Goal: Task Accomplishment & Management: Complete application form

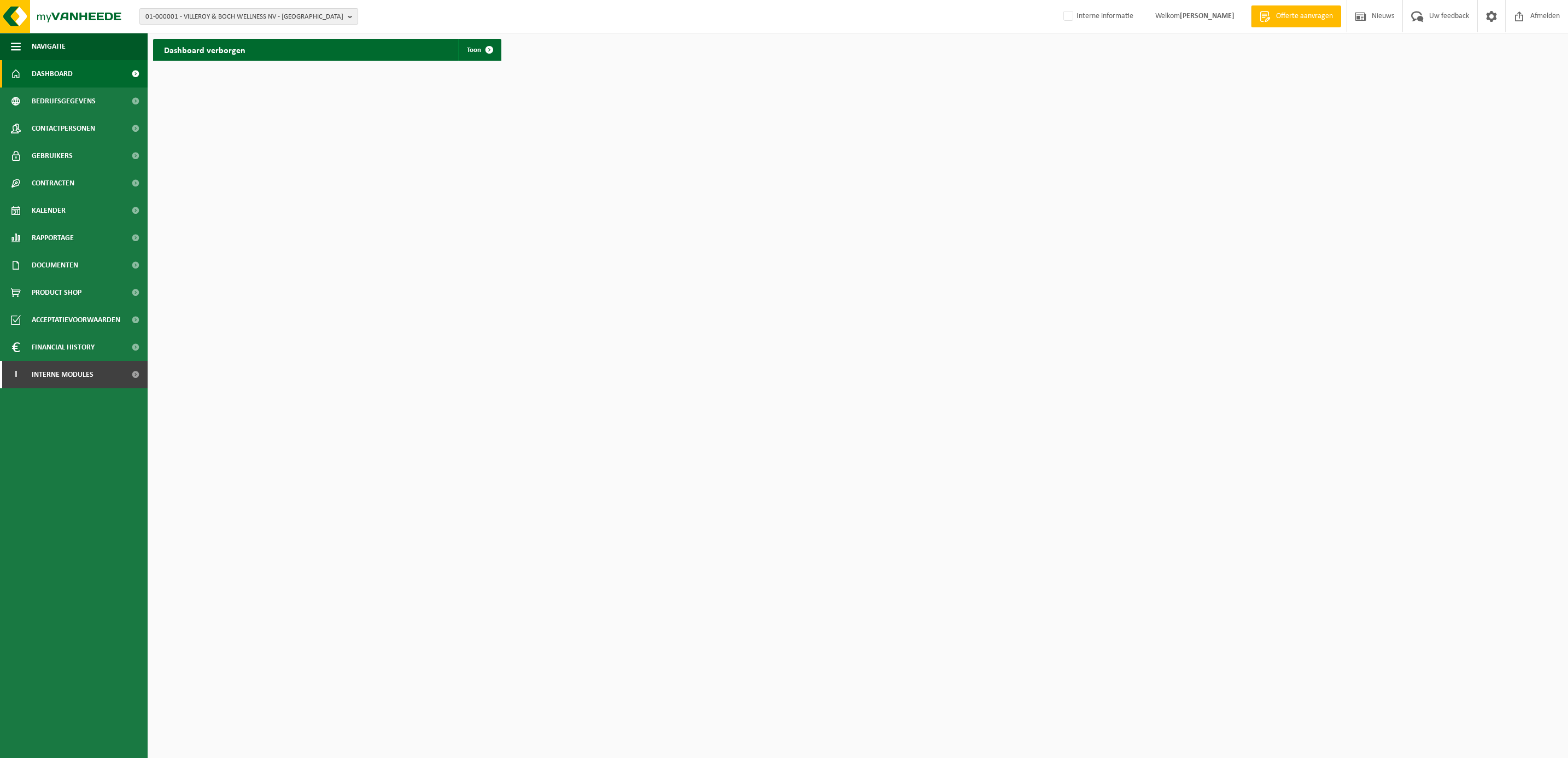
click at [181, 17] on span "01-000001 - VILLEROY & BOCH WELLNESS NV - ROESELARE" at bounding box center [244, 16] width 198 height 16
drag, startPoint x: 173, startPoint y: 30, endPoint x: 177, endPoint y: 23, distance: 8.1
click at [174, 30] on input "text" at bounding box center [249, 34] width 213 height 13
paste input "10-762974"
type input "10-762974"
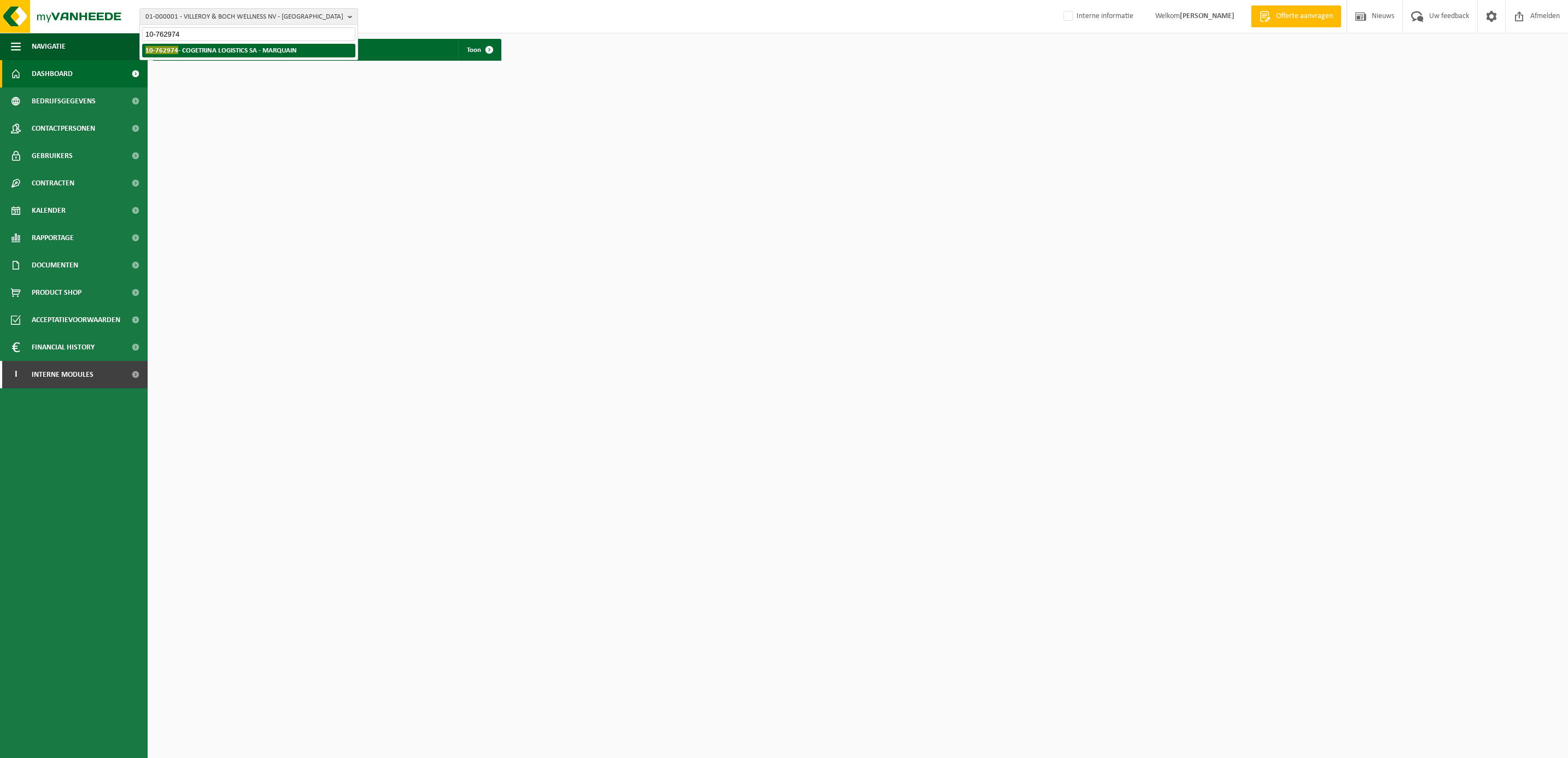
click at [217, 50] on strong "10-762974 - COGETRINA LOGISTICS SA - MARQUAIN" at bounding box center [221, 49] width 152 height 8
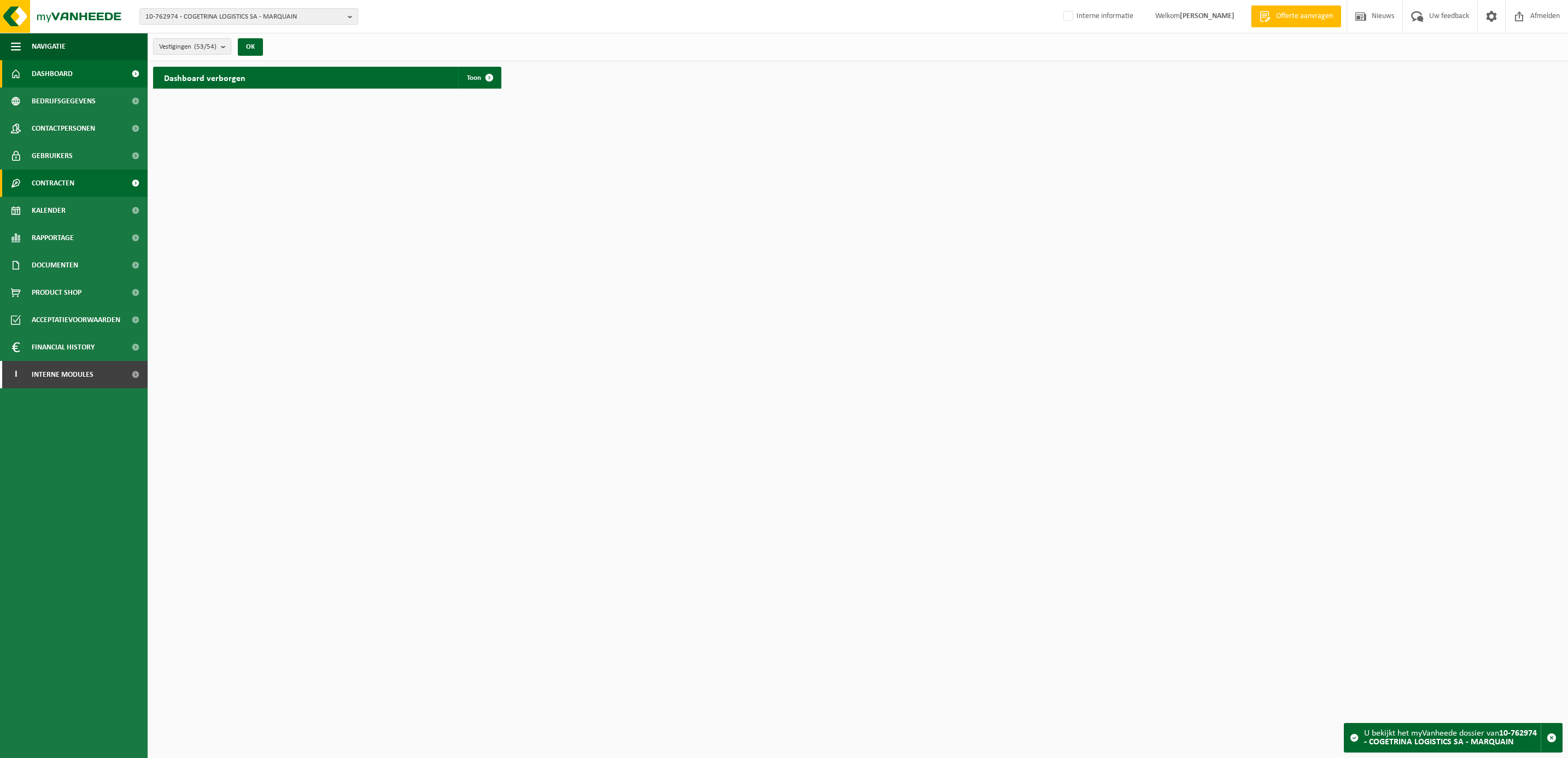
click at [57, 180] on span "Contracten" at bounding box center [53, 183] width 43 height 27
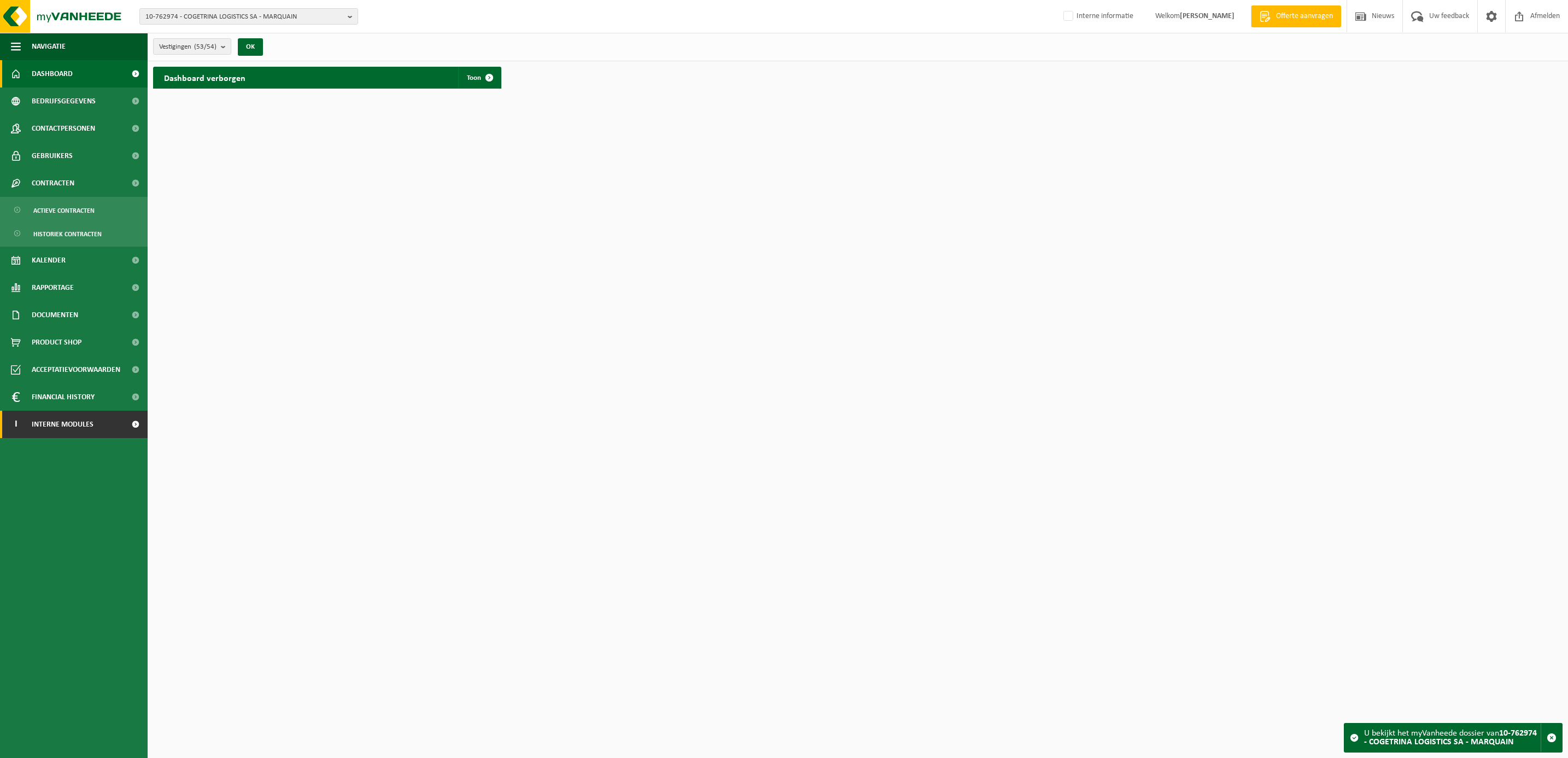
click at [61, 430] on span "Interne modules" at bounding box center [62, 424] width 61 height 27
click at [56, 505] on span "Orderentry Goedkeuring" at bounding box center [77, 506] width 92 height 27
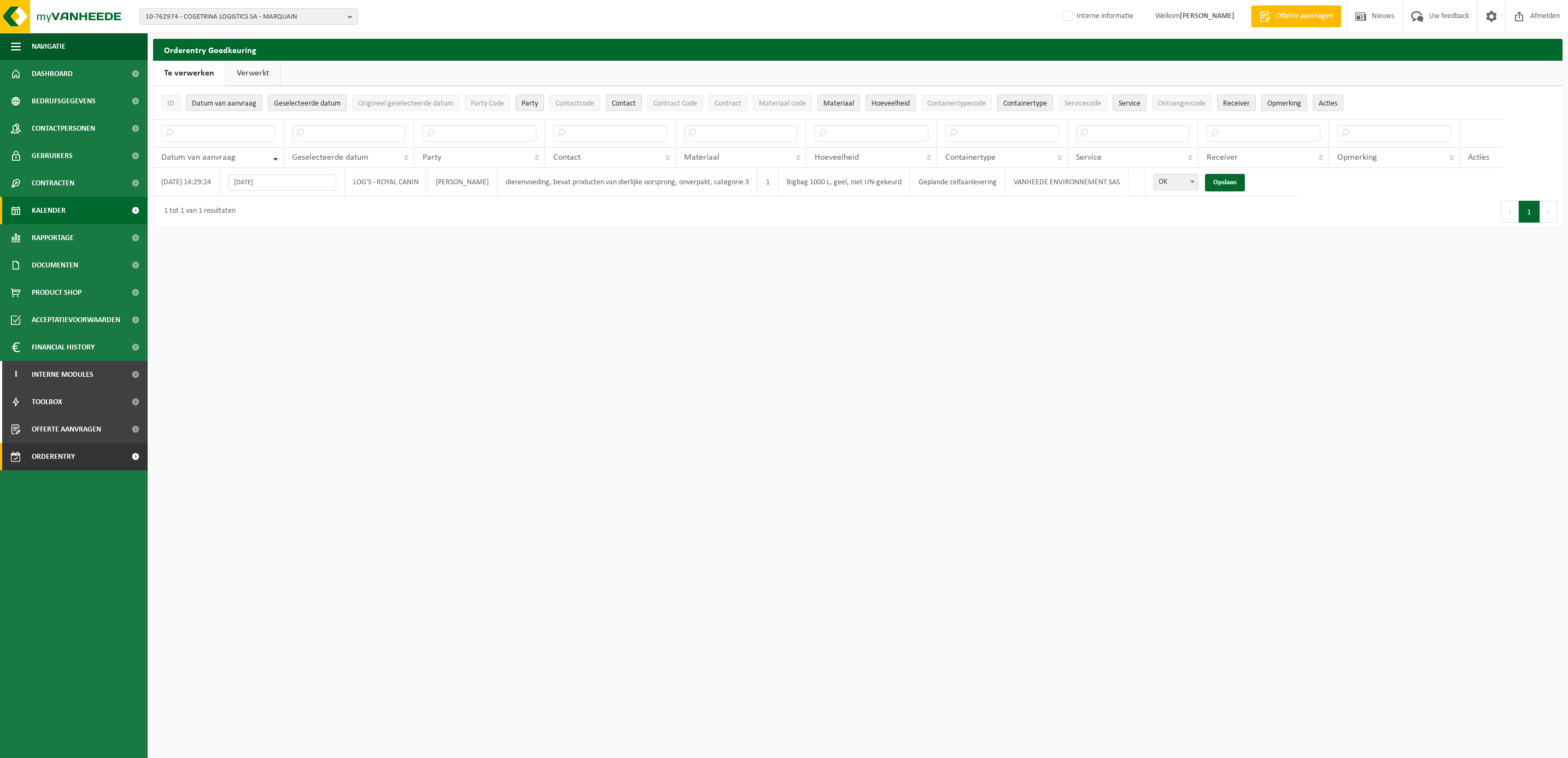
click at [49, 202] on span "Kalender" at bounding box center [49, 210] width 34 height 27
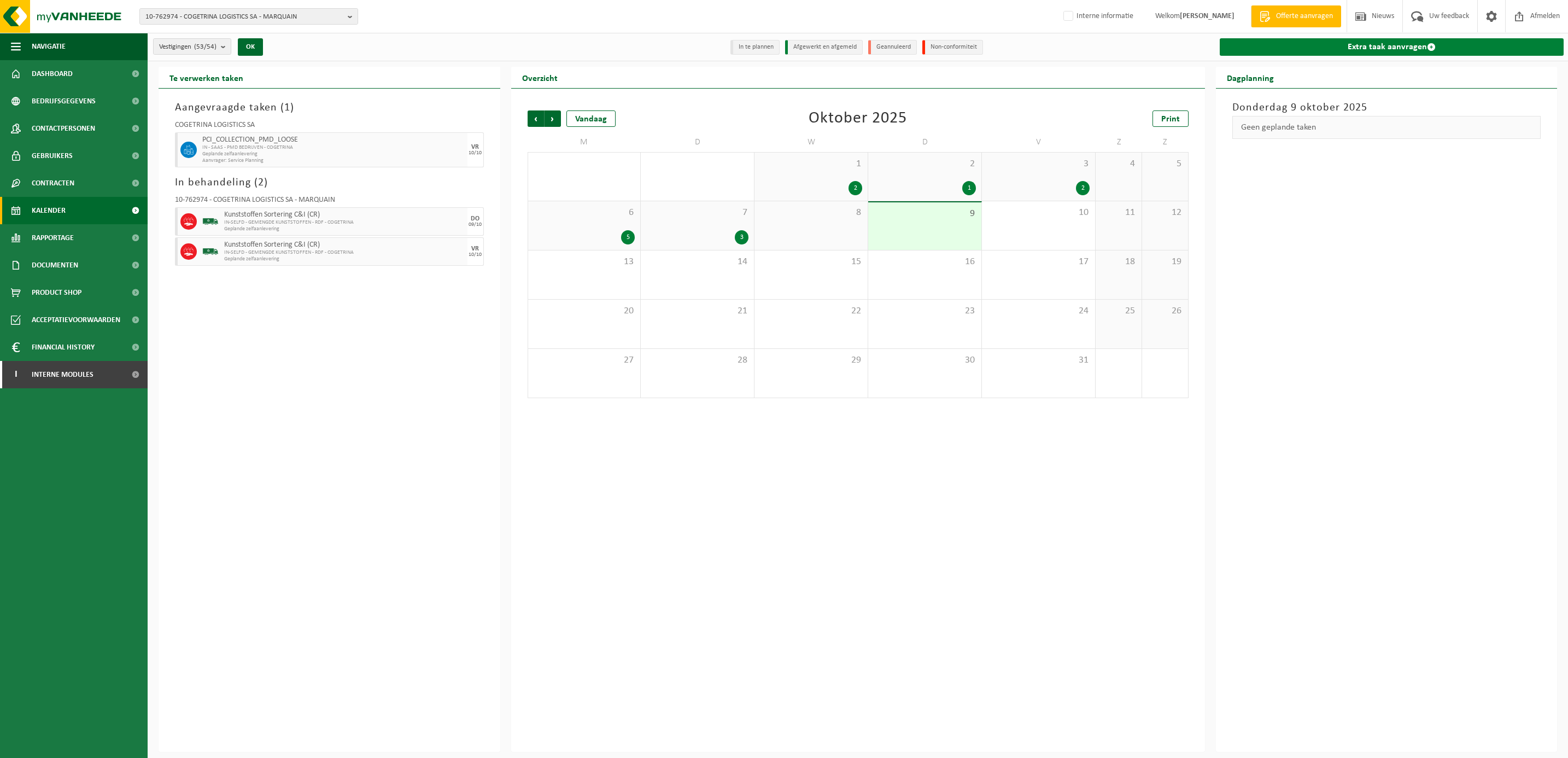
click at [1335, 48] on link "Extra taak aanvragen" at bounding box center [1392, 47] width 345 height 18
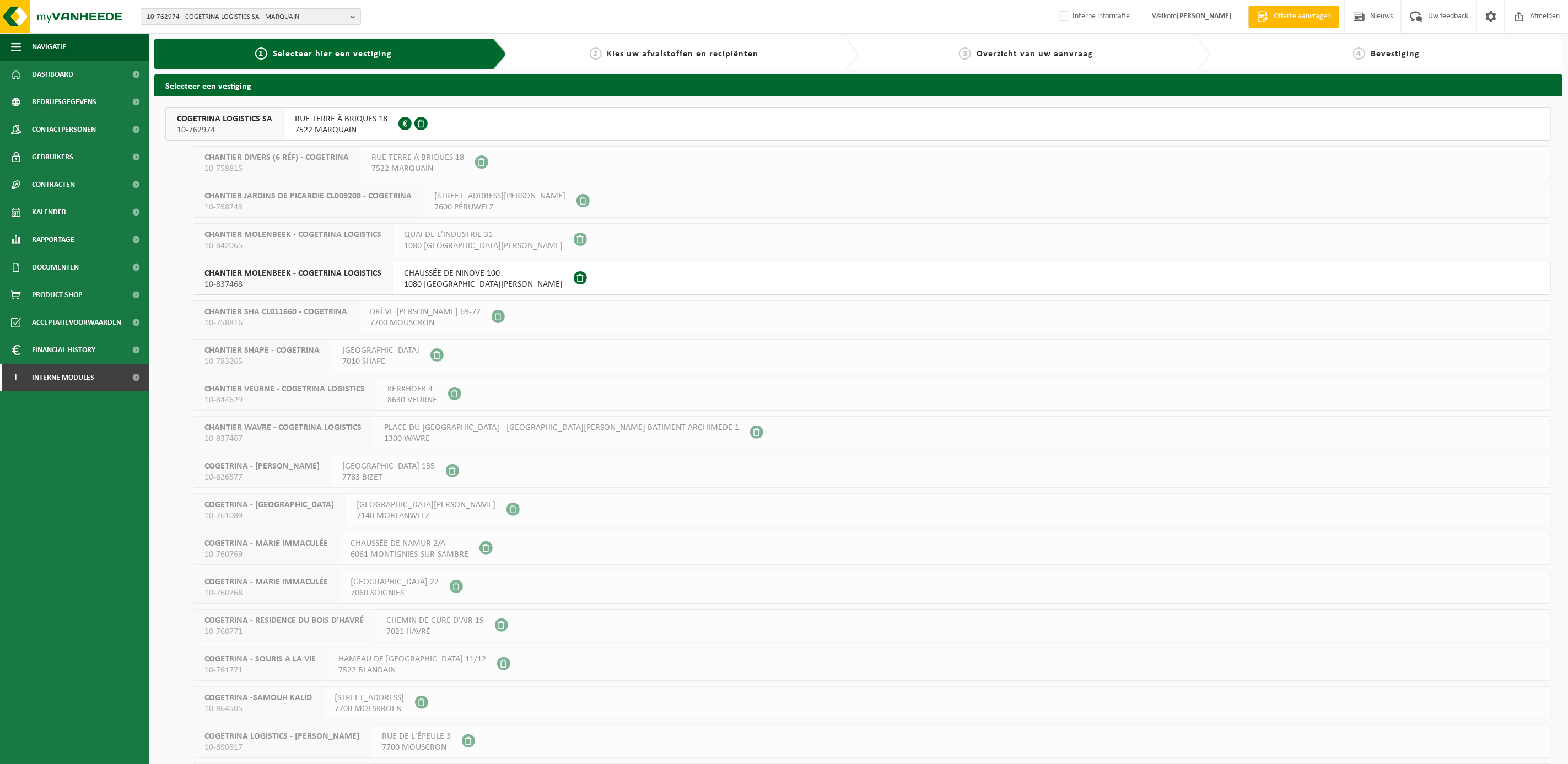
click at [210, 119] on span "COGETRINA LOGISTICS SA" at bounding box center [224, 119] width 95 height 11
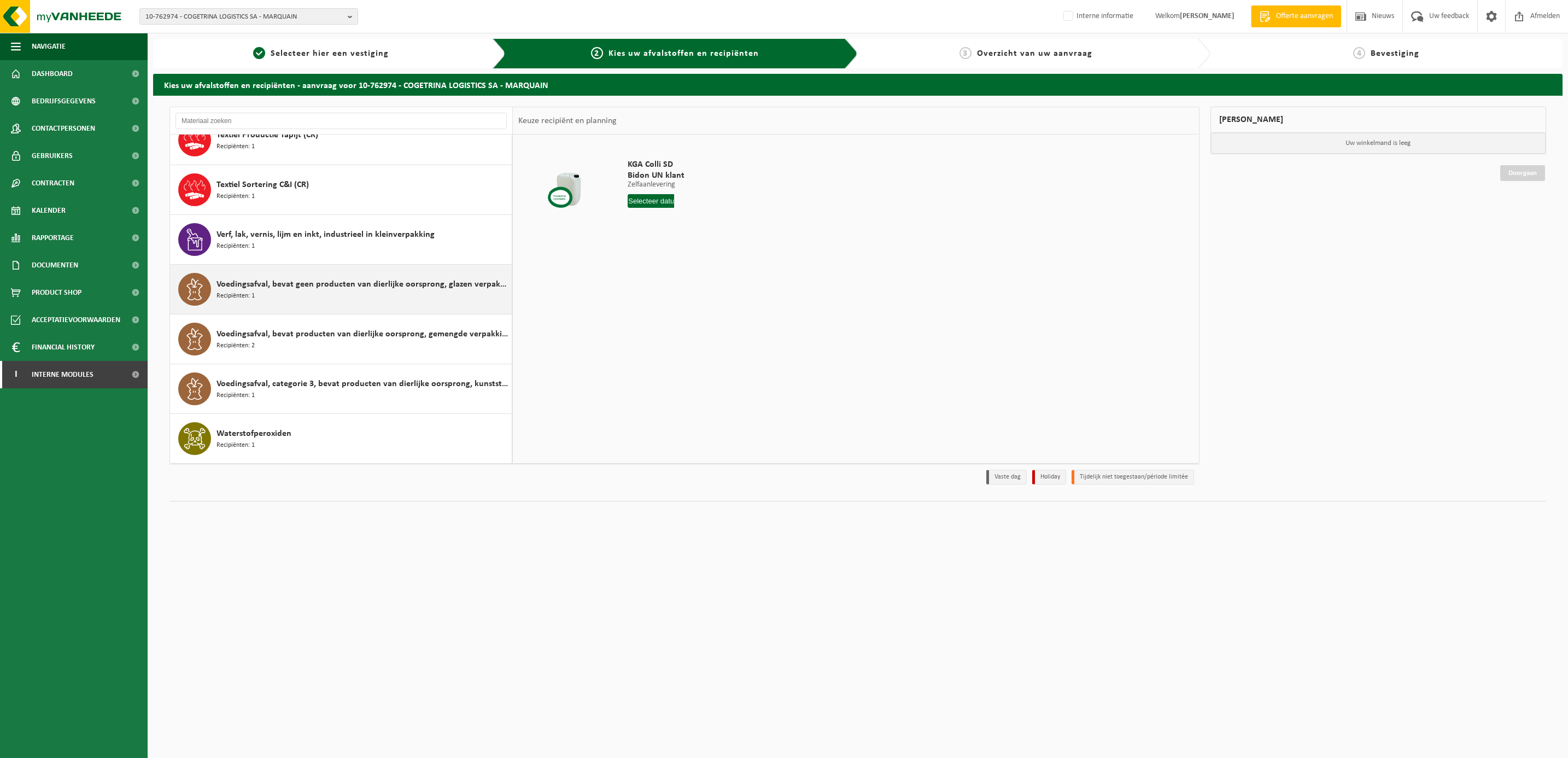
scroll to position [1026, 0]
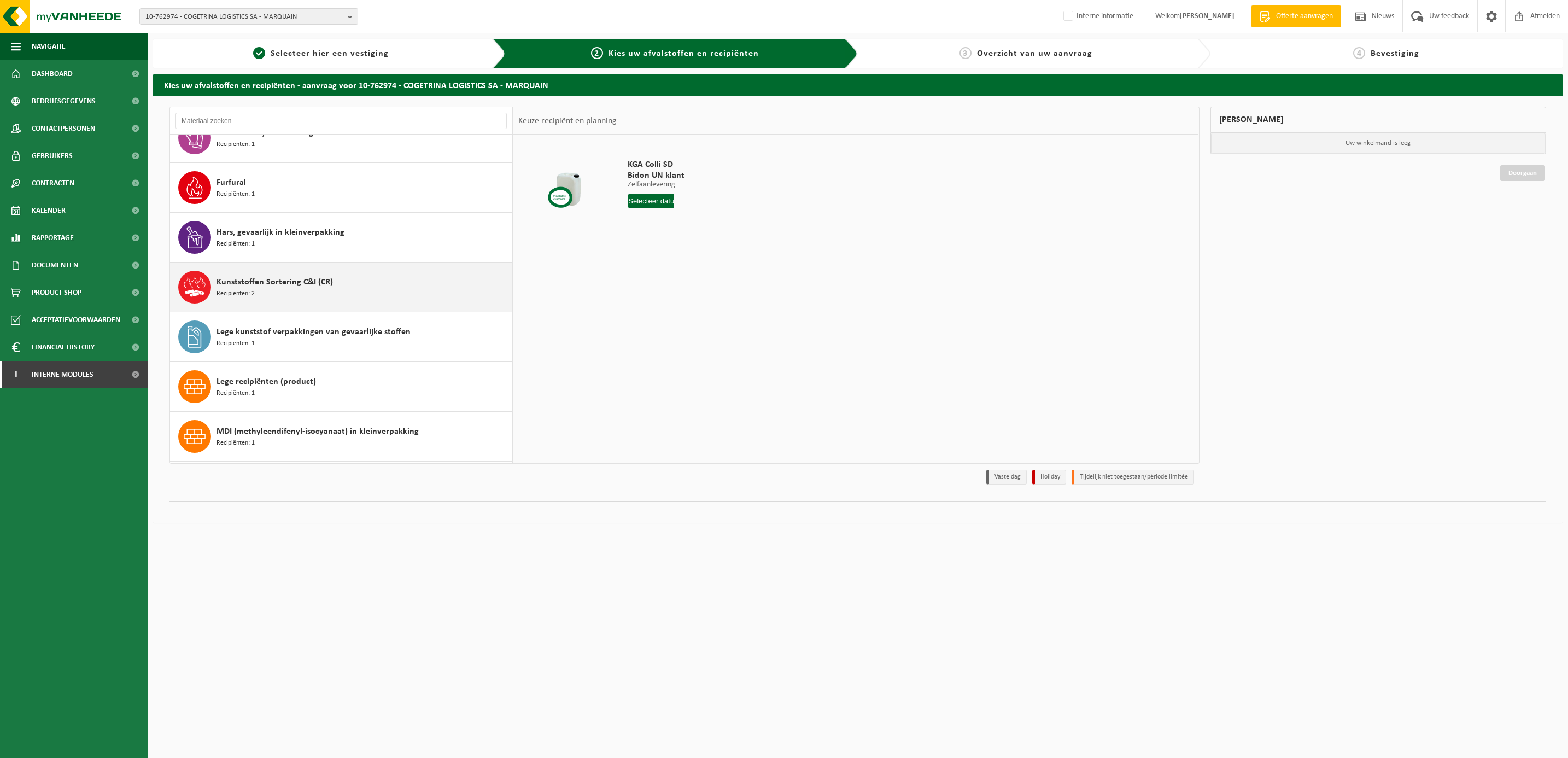
click at [284, 289] on span "Kunststoffen Sortering C&I (CR)" at bounding box center [275, 282] width 116 height 13
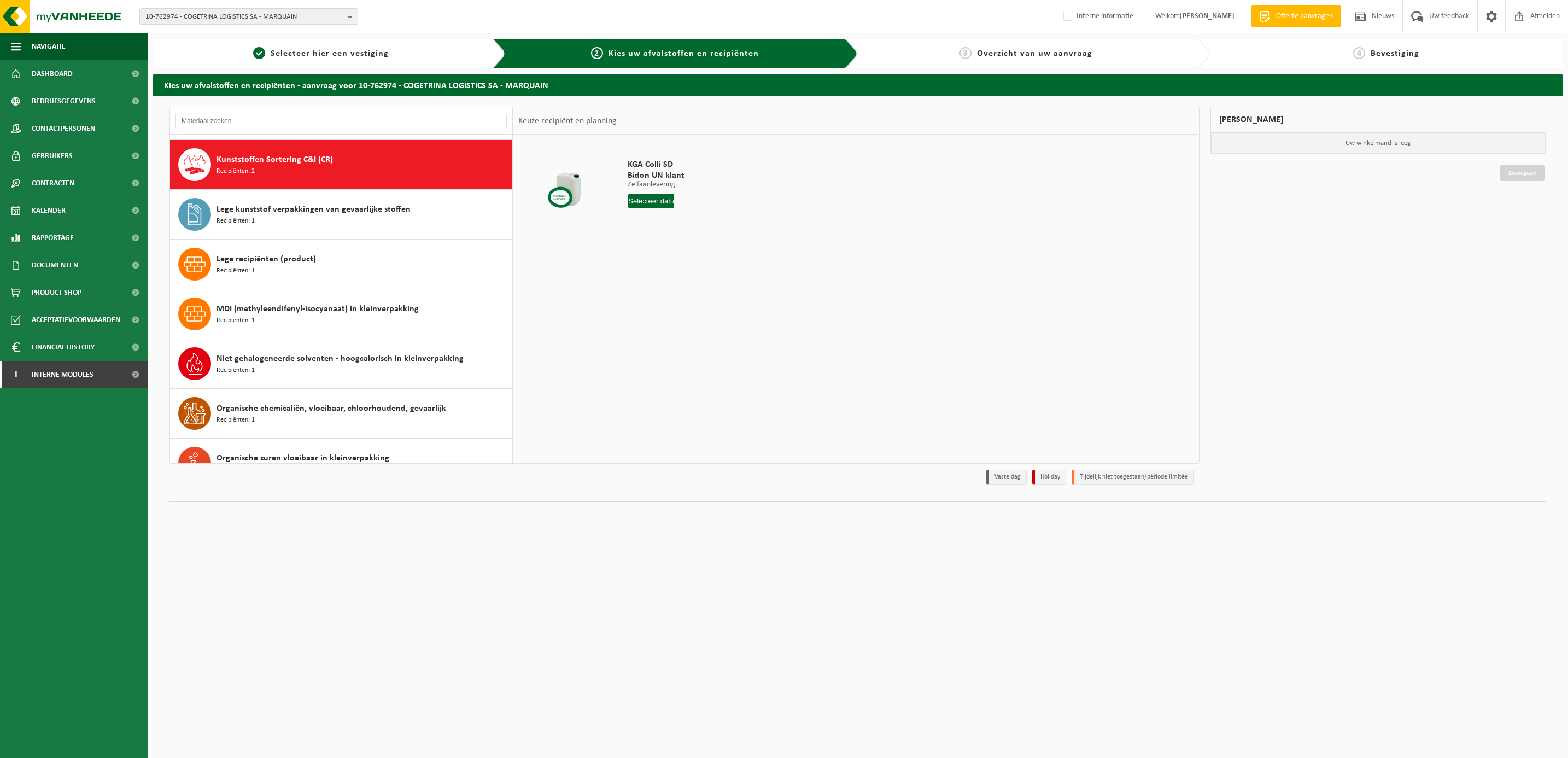
scroll to position [500, 0]
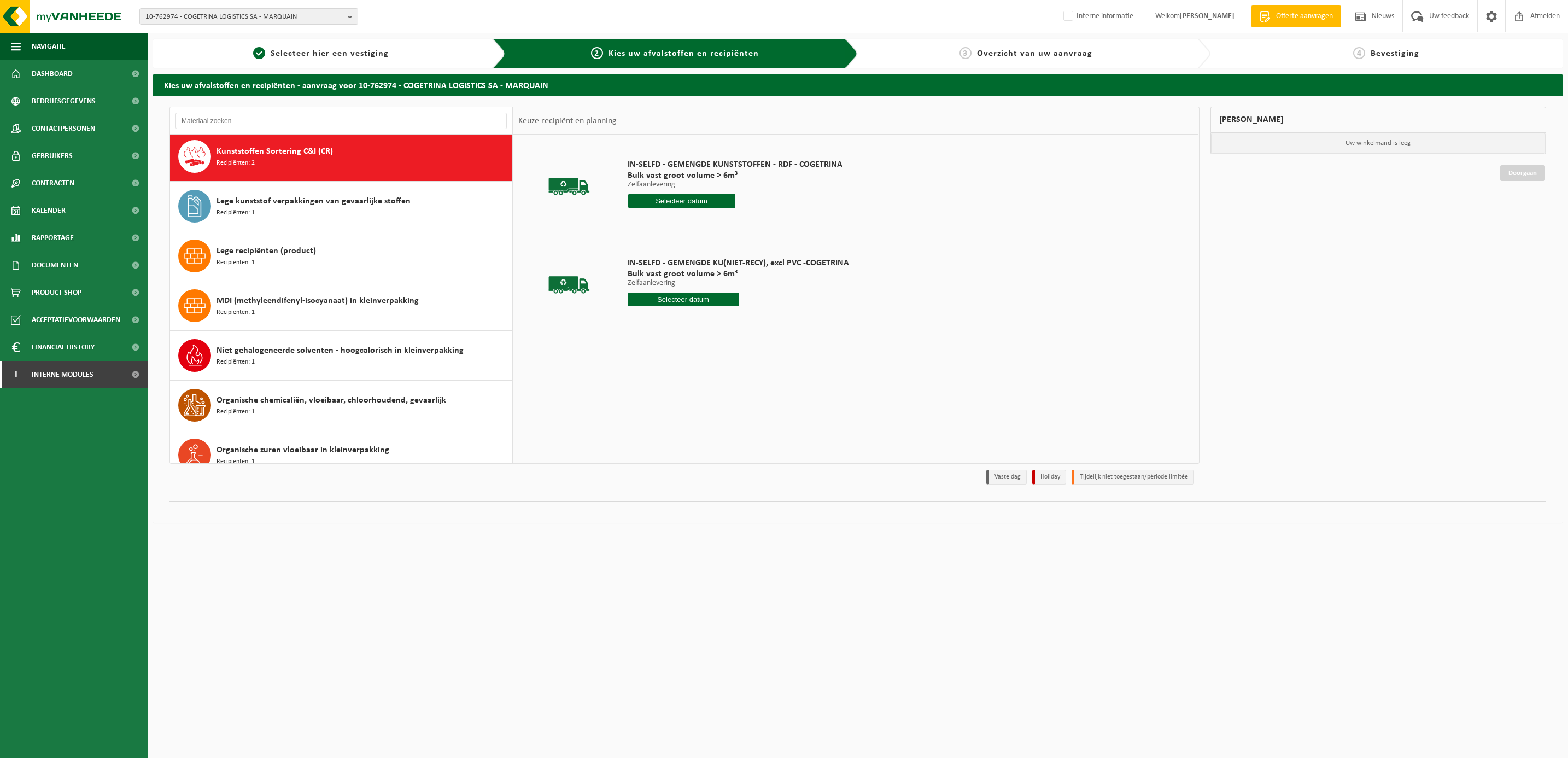
click at [671, 202] on input "text" at bounding box center [681, 201] width 108 height 13
click at [636, 298] on div "13" at bounding box center [637, 298] width 19 height 18
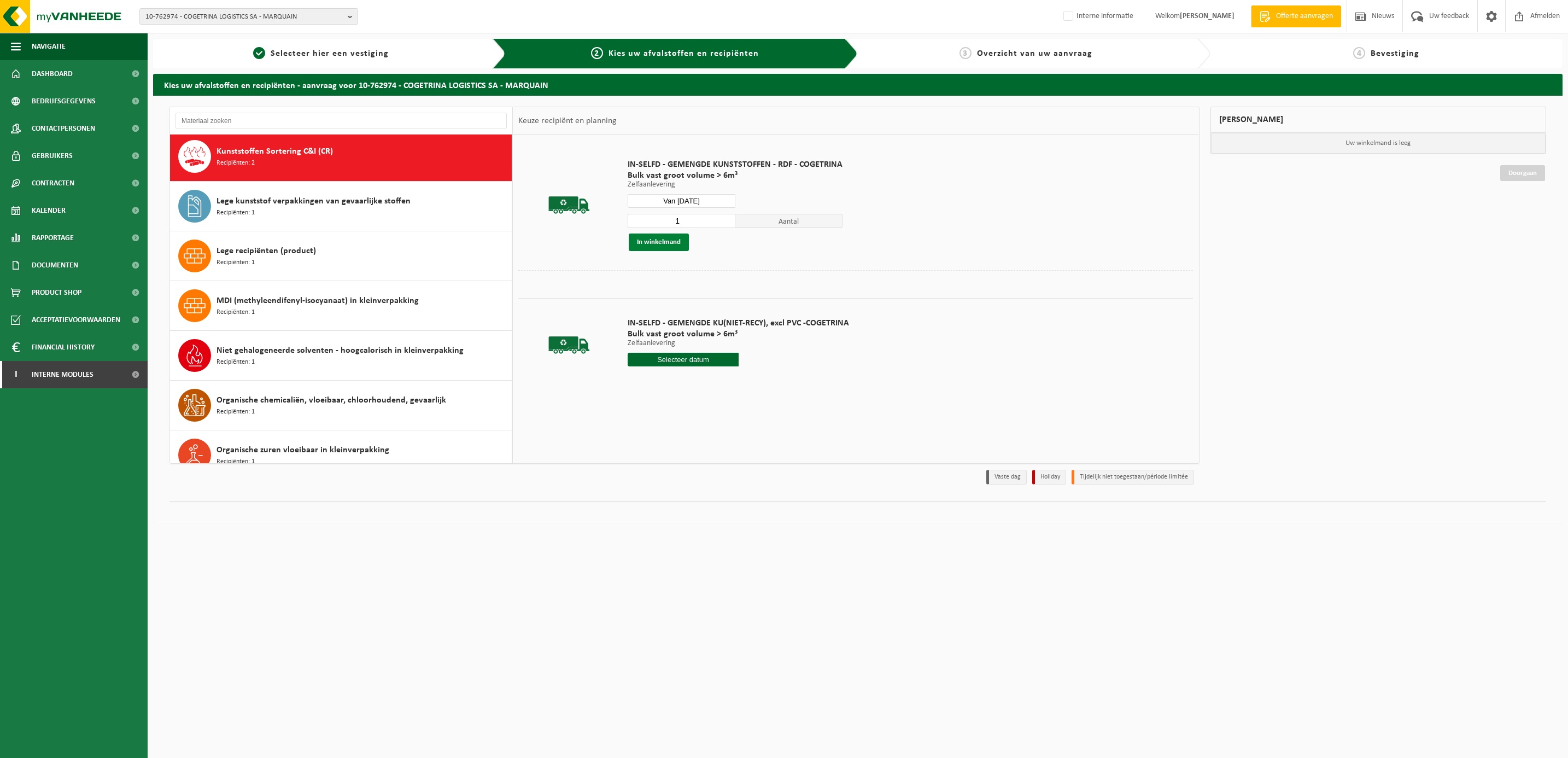
click at [652, 240] on button "In winkelmand" at bounding box center [659, 242] width 60 height 18
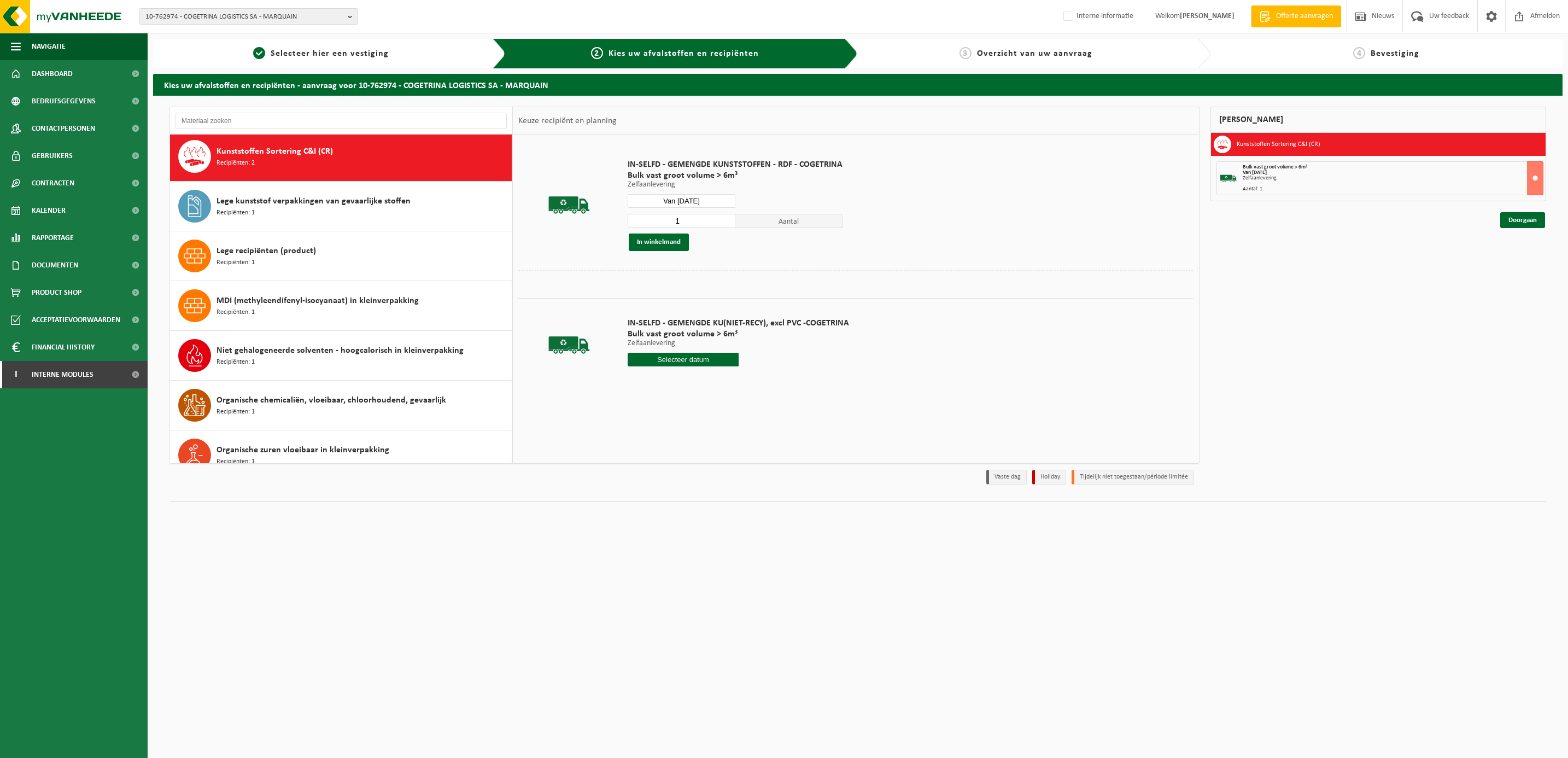
click at [706, 201] on input "Van 2025-10-13" at bounding box center [681, 201] width 108 height 13
click at [655, 293] on div "14" at bounding box center [656, 298] width 19 height 18
click at [657, 240] on button "In winkelmand" at bounding box center [659, 242] width 60 height 18
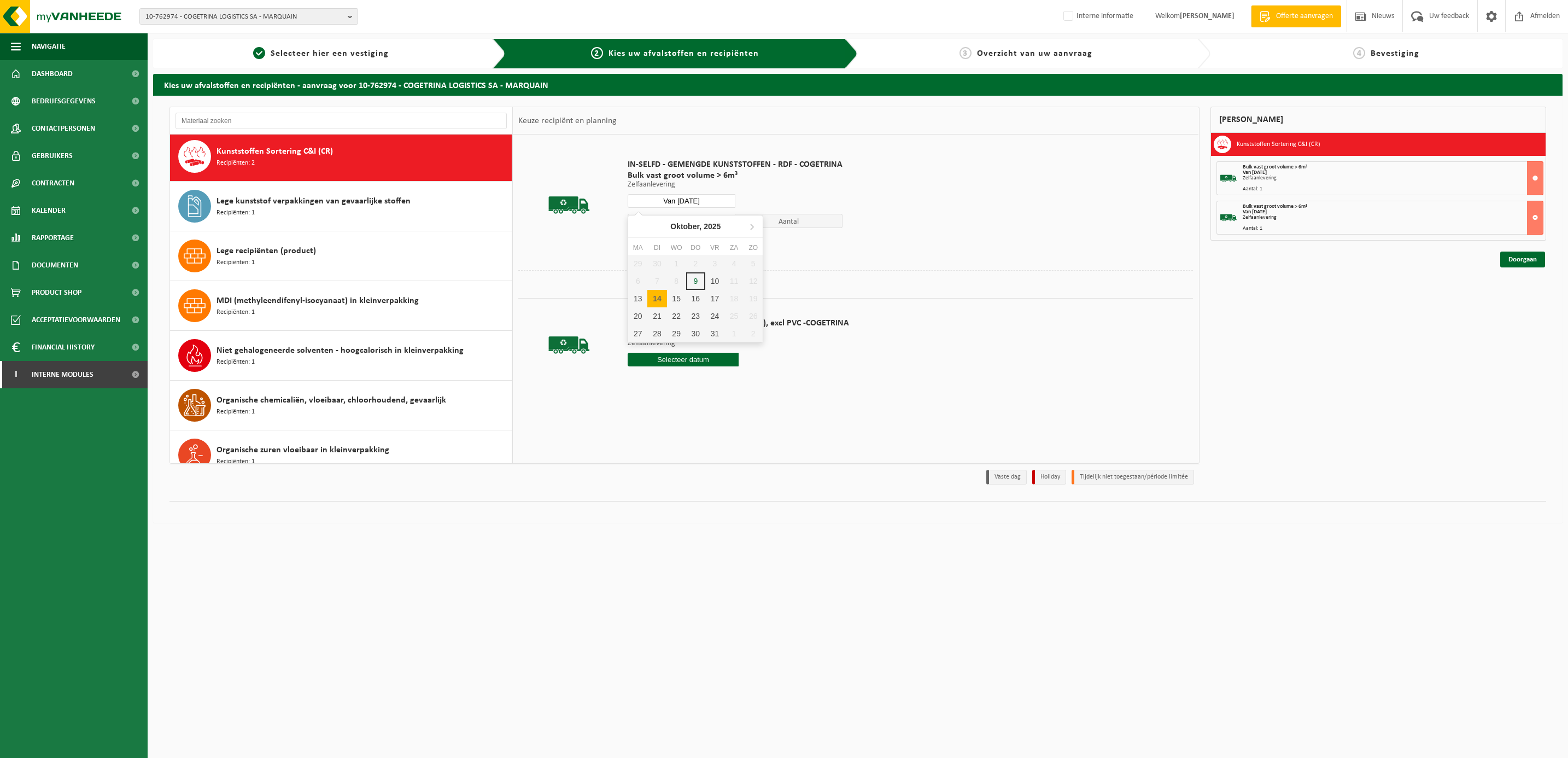
click at [677, 197] on input "Van 2025-10-14" at bounding box center [681, 201] width 108 height 13
click at [679, 292] on div "15" at bounding box center [676, 298] width 19 height 18
click at [664, 242] on button "In winkelmand" at bounding box center [659, 242] width 60 height 18
click at [685, 195] on input "Van 2025-10-15" at bounding box center [681, 201] width 108 height 13
click at [696, 294] on div "16" at bounding box center [695, 298] width 19 height 18
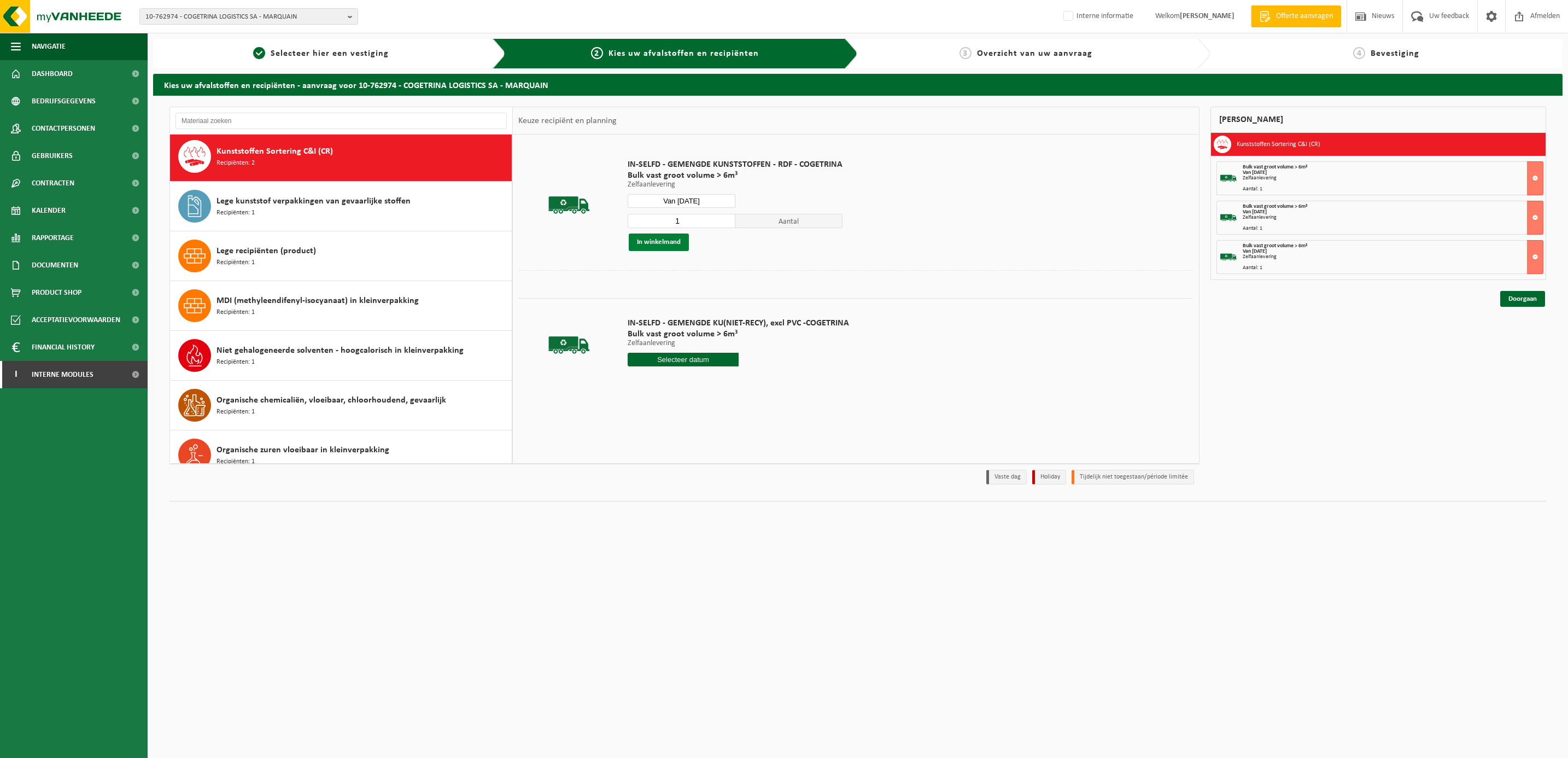
click at [664, 237] on button "In winkelmand" at bounding box center [659, 242] width 60 height 18
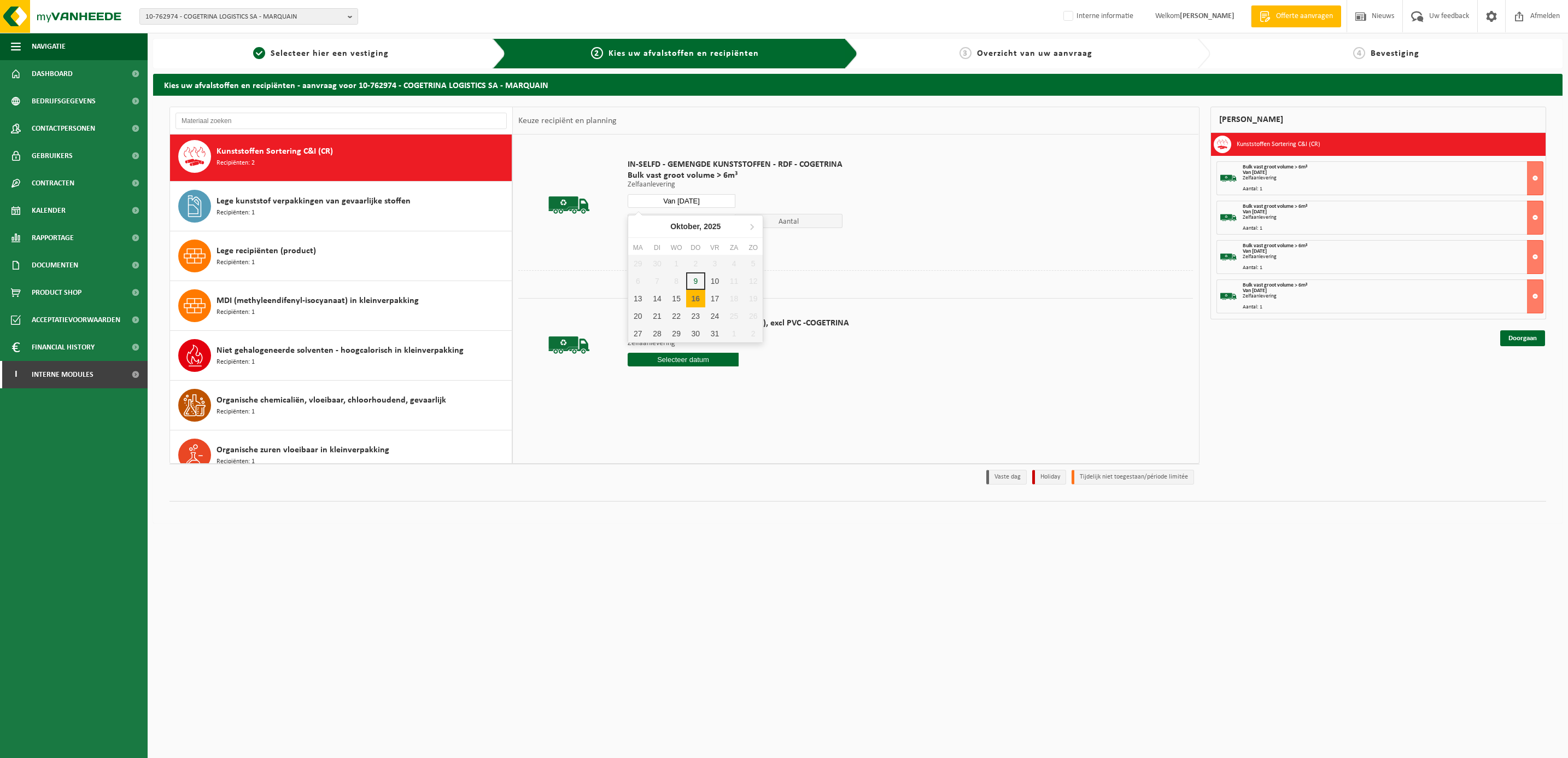
click at [688, 201] on input "Van 2025-10-16" at bounding box center [681, 201] width 108 height 13
click at [709, 293] on div "17" at bounding box center [715, 298] width 19 height 18
type input "Van 2025-10-17"
click at [662, 237] on button "In winkelmand" at bounding box center [659, 242] width 60 height 18
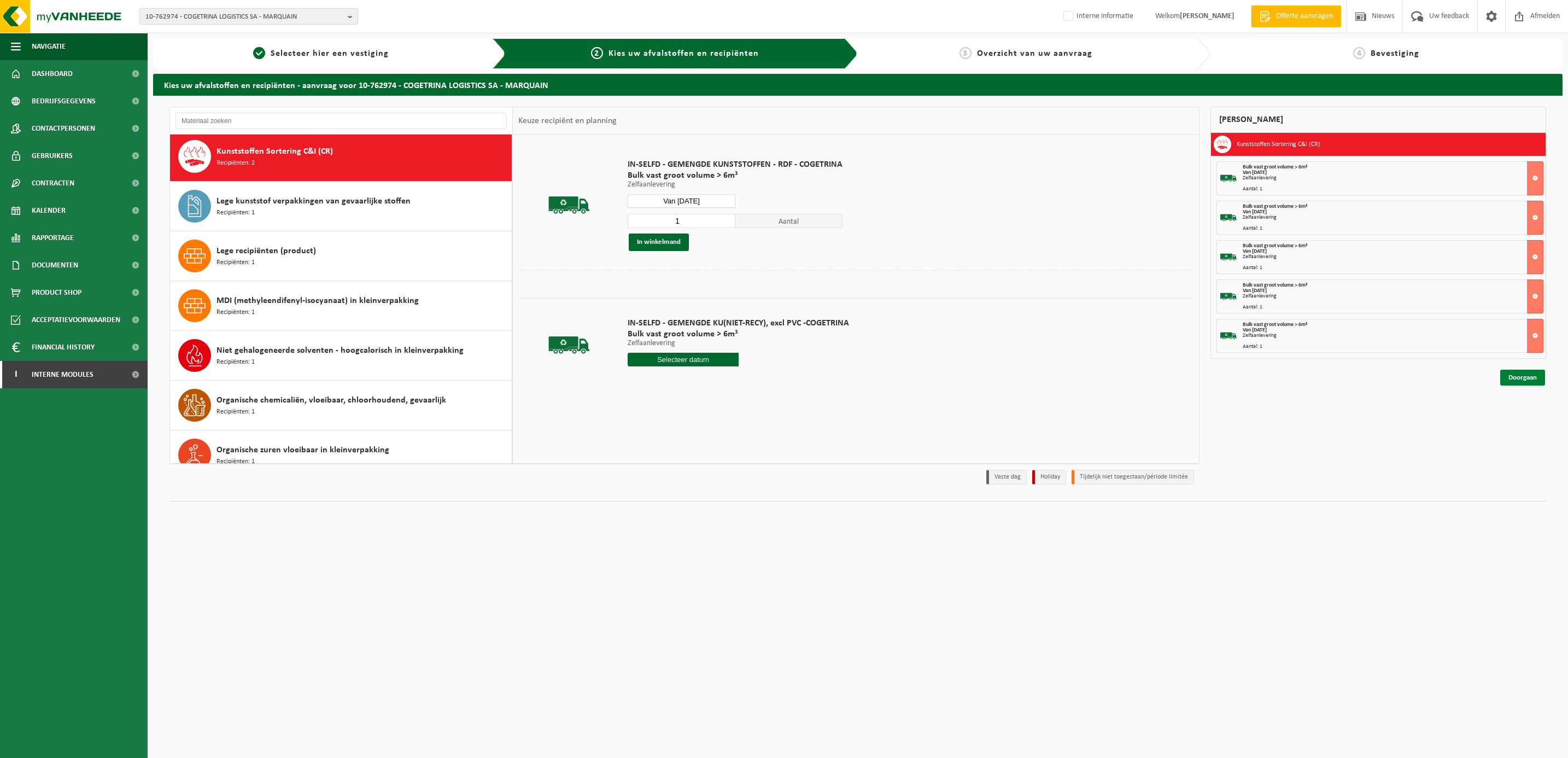
click at [1533, 376] on link "Doorgaan" at bounding box center [1523, 377] width 45 height 16
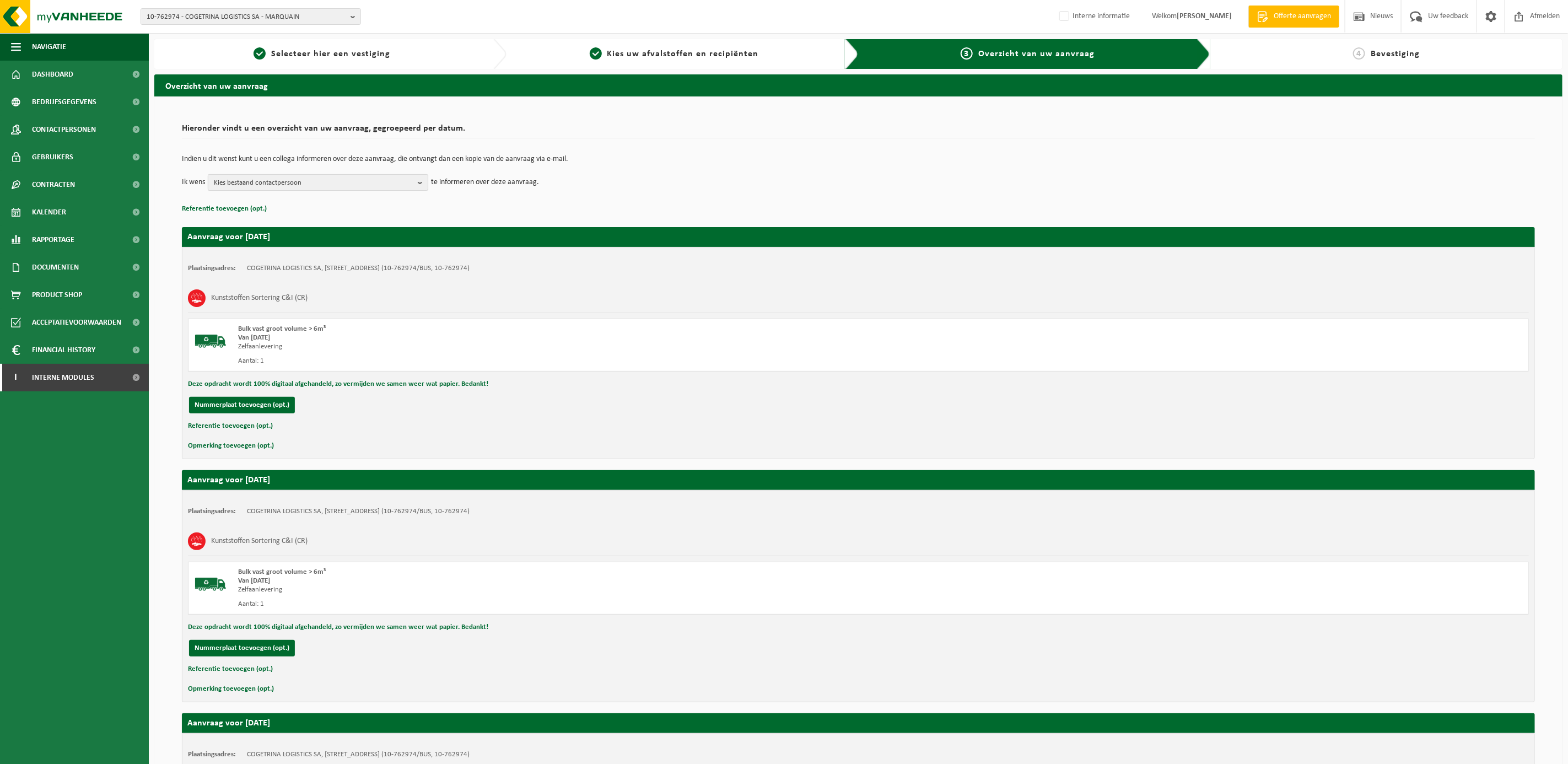
click at [310, 184] on span "Kies bestaand contactpersoon" at bounding box center [313, 183] width 199 height 17
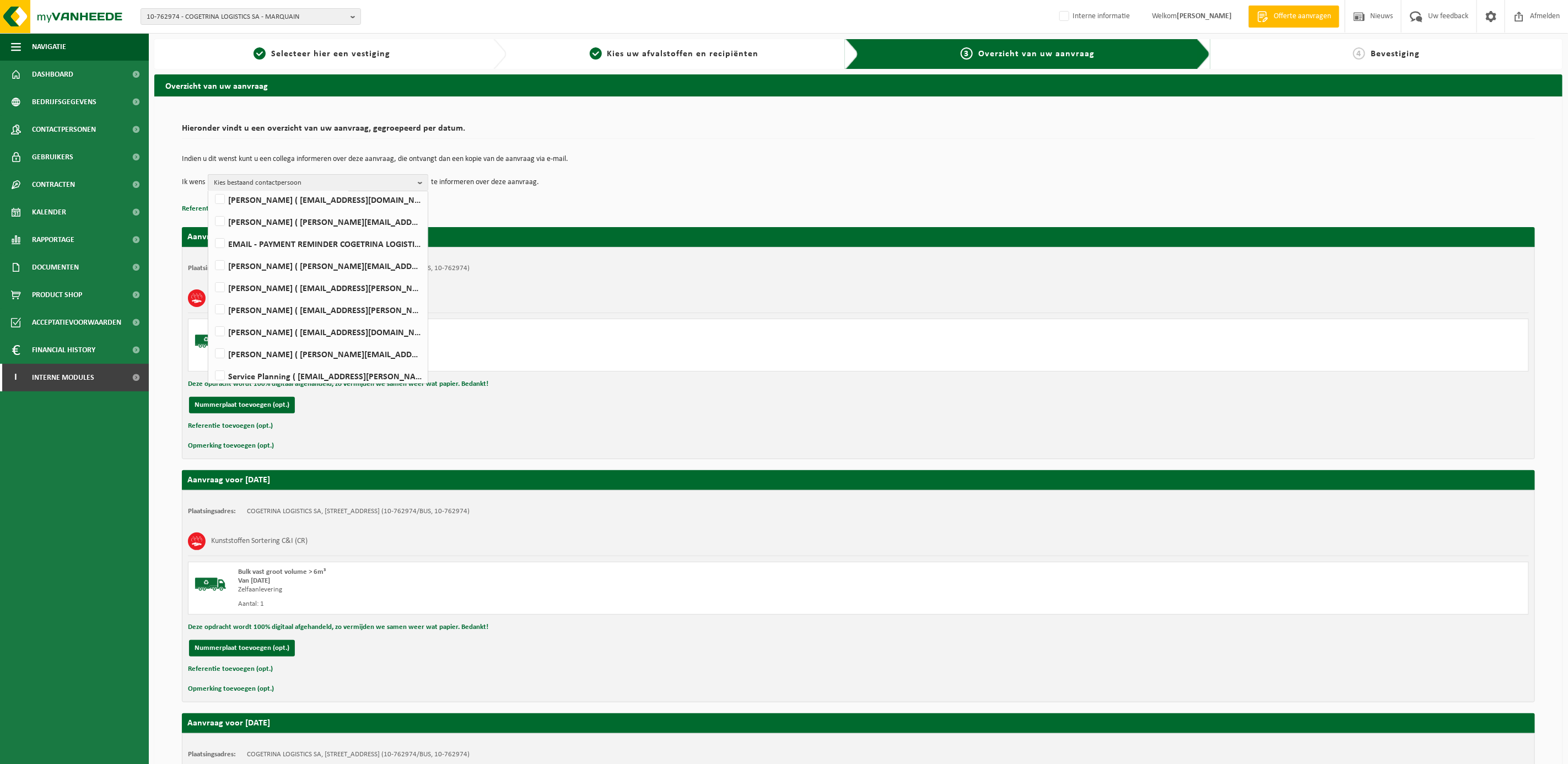
scroll to position [183, 0]
click at [218, 280] on label "Service Planning ( [EMAIL_ADDRESS][PERSON_NAME][DOMAIN_NAME] )" at bounding box center [317, 281] width 209 height 17
click at [211, 268] on input "Service Planning ( [EMAIL_ADDRESS][PERSON_NAME][DOMAIN_NAME] )" at bounding box center [210, 267] width 1 height 1
checkbox input "true"
click at [217, 238] on label "[PERSON_NAME] ( [EMAIL_ADDRESS][DOMAIN_NAME][PERSON_NAME] )" at bounding box center [317, 237] width 209 height 17
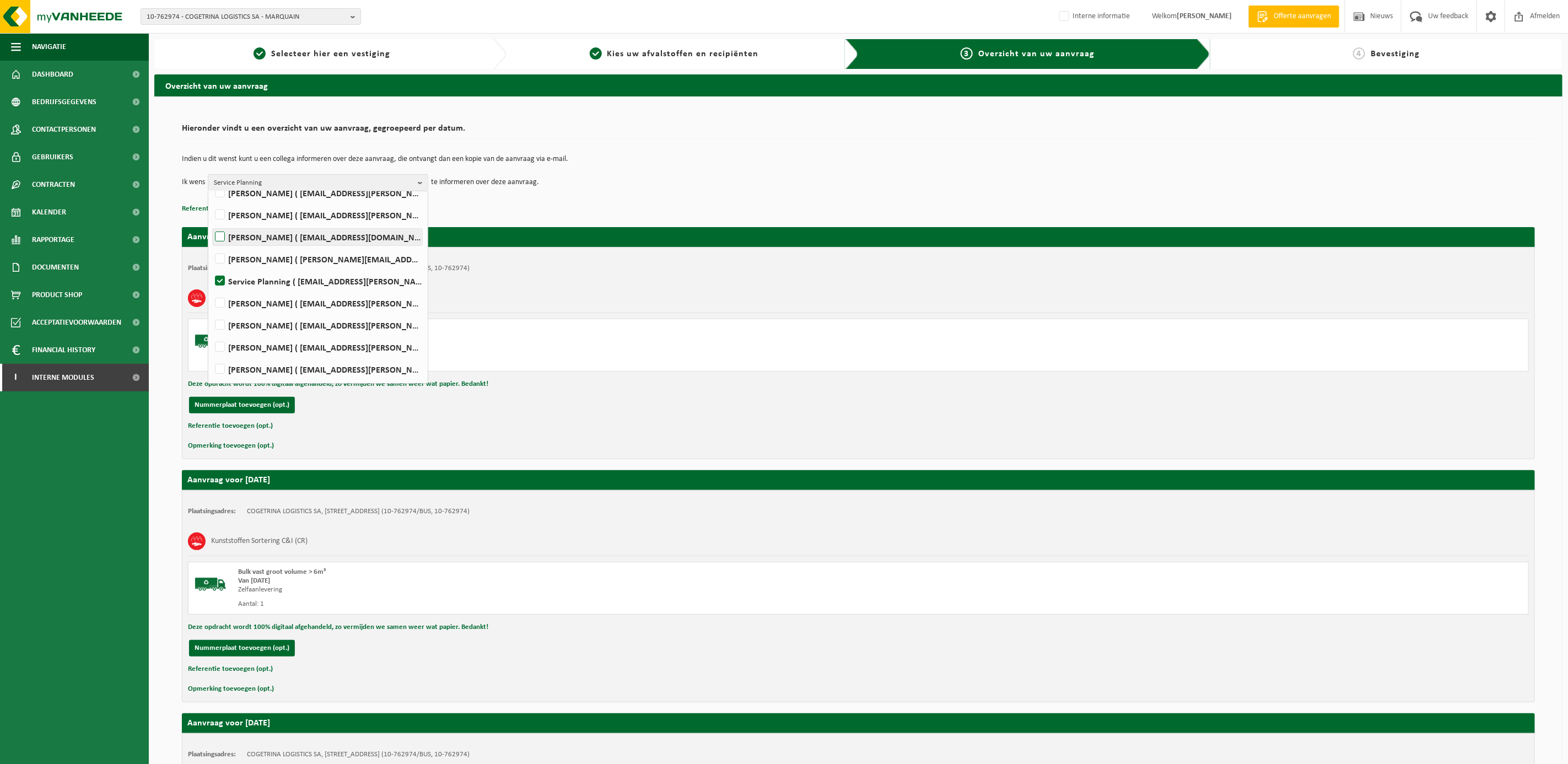
click at [211, 223] on input "[PERSON_NAME] ( [EMAIL_ADDRESS][DOMAIN_NAME][PERSON_NAME] )" at bounding box center [210, 223] width 1 height 1
checkbox input "true"
click at [805, 287] on div "Kunststoffen Sortering C&I (CR)" at bounding box center [858, 298] width 1341 height 29
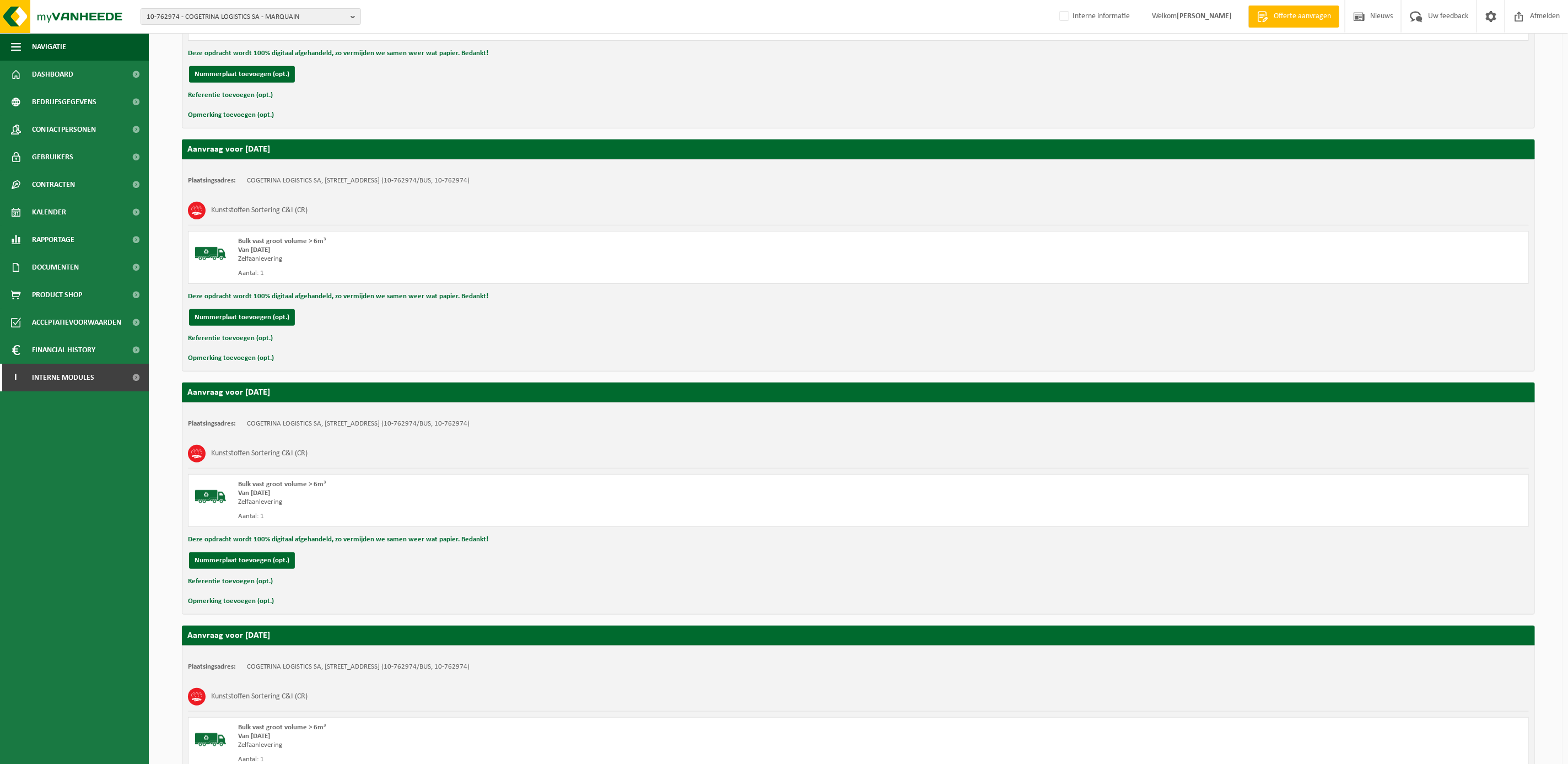
scroll to position [730, 0]
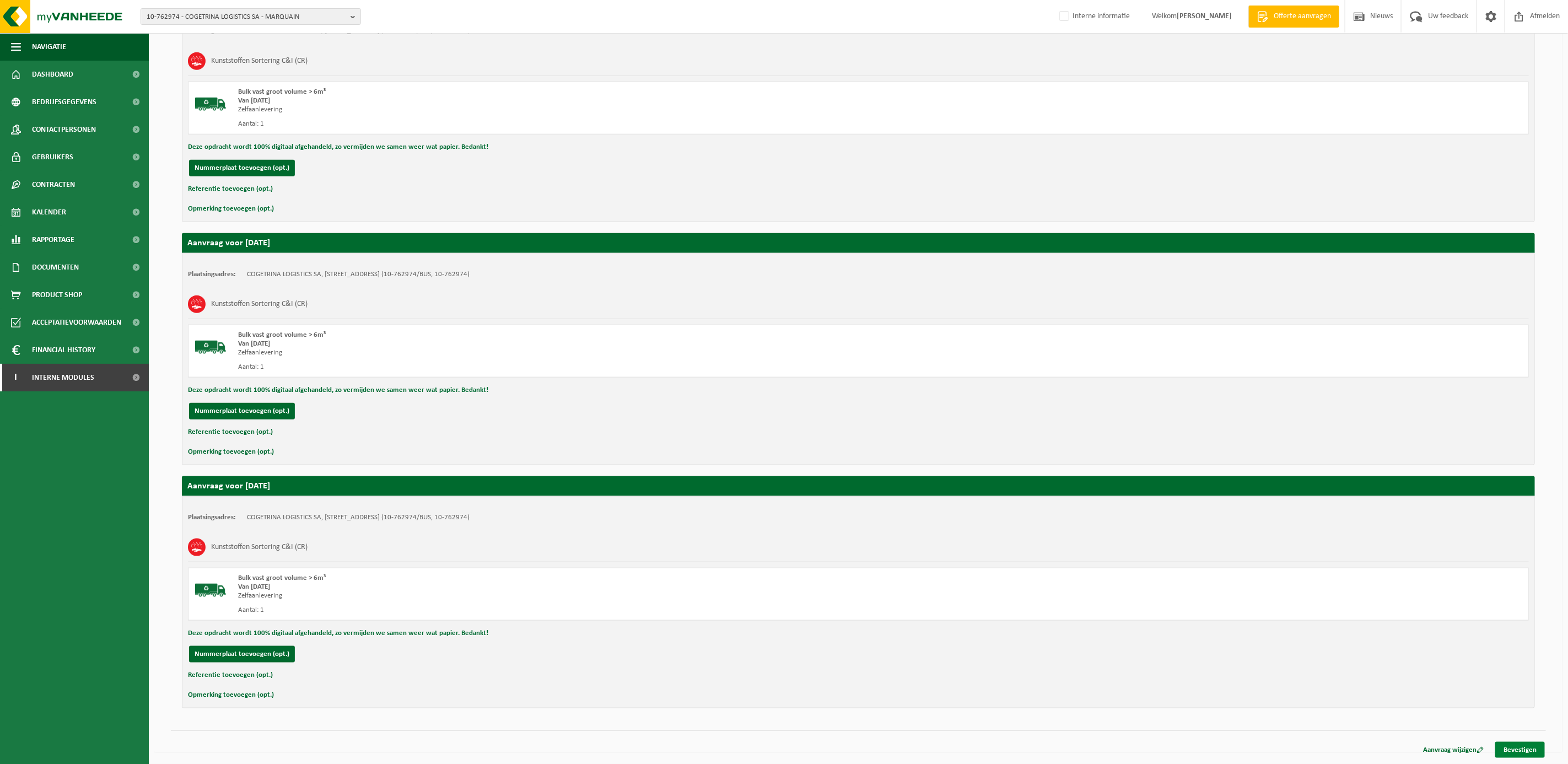
click at [1510, 743] on link "Bevestigen" at bounding box center [1520, 750] width 50 height 16
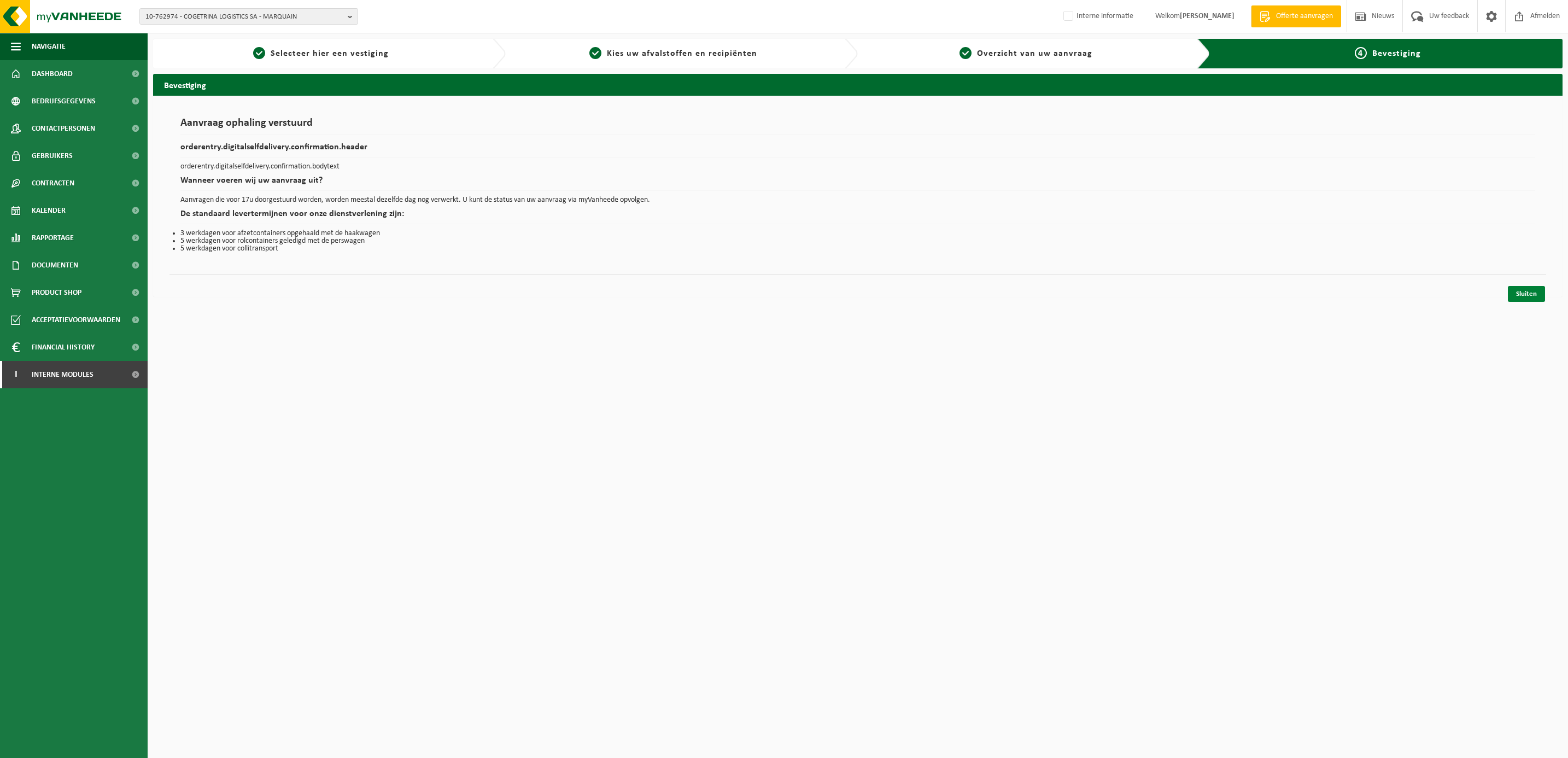
click at [1529, 292] on link "Sluiten" at bounding box center [1526, 294] width 37 height 16
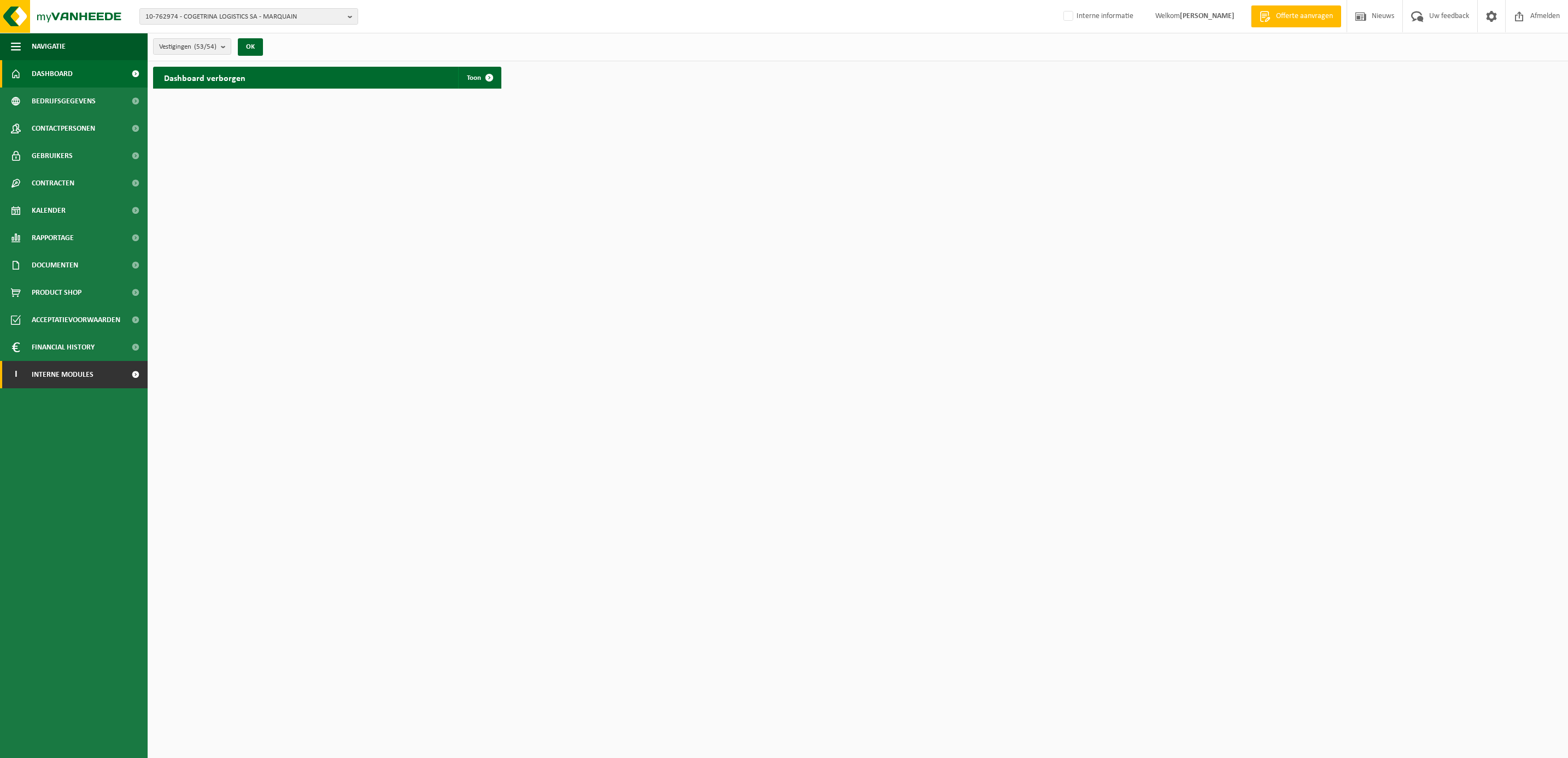
click at [45, 373] on span "Interne modules" at bounding box center [62, 374] width 61 height 27
click at [64, 454] on span "Orderentry Goedkeuring" at bounding box center [77, 457] width 92 height 27
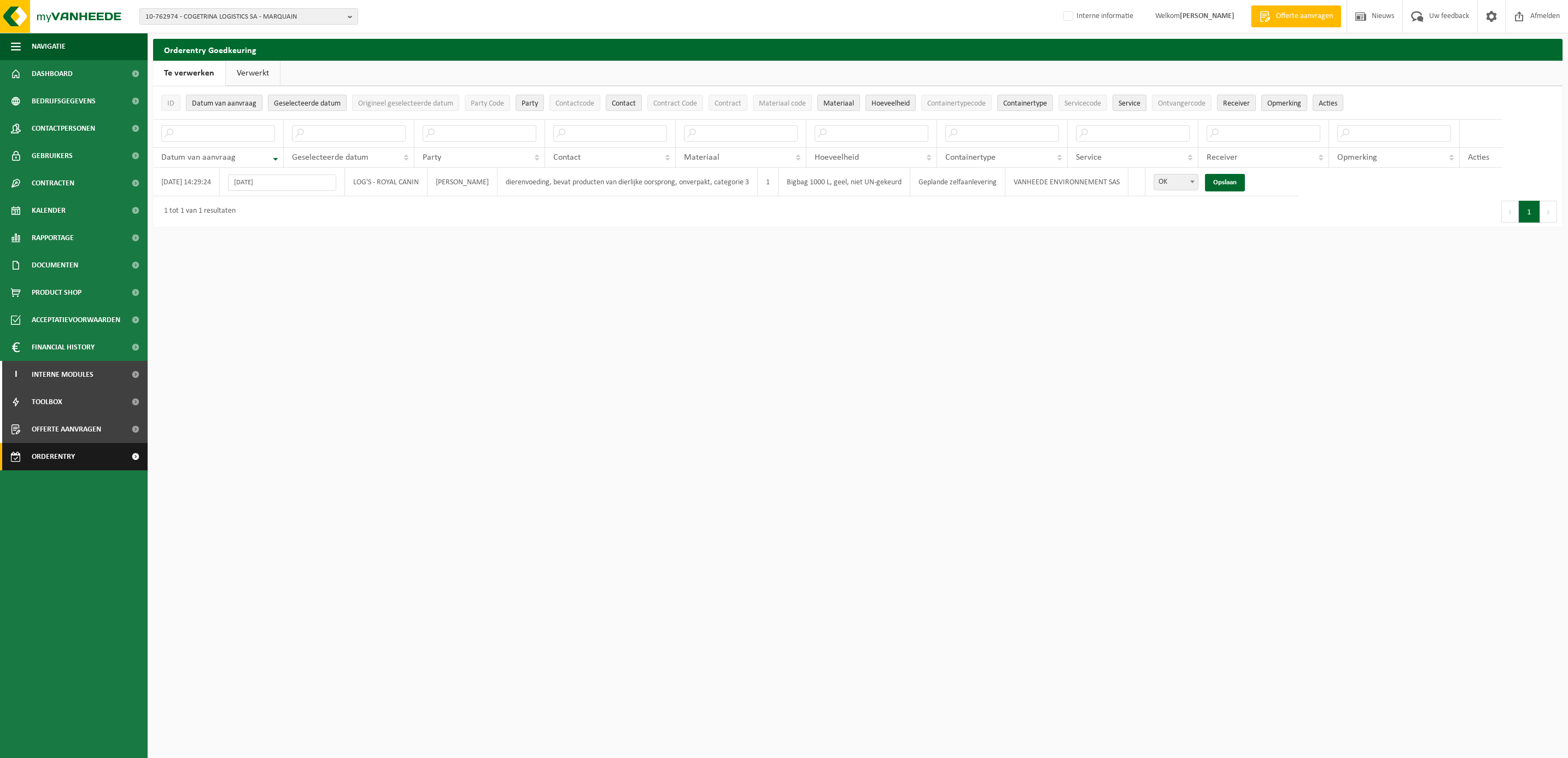
click at [46, 453] on span "Orderentry Goedkeuring" at bounding box center [77, 457] width 92 height 27
click at [64, 454] on span "Orderentry Goedkeuring" at bounding box center [77, 457] width 92 height 27
click at [79, 118] on span "Contactpersonen" at bounding box center [63, 128] width 63 height 27
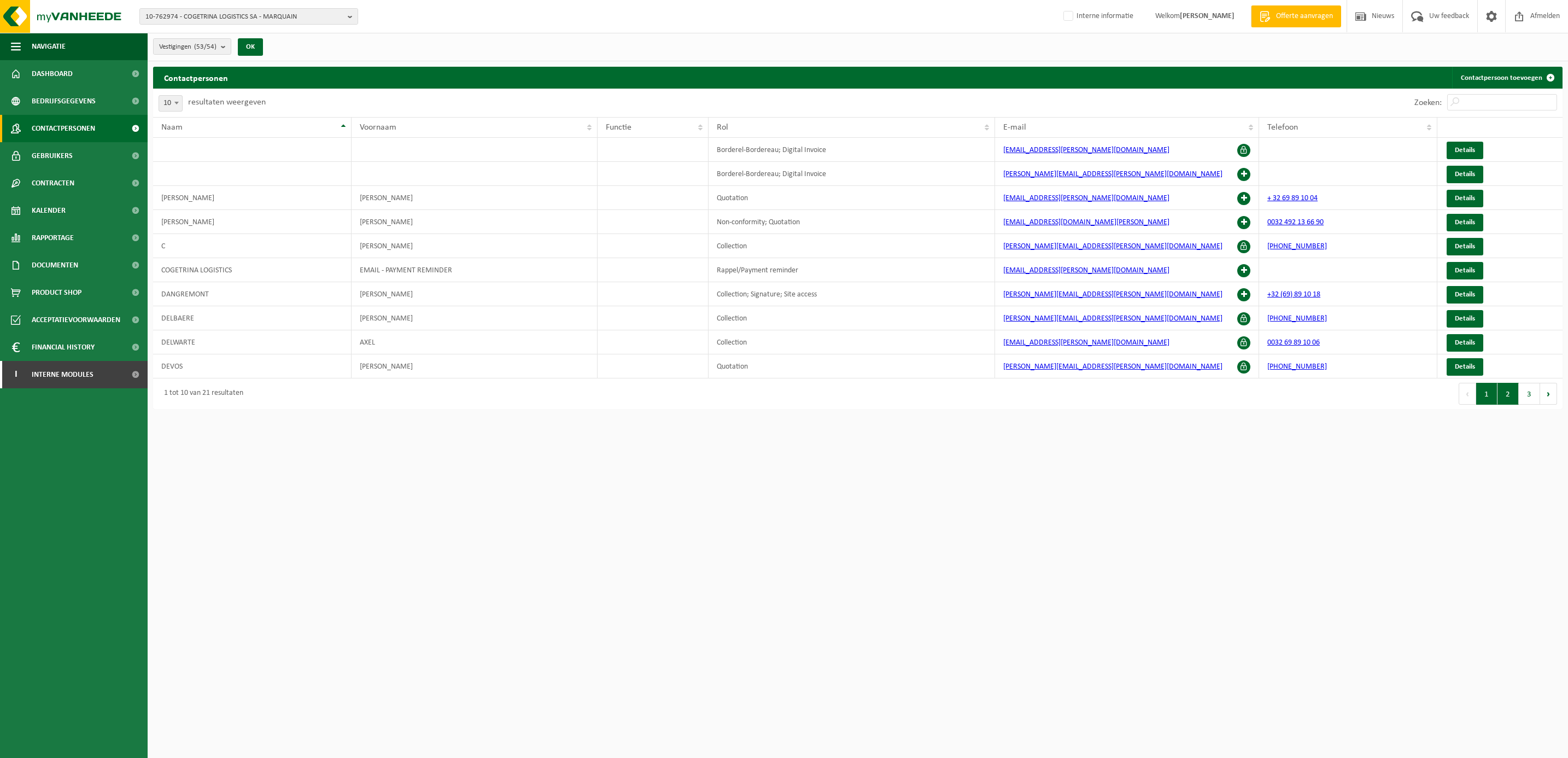
click at [1503, 399] on button "2" at bounding box center [1508, 394] width 21 height 22
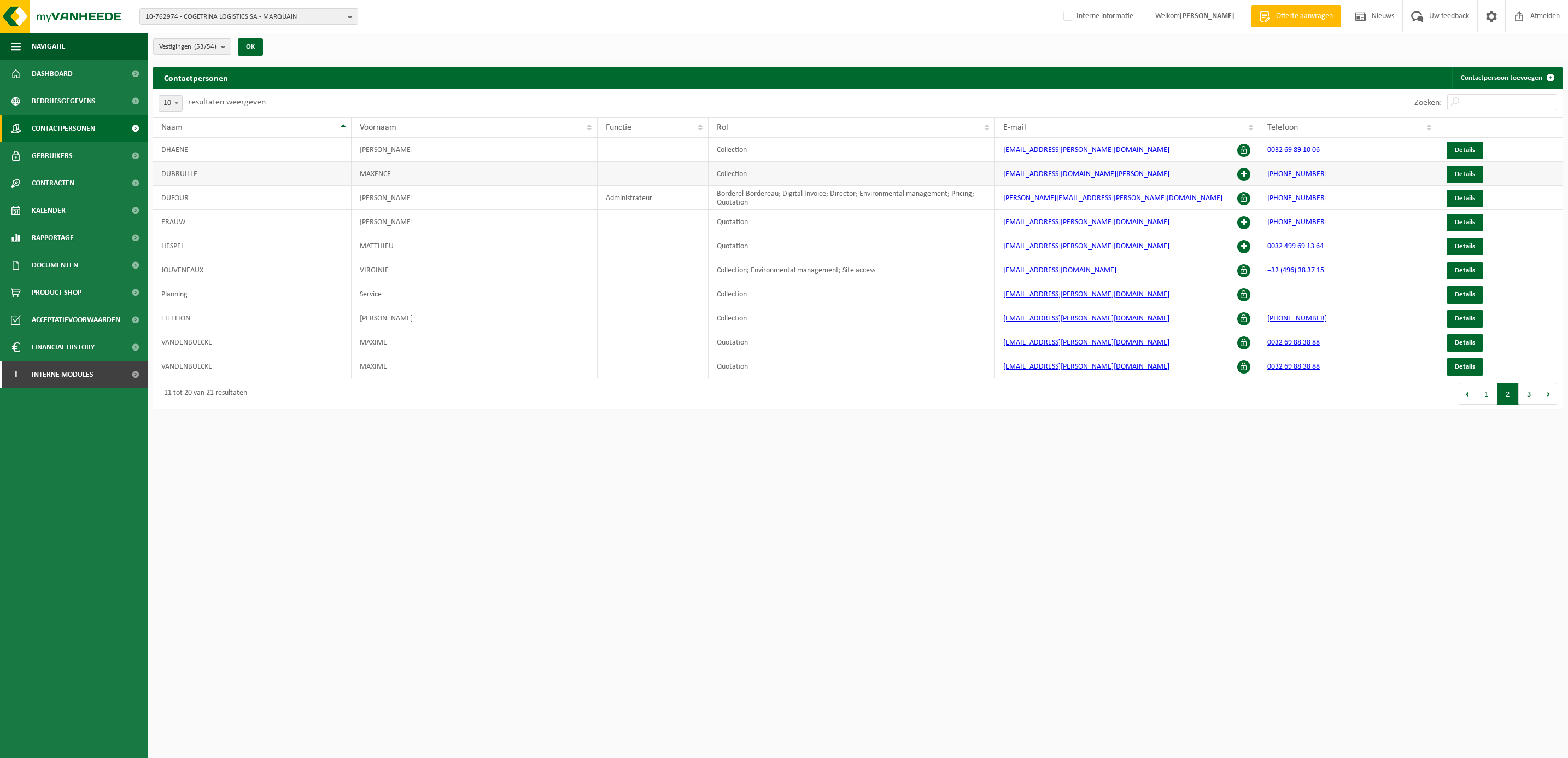
click at [1243, 172] on span at bounding box center [1244, 175] width 13 height 13
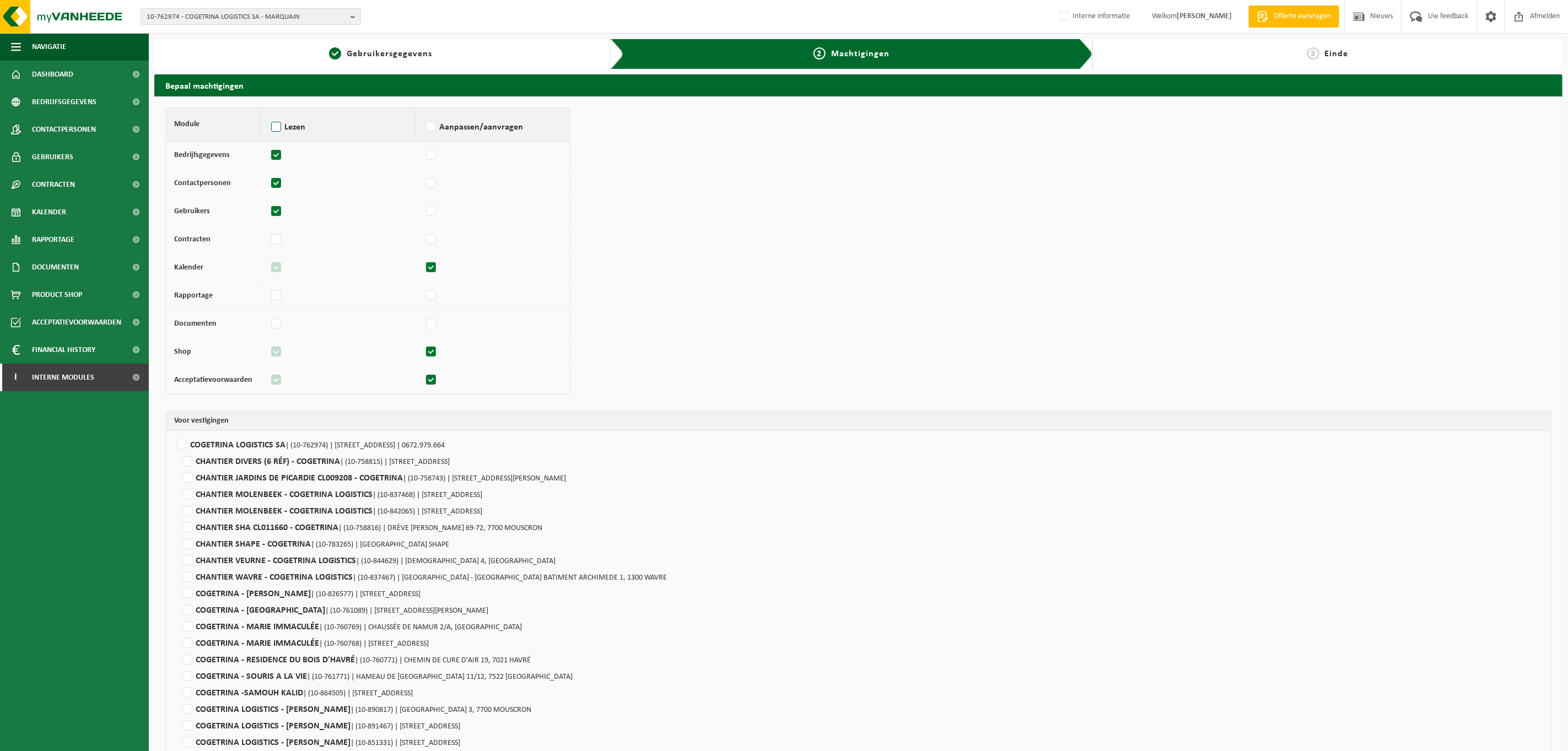
click at [276, 127] on label "Lezen" at bounding box center [338, 127] width 138 height 17
click at [269, 114] on input "Lezen" at bounding box center [268, 113] width 1 height 1
checkbox input "true"
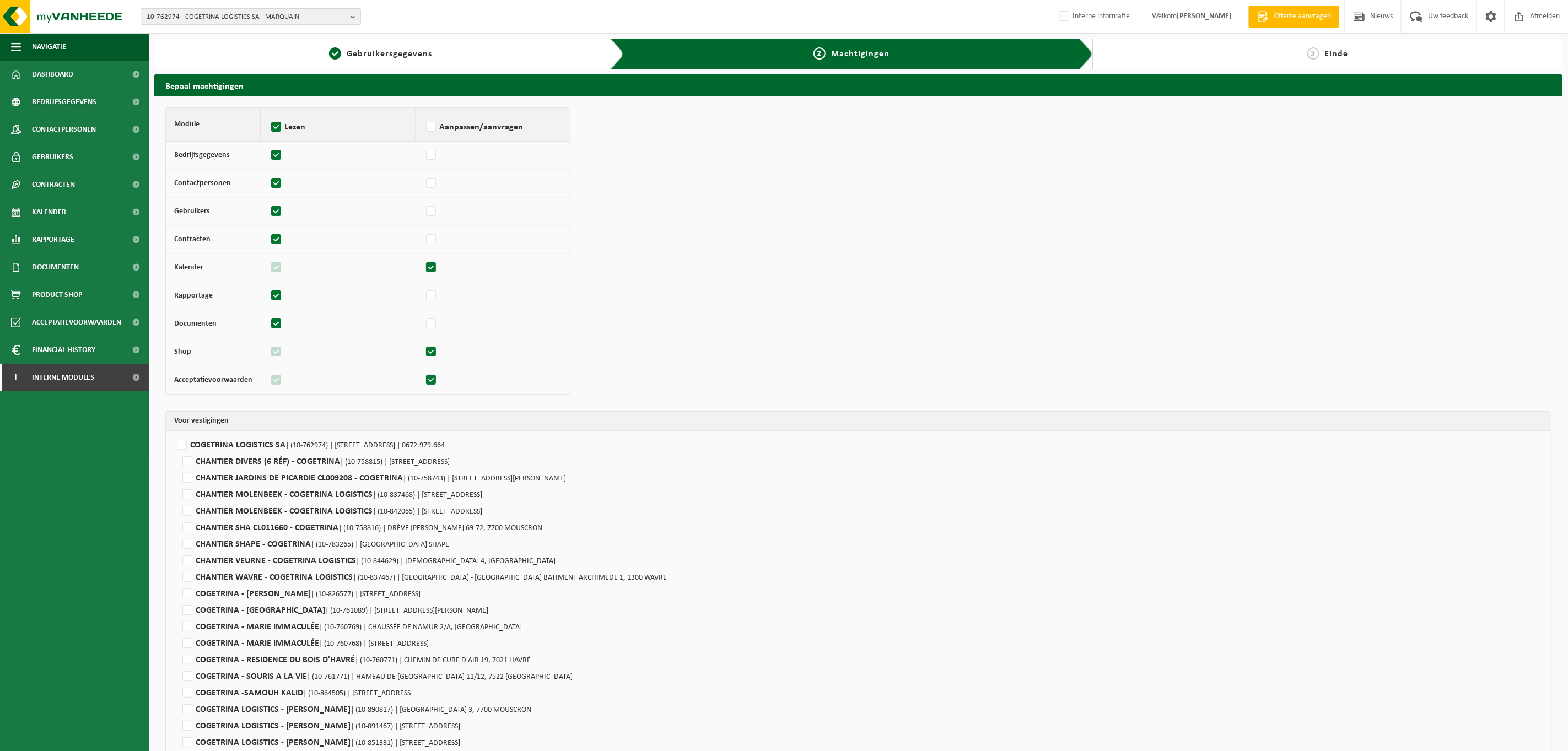
checkbox input "true"
click at [276, 127] on label "Lezen" at bounding box center [338, 127] width 138 height 17
click at [269, 114] on input "Lezen" at bounding box center [268, 113] width 1 height 1
checkbox input "false"
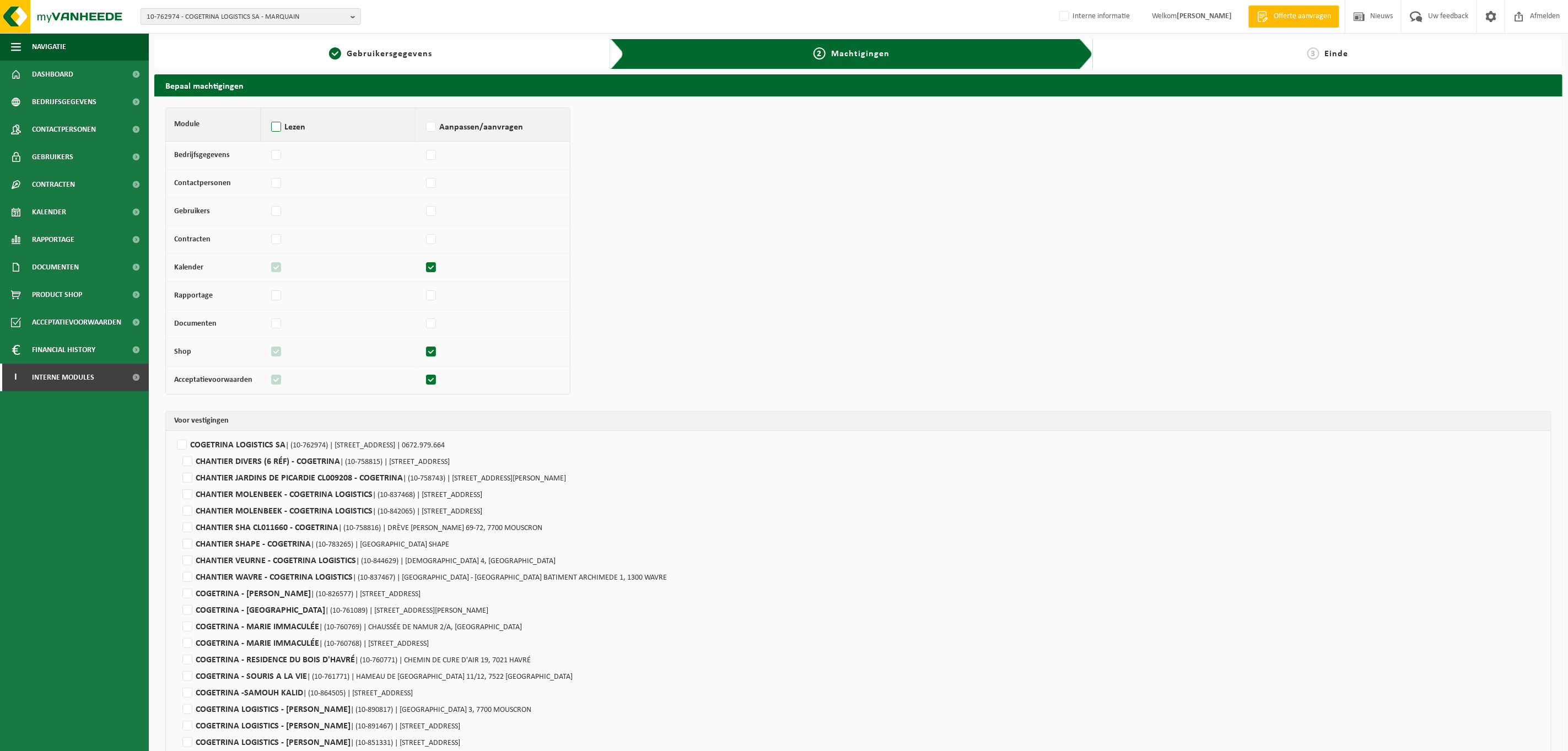
checkbox input "false"
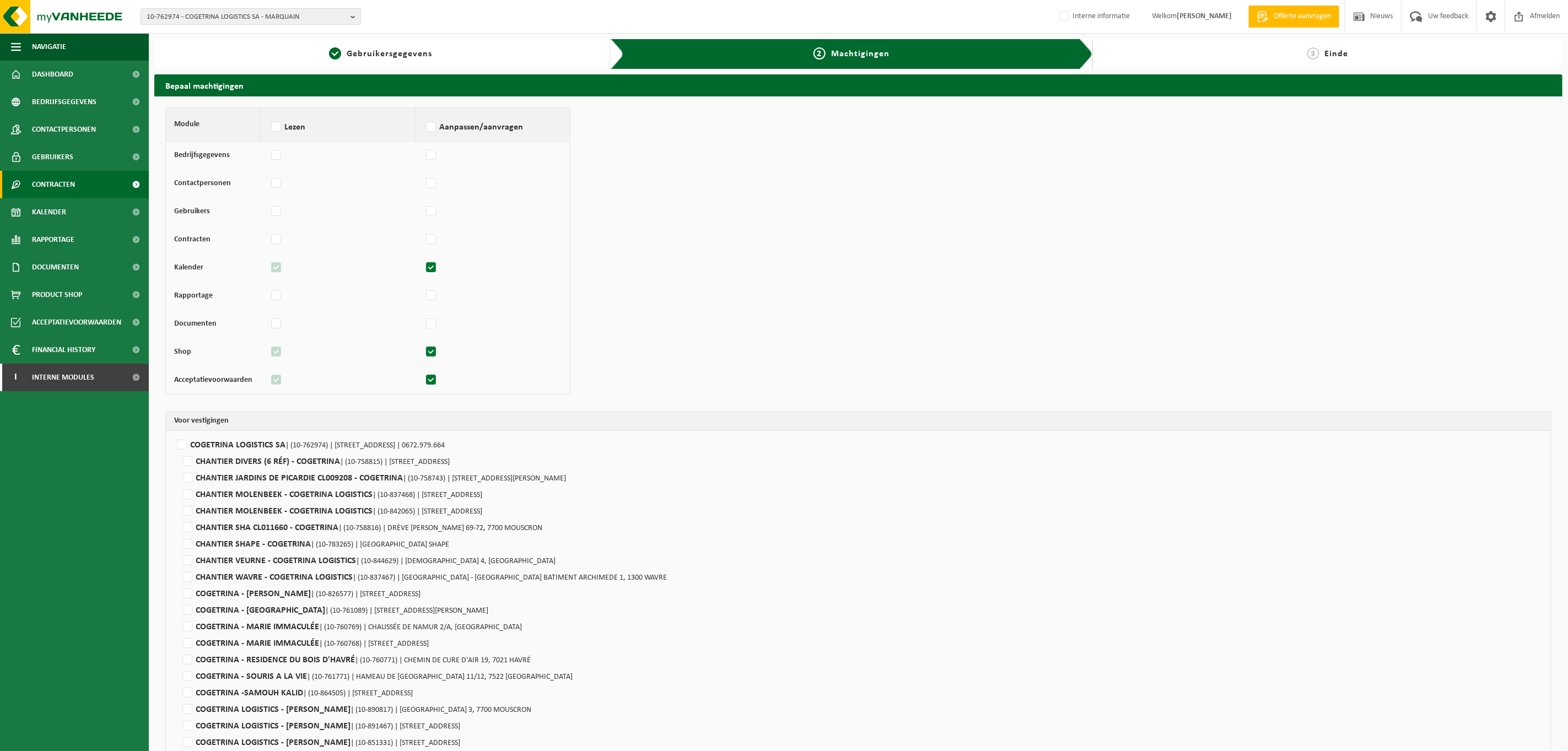
click at [66, 177] on span "Contracten" at bounding box center [53, 184] width 43 height 28
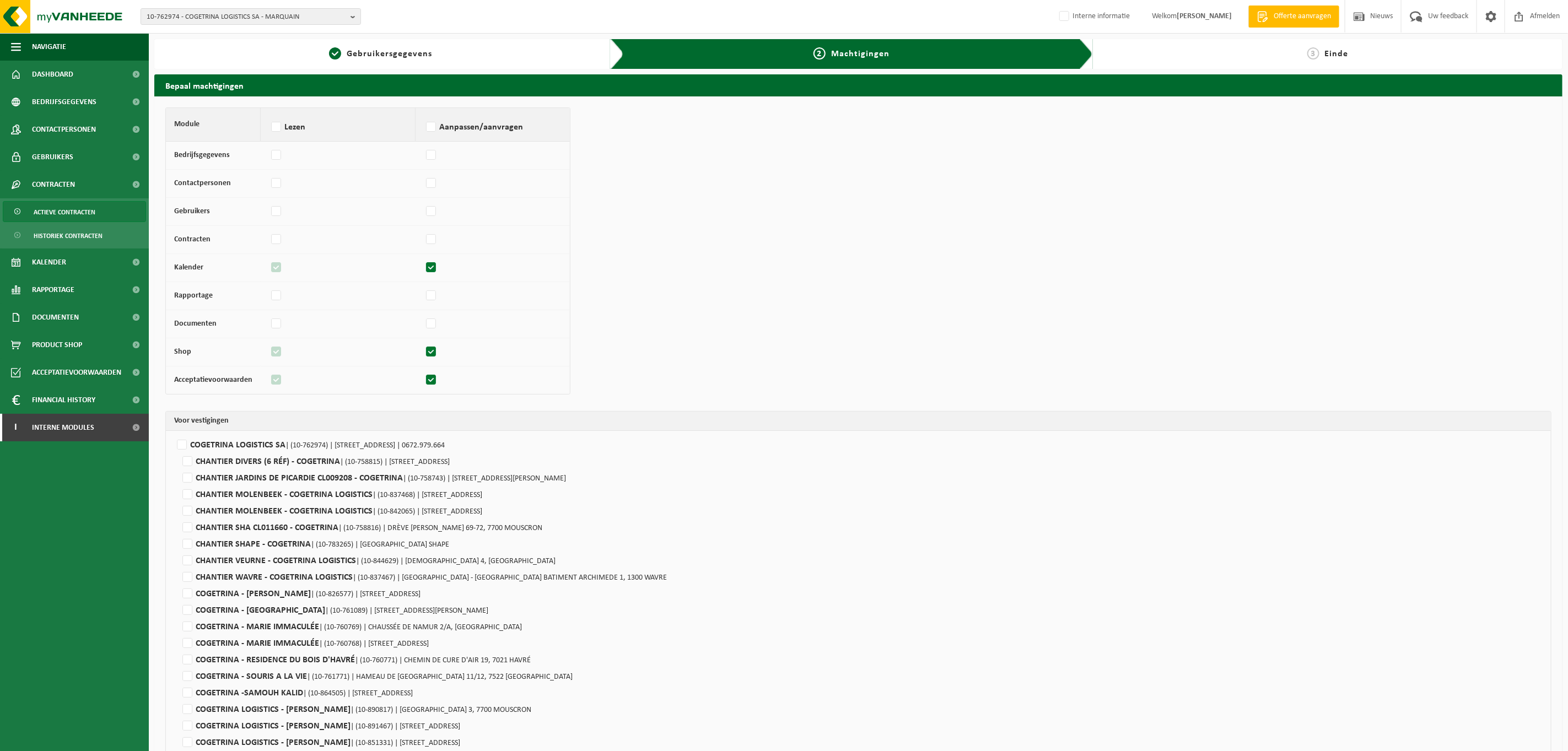
click at [64, 203] on span "Actieve contracten" at bounding box center [64, 212] width 62 height 21
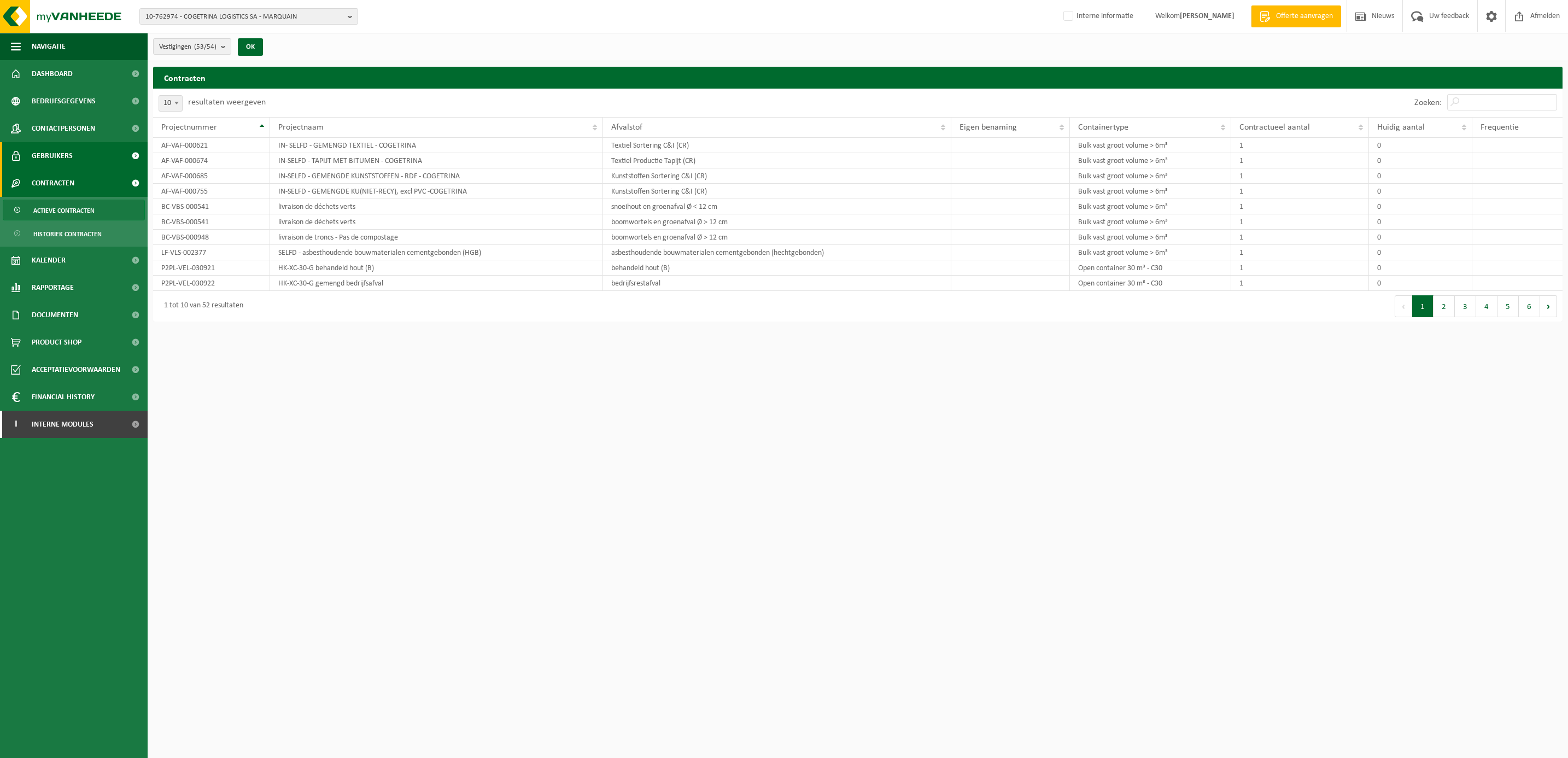
click at [57, 153] on span "Gebruikers" at bounding box center [52, 156] width 41 height 27
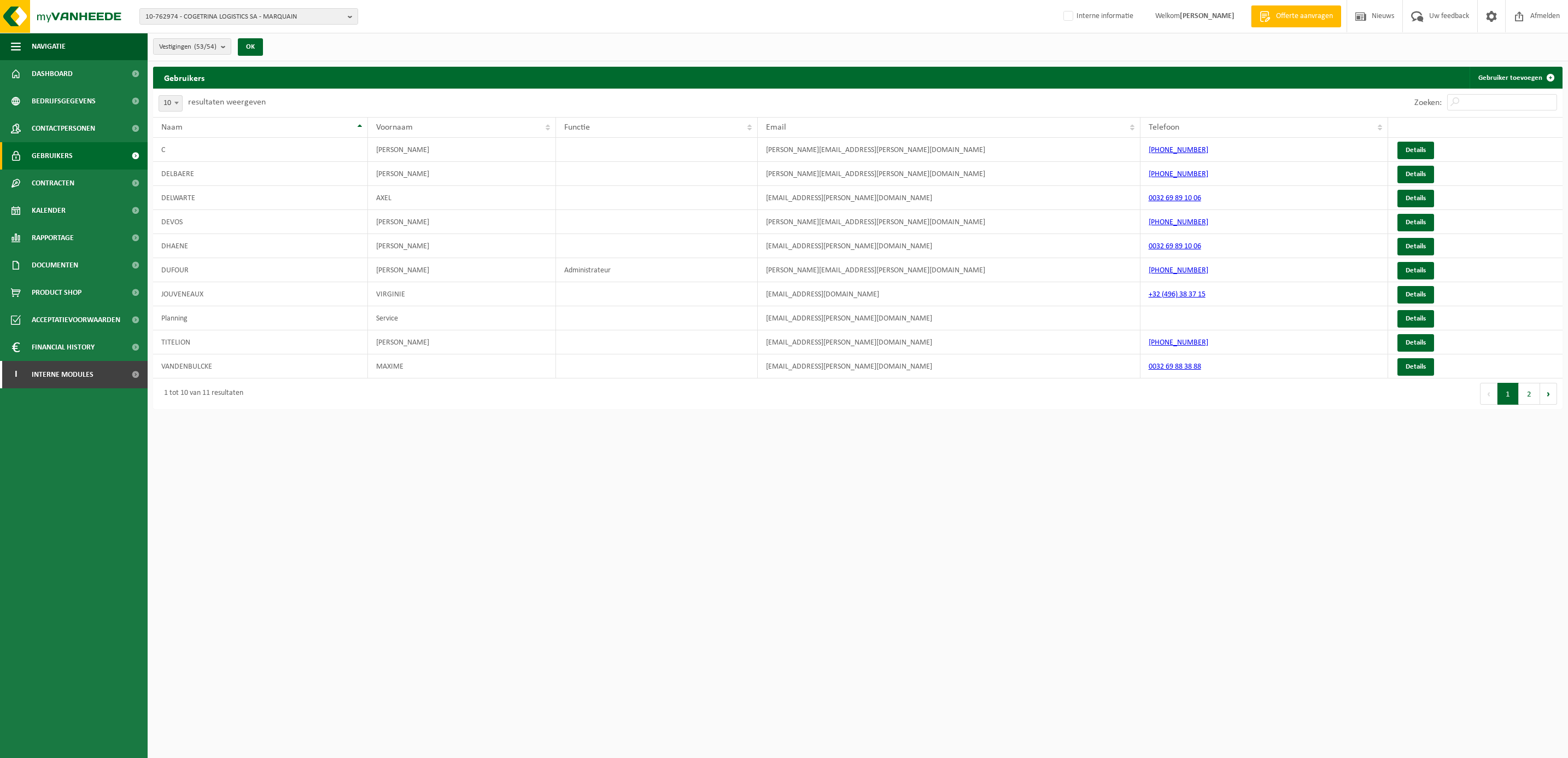
click at [59, 155] on span "Gebruikers" at bounding box center [52, 156] width 41 height 27
click at [53, 155] on span "Gebruikers" at bounding box center [52, 156] width 41 height 27
click at [57, 133] on span "Contactpersonen" at bounding box center [63, 128] width 63 height 27
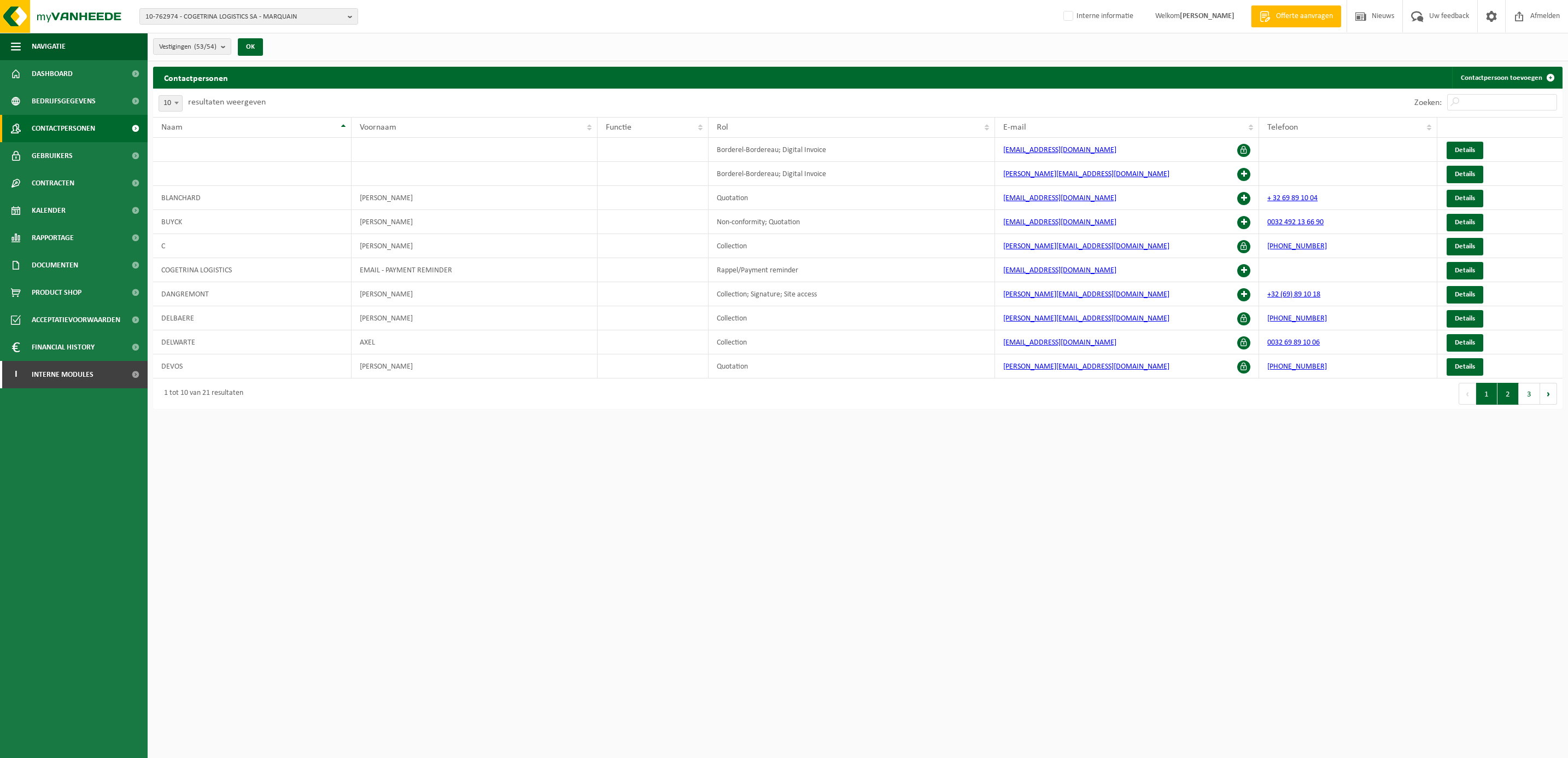
click at [1511, 400] on button "2" at bounding box center [1508, 394] width 21 height 22
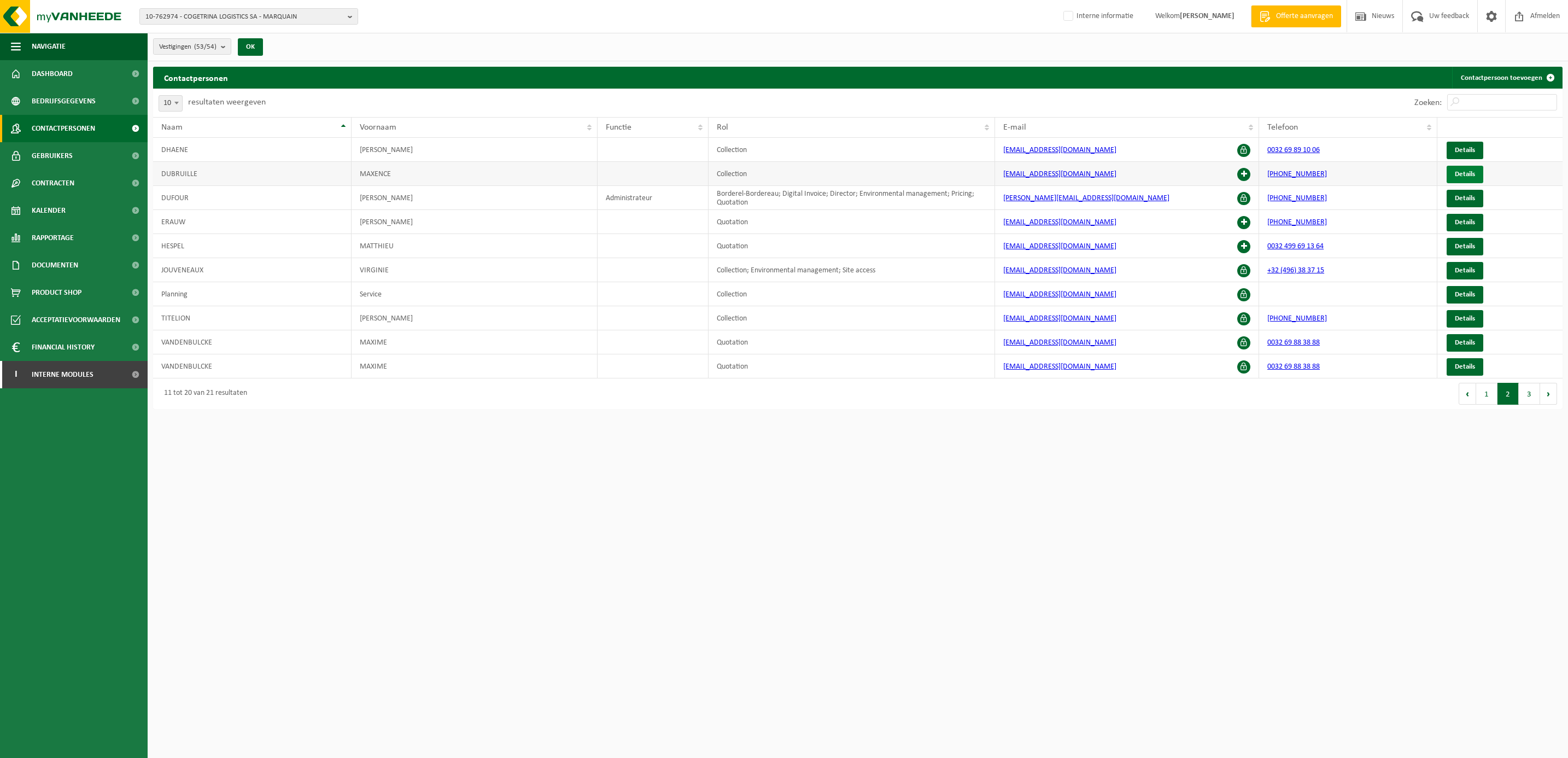
click at [1465, 171] on span "Details" at bounding box center [1465, 174] width 20 height 7
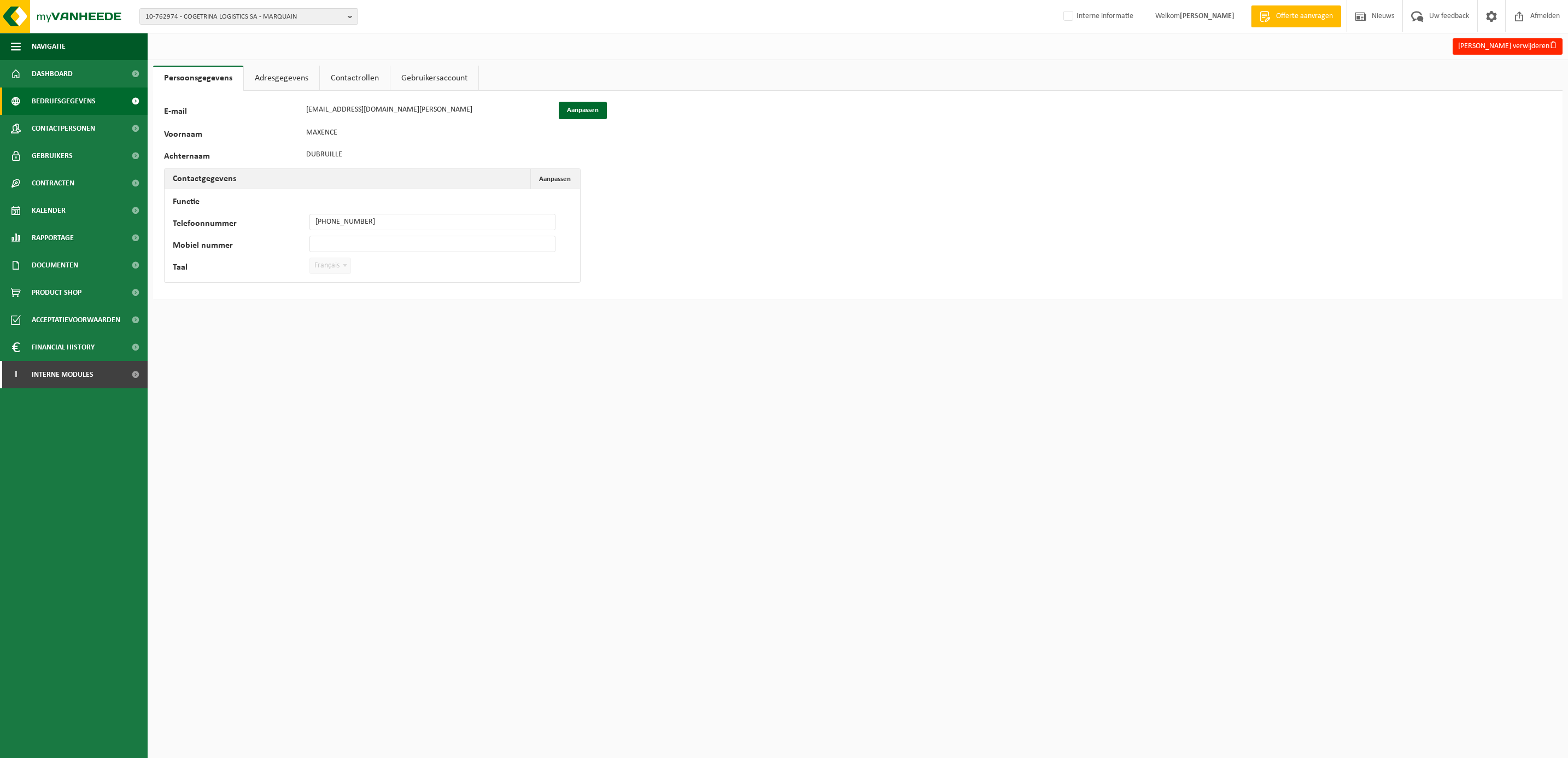
click at [59, 99] on span "Bedrijfsgegevens" at bounding box center [63, 101] width 64 height 27
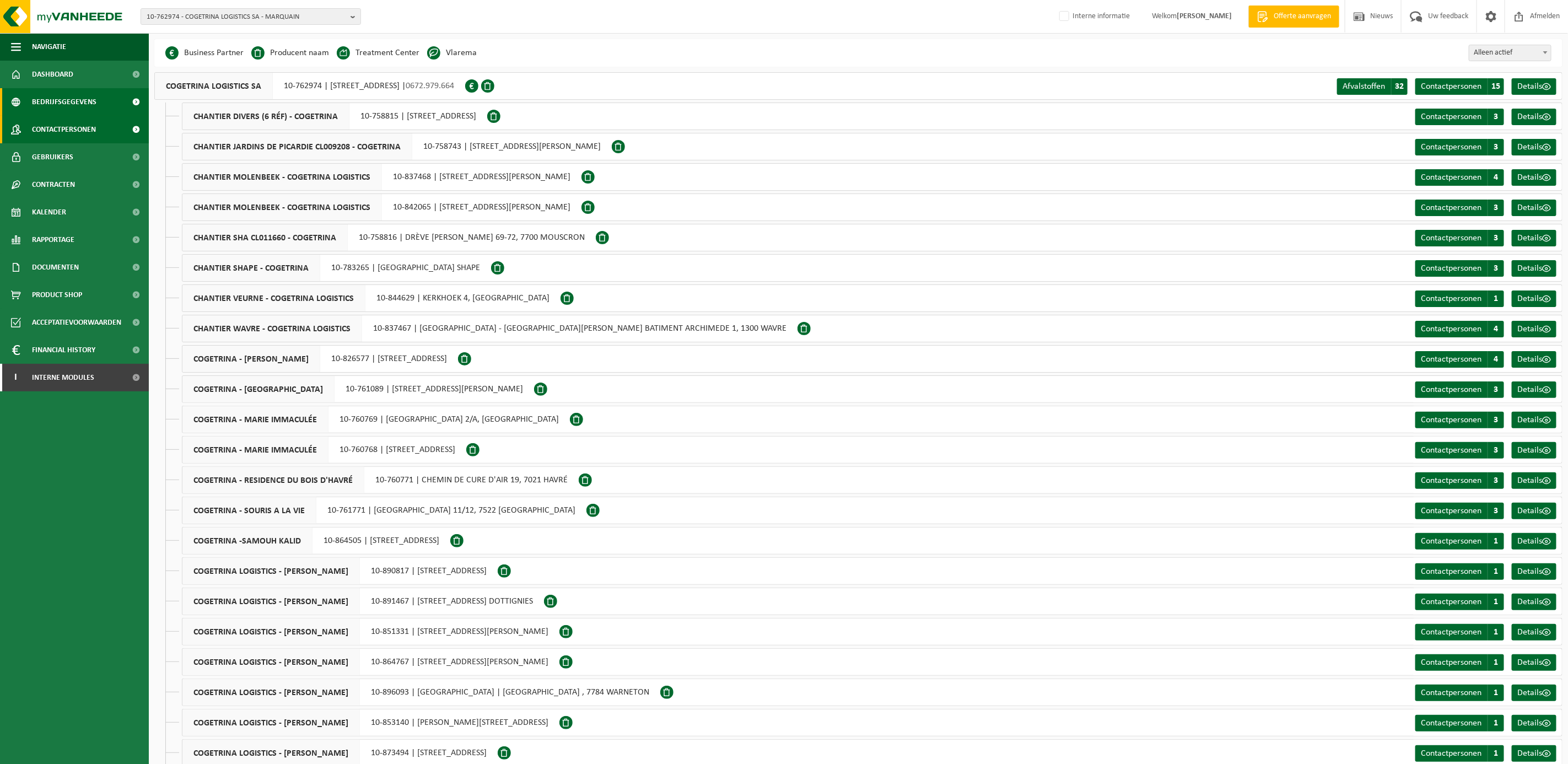
click at [63, 126] on span "Contactpersonen" at bounding box center [64, 129] width 64 height 28
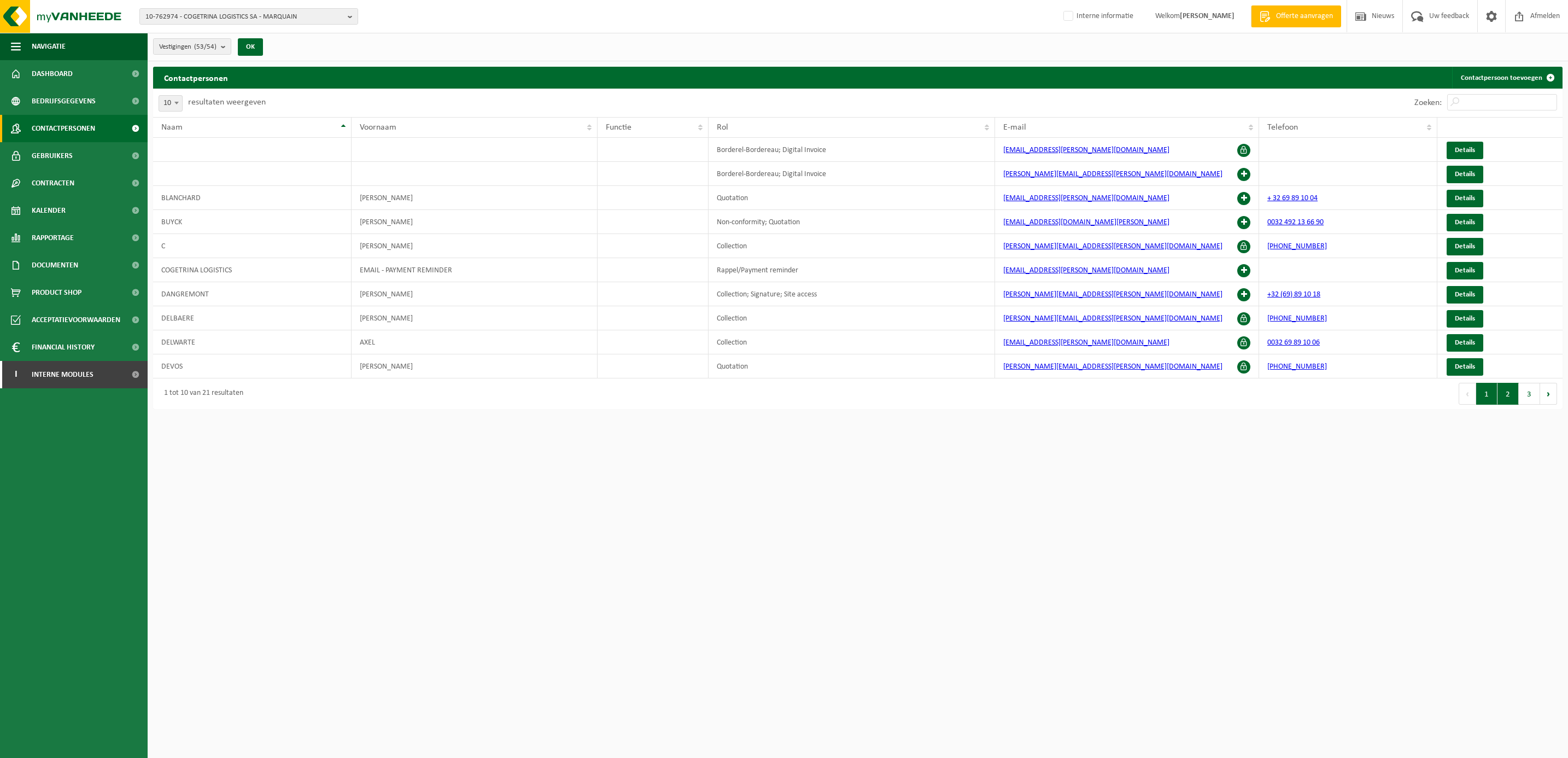
click at [1508, 396] on button "2" at bounding box center [1508, 394] width 21 height 22
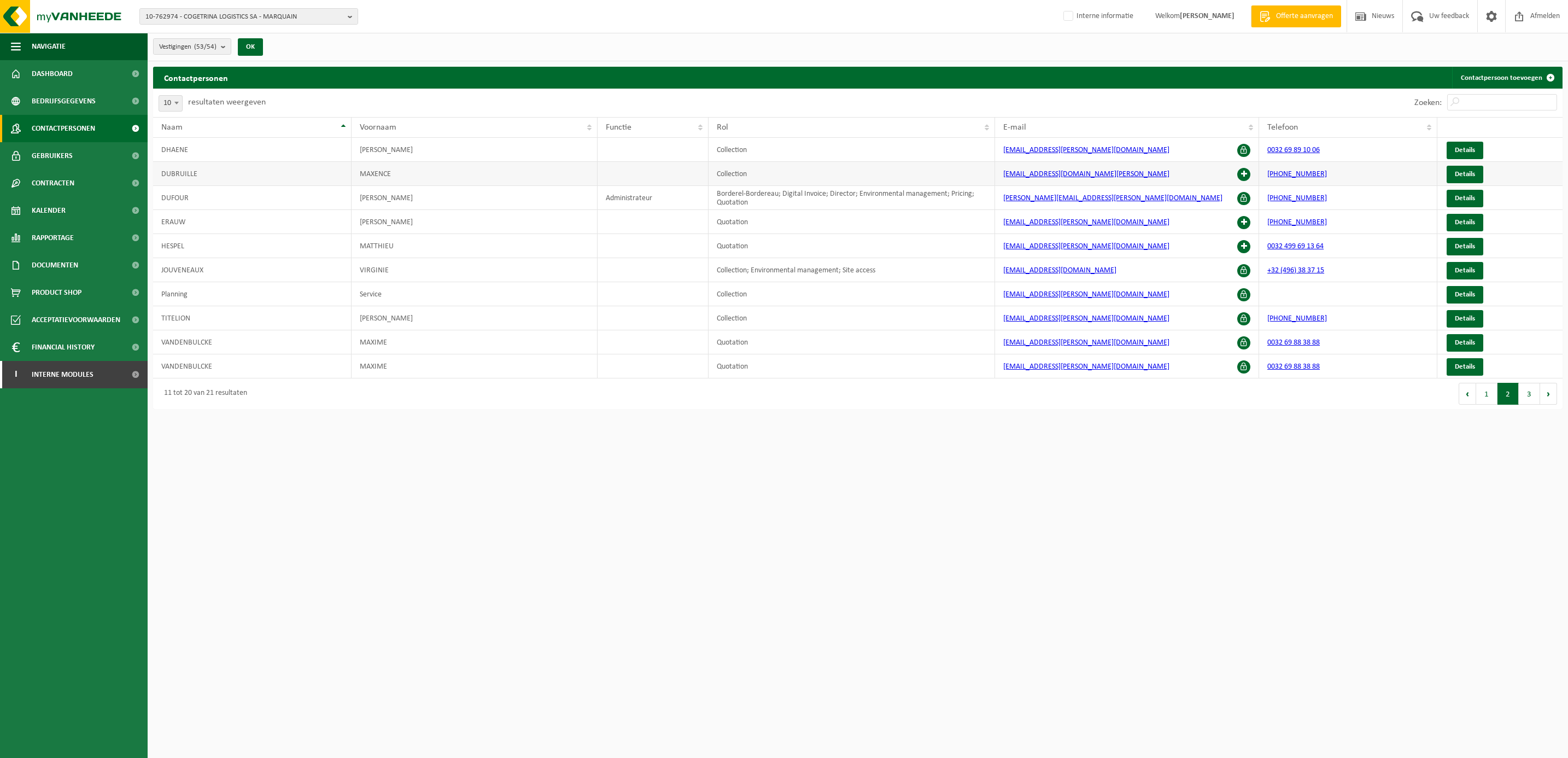
click at [1242, 176] on span at bounding box center [1244, 175] width 13 height 13
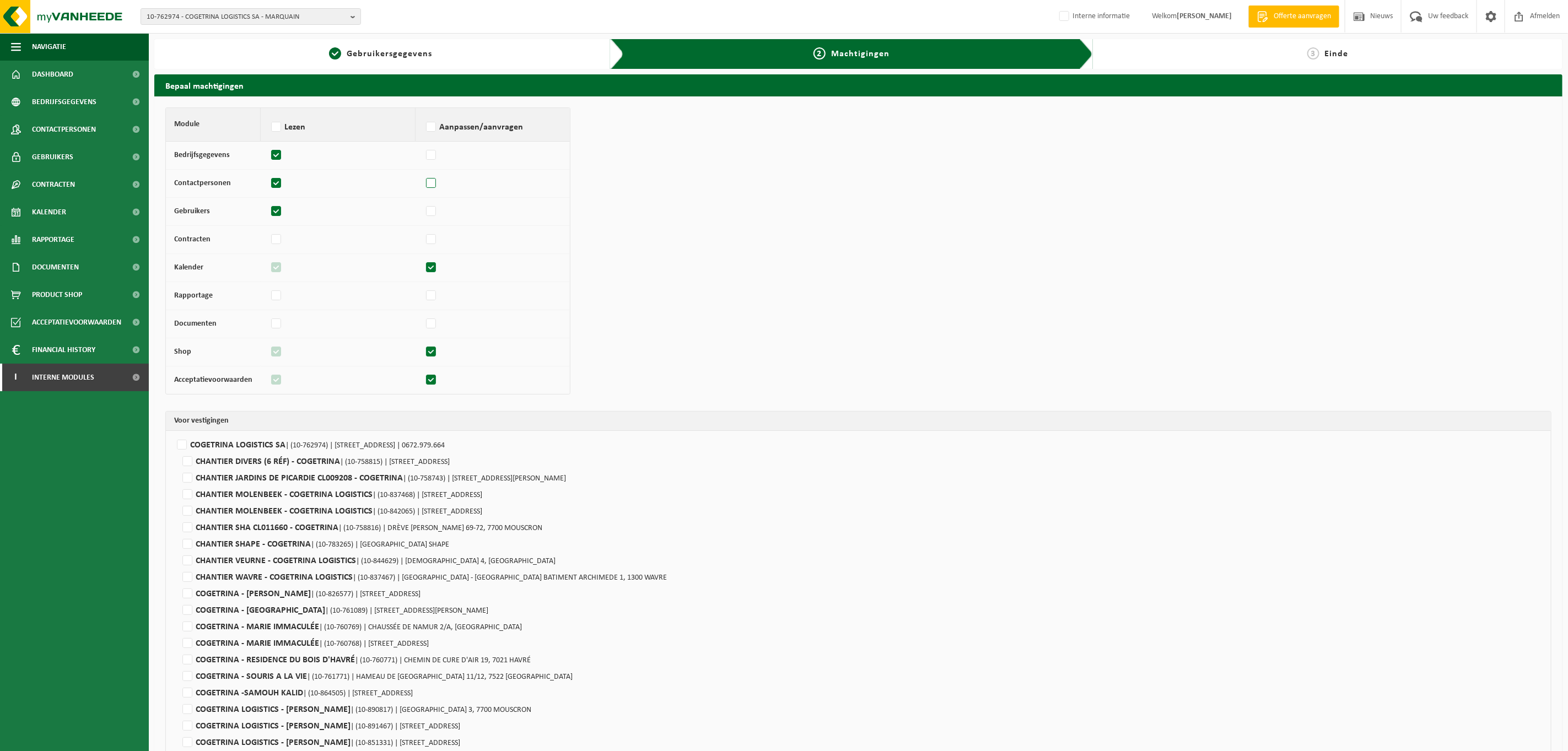
click at [432, 182] on label at bounding box center [431, 183] width 15 height 17
click at [424, 182] on input "checkbox" at bounding box center [423, 179] width 1 height 7
checkbox input "true"
click at [431, 212] on label at bounding box center [431, 211] width 15 height 17
click at [424, 210] on input "checkbox" at bounding box center [423, 207] width 1 height 7
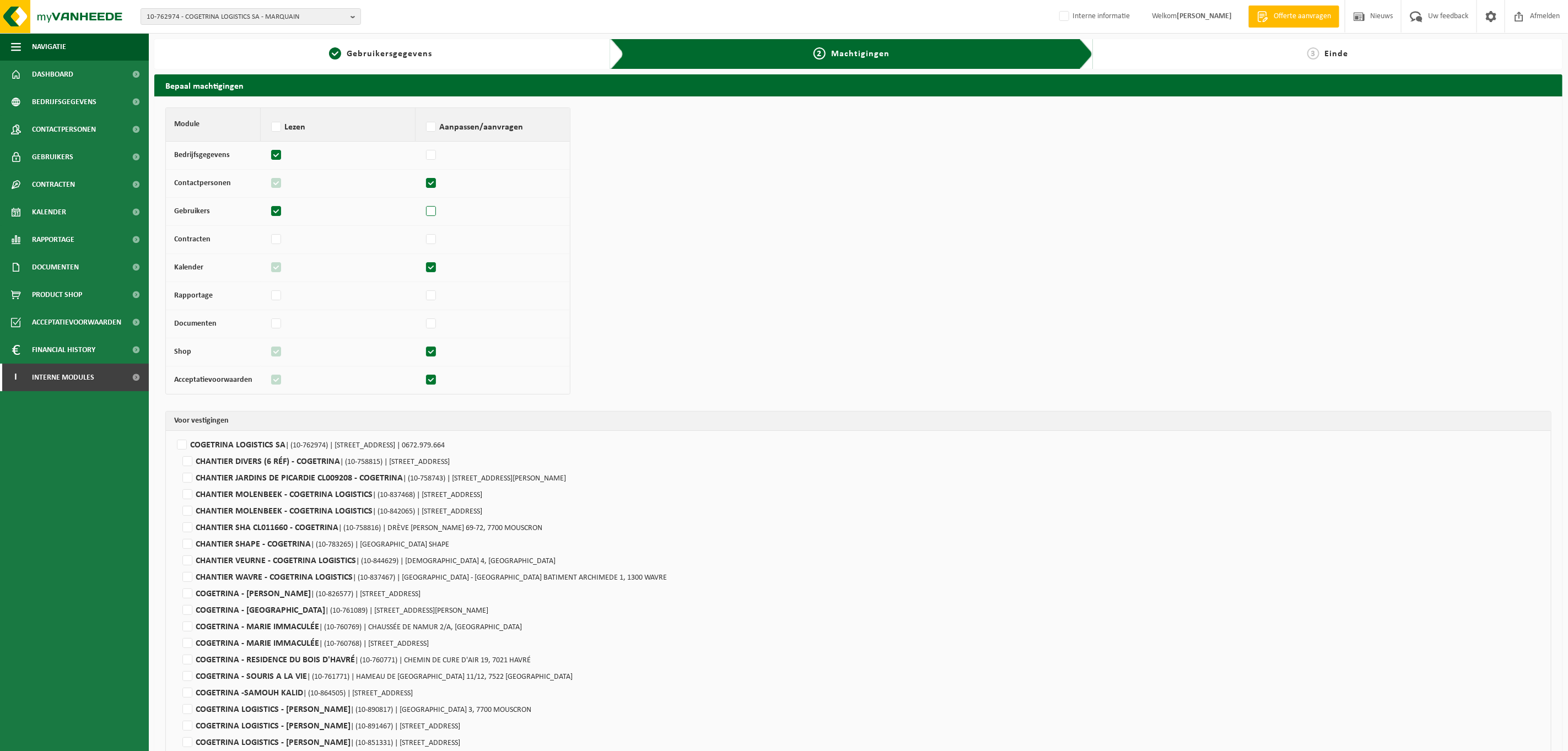
checkbox input "true"
click at [430, 293] on label at bounding box center [431, 296] width 15 height 17
click at [424, 293] on input "checkbox" at bounding box center [423, 291] width 1 height 7
checkbox input "true"
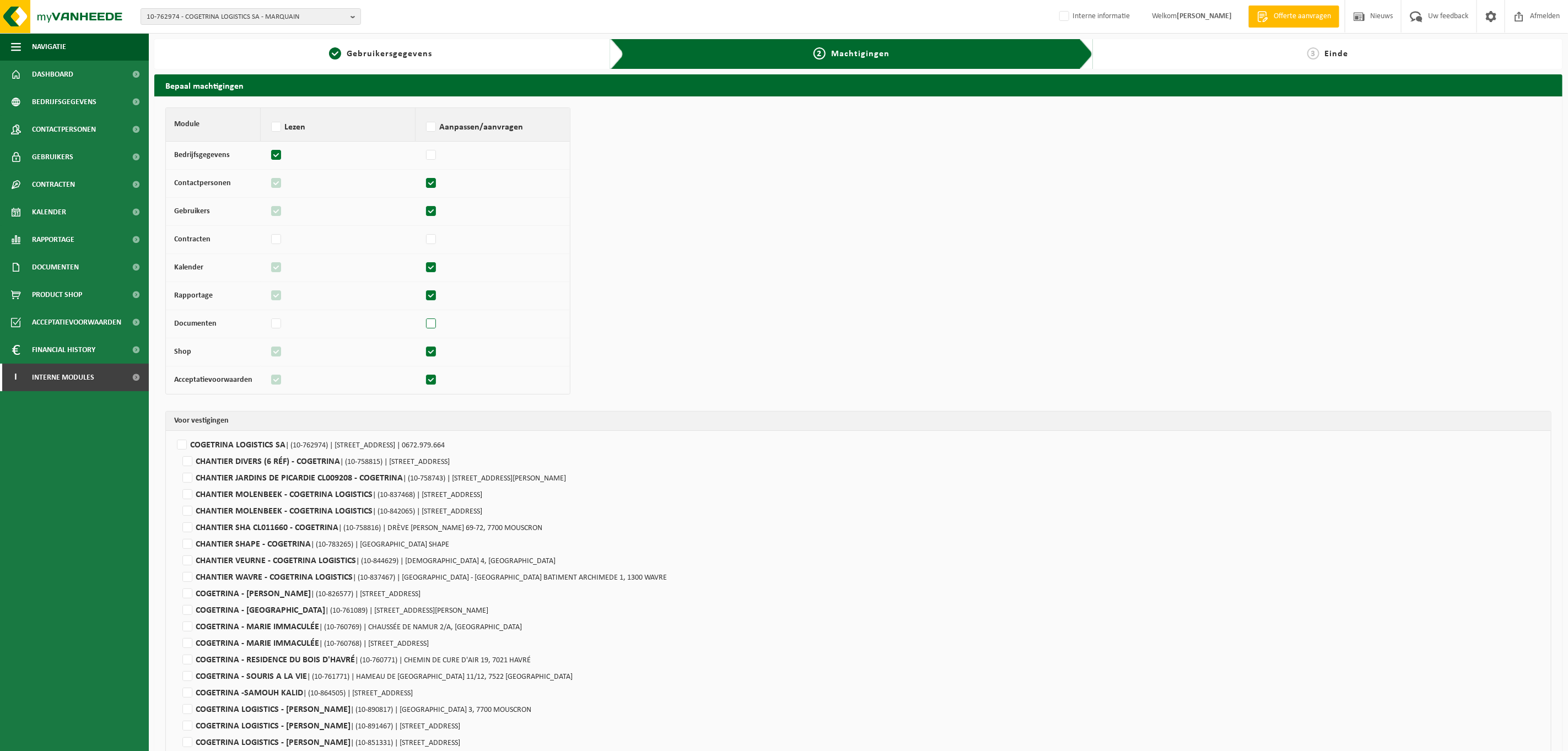
click at [431, 326] on label at bounding box center [431, 324] width 15 height 17
click at [424, 322] on input "checkbox" at bounding box center [423, 319] width 1 height 7
checkbox input "true"
click at [430, 383] on label at bounding box center [431, 380] width 15 height 17
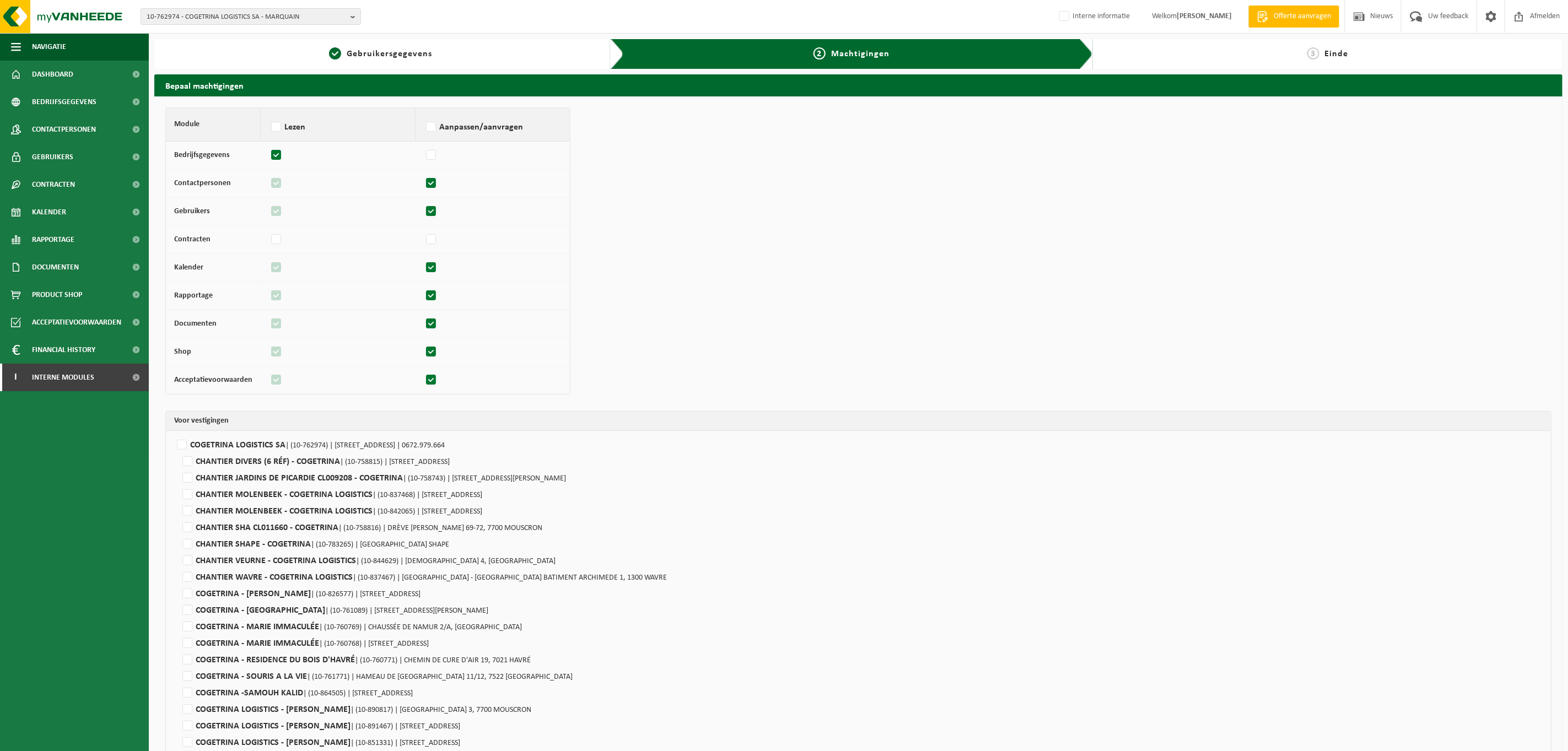
click at [424, 379] on input "checkbox" at bounding box center [423, 375] width 1 height 7
checkbox input "false"
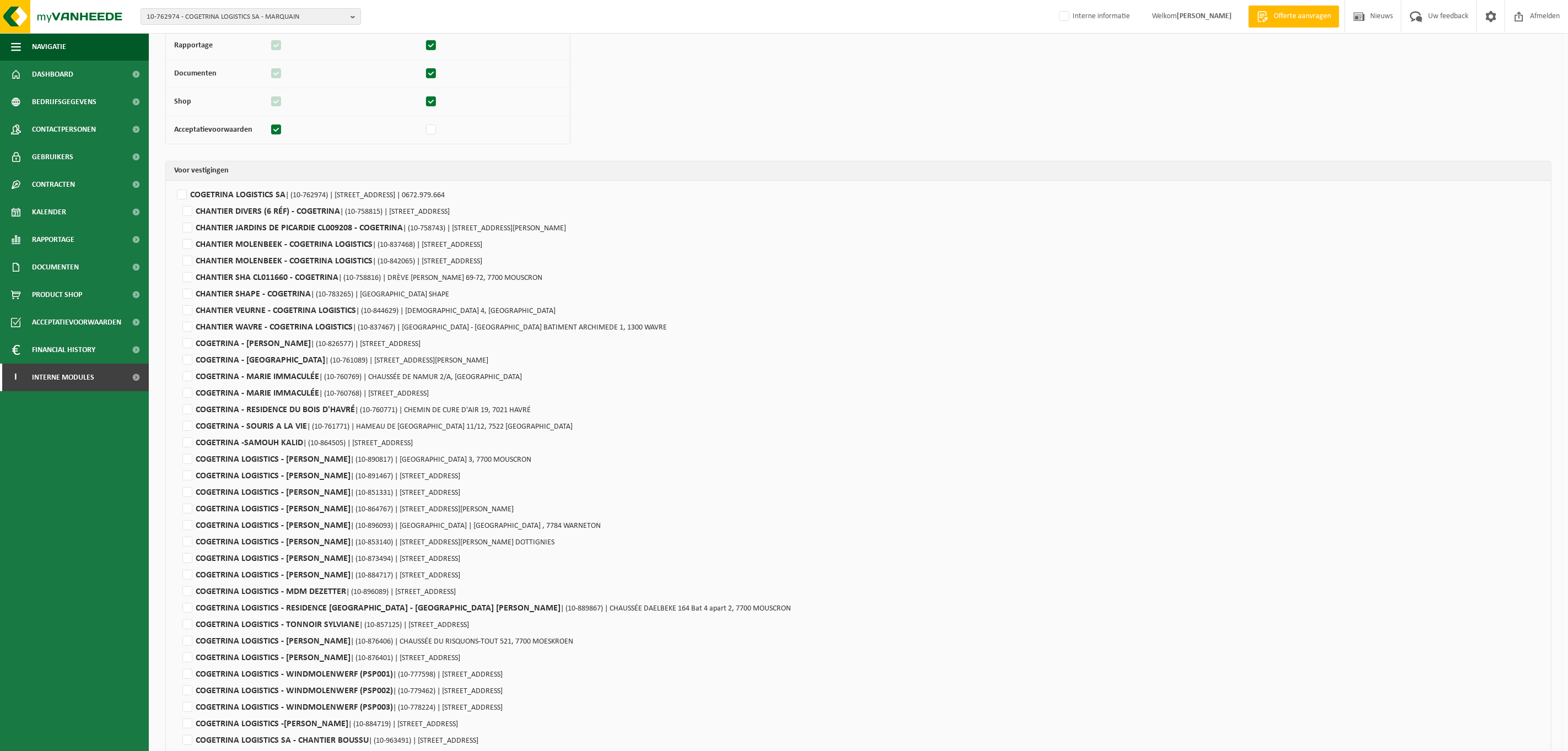
scroll to position [225, 0]
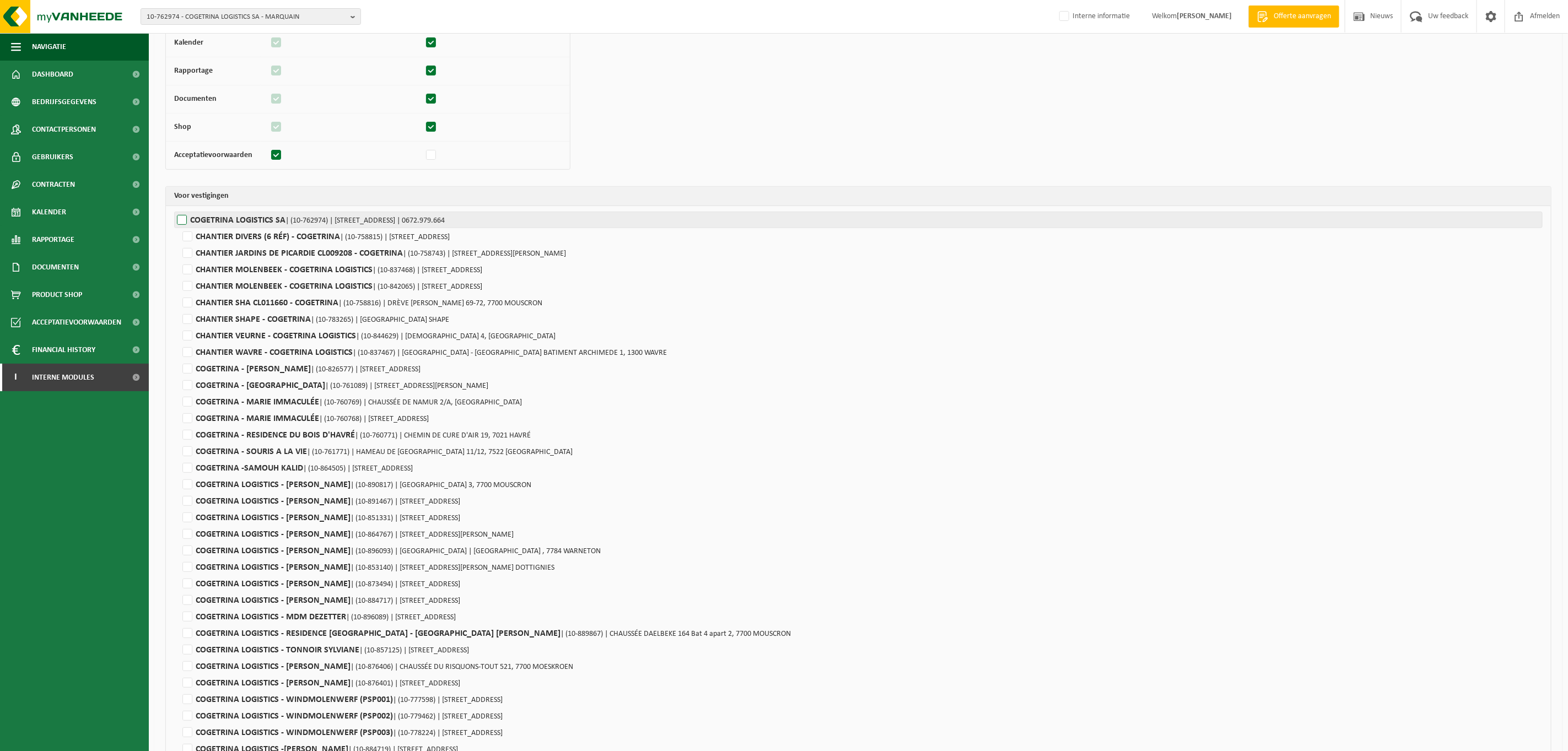
click at [179, 223] on label"] "COGETRINA LOGISTICS SA | (10-762974) | RUE TERRE À BRIQUES 18, 7522 MARQUAIN | …" at bounding box center [859, 220] width 1369 height 17
click at [179, 223] on input "COGETRINA LOGISTICS SA | (10-762974) | RUE TERRE À BRIQUES 18, 7522 MARQUAIN | …" at bounding box center [958, 220] width 1568 height 17
checkbox input "true"
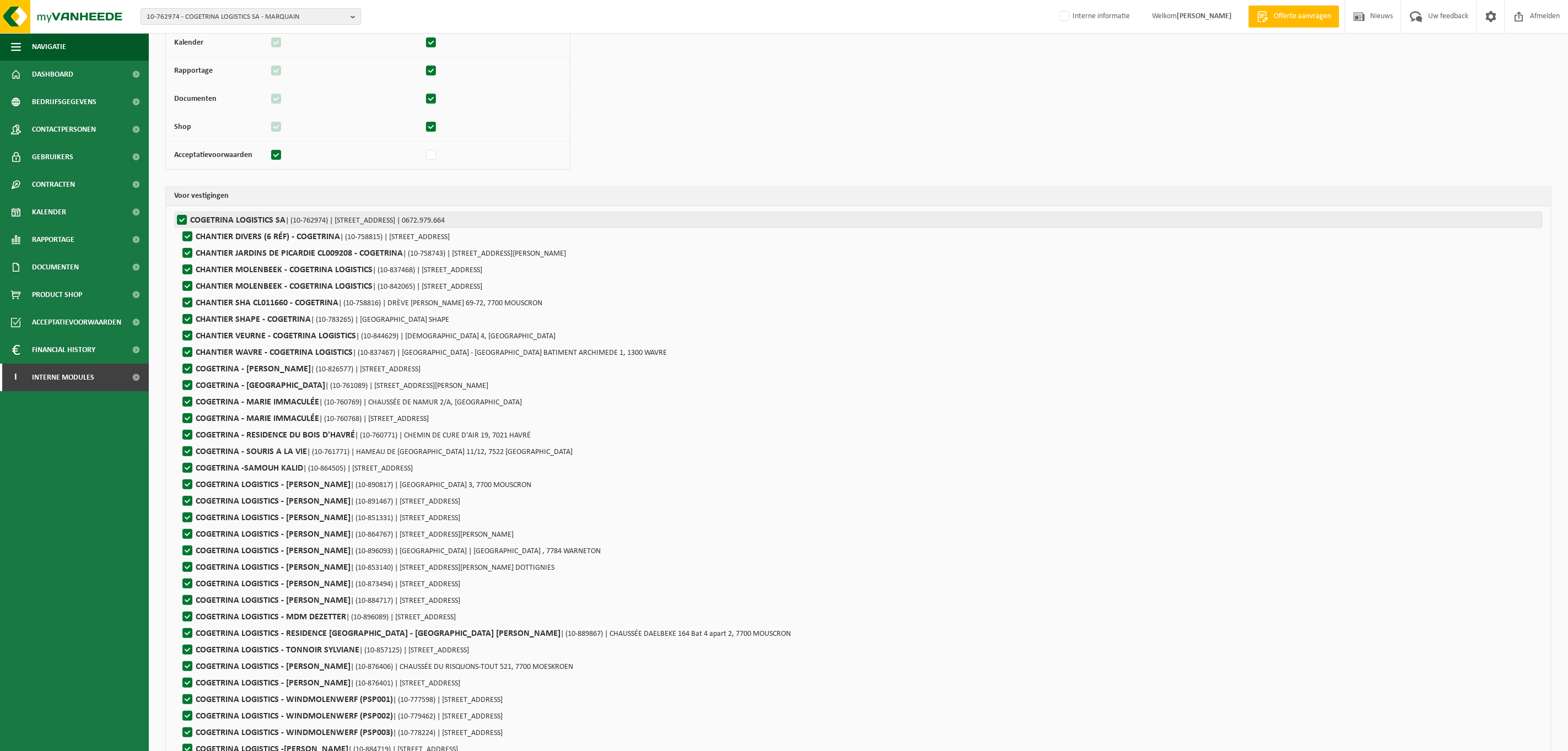
checkbox input "true"
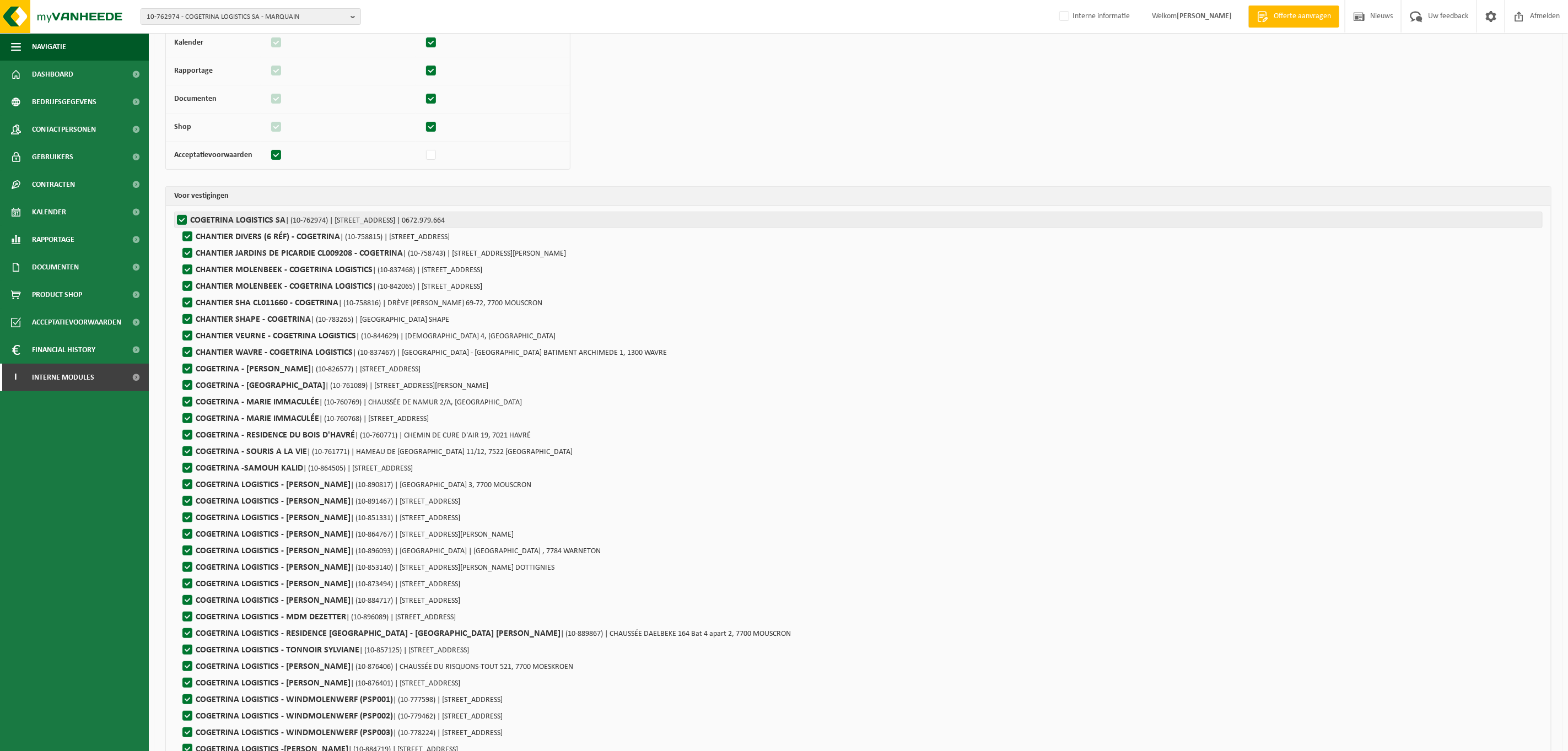
checkbox input "true"
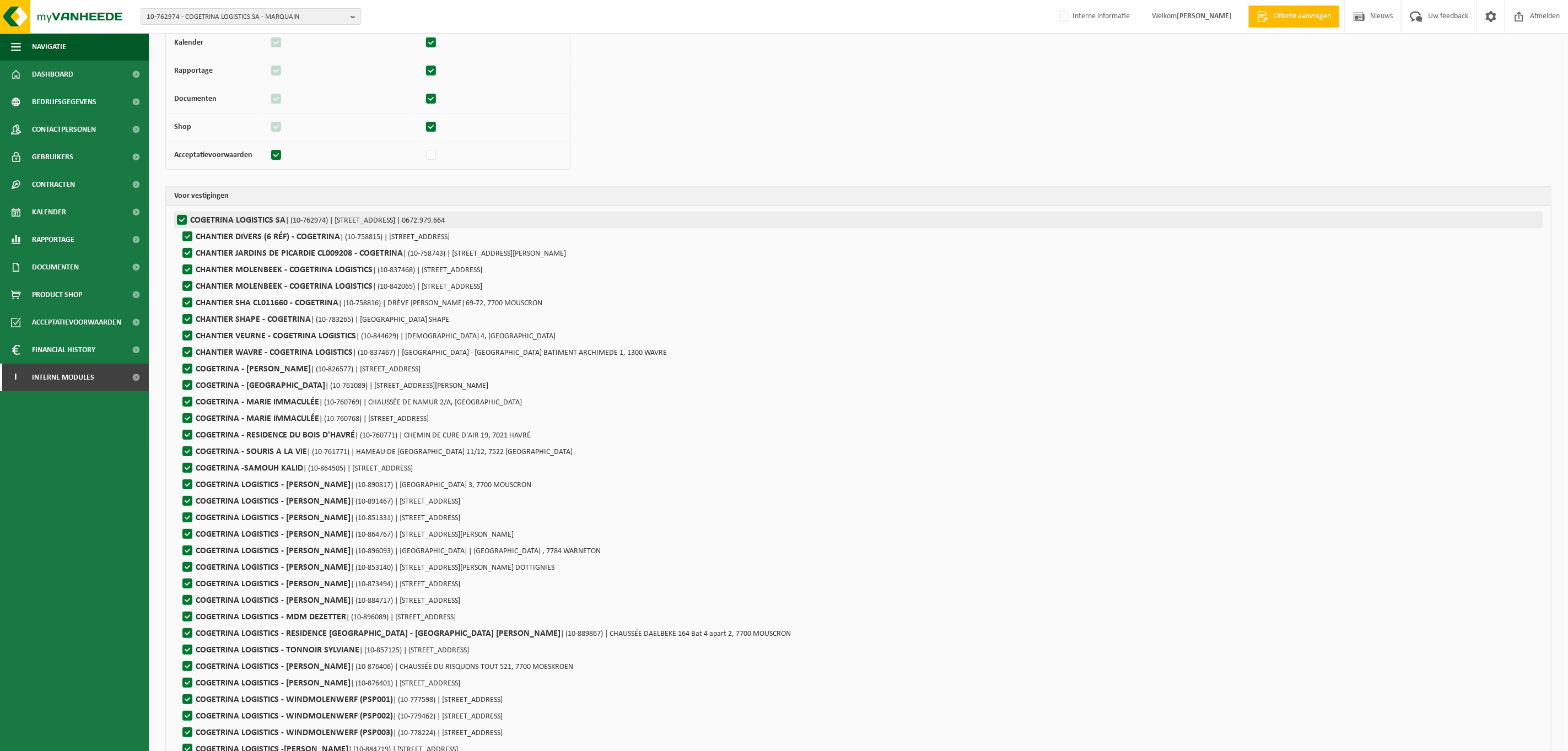
checkbox input "true"
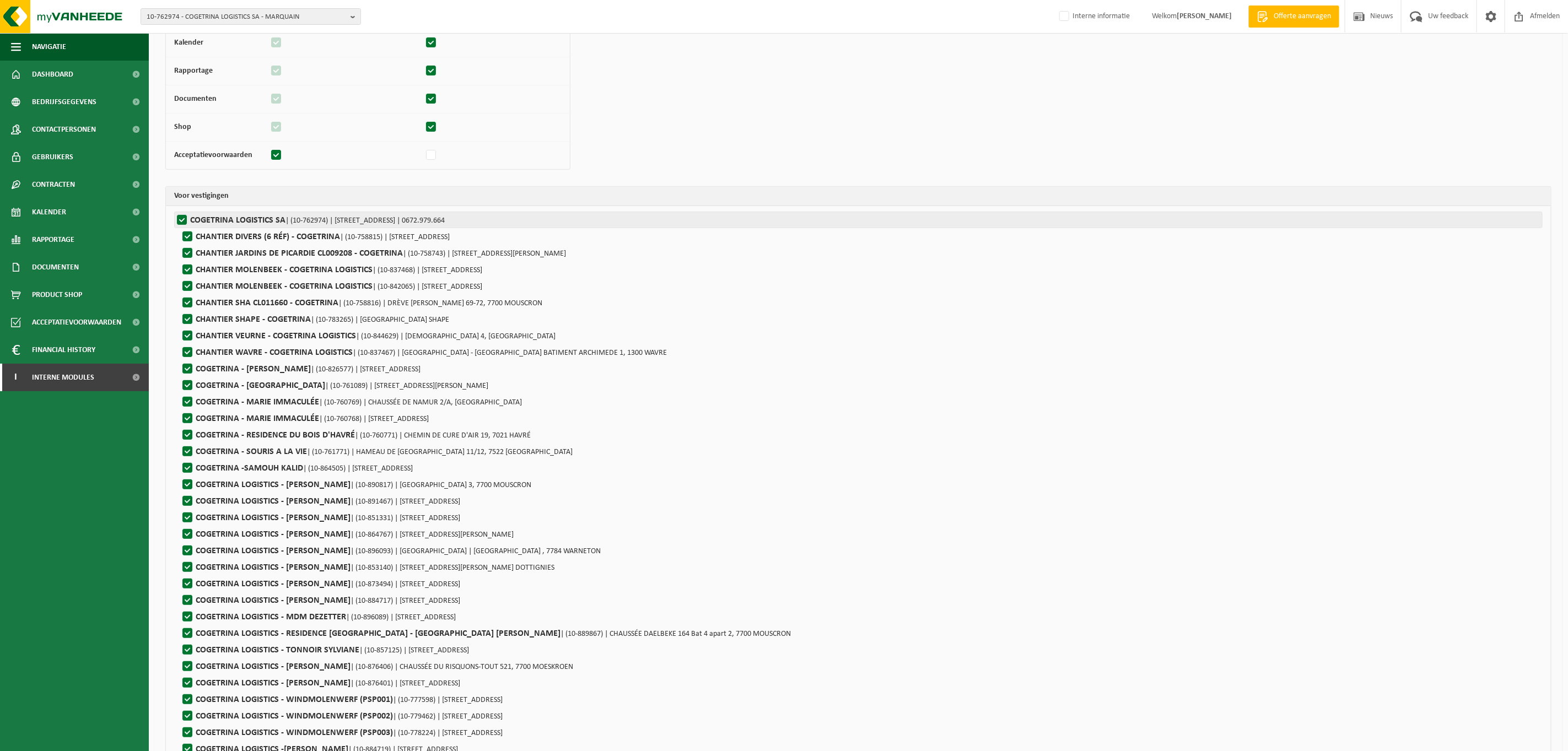
checkbox input "true"
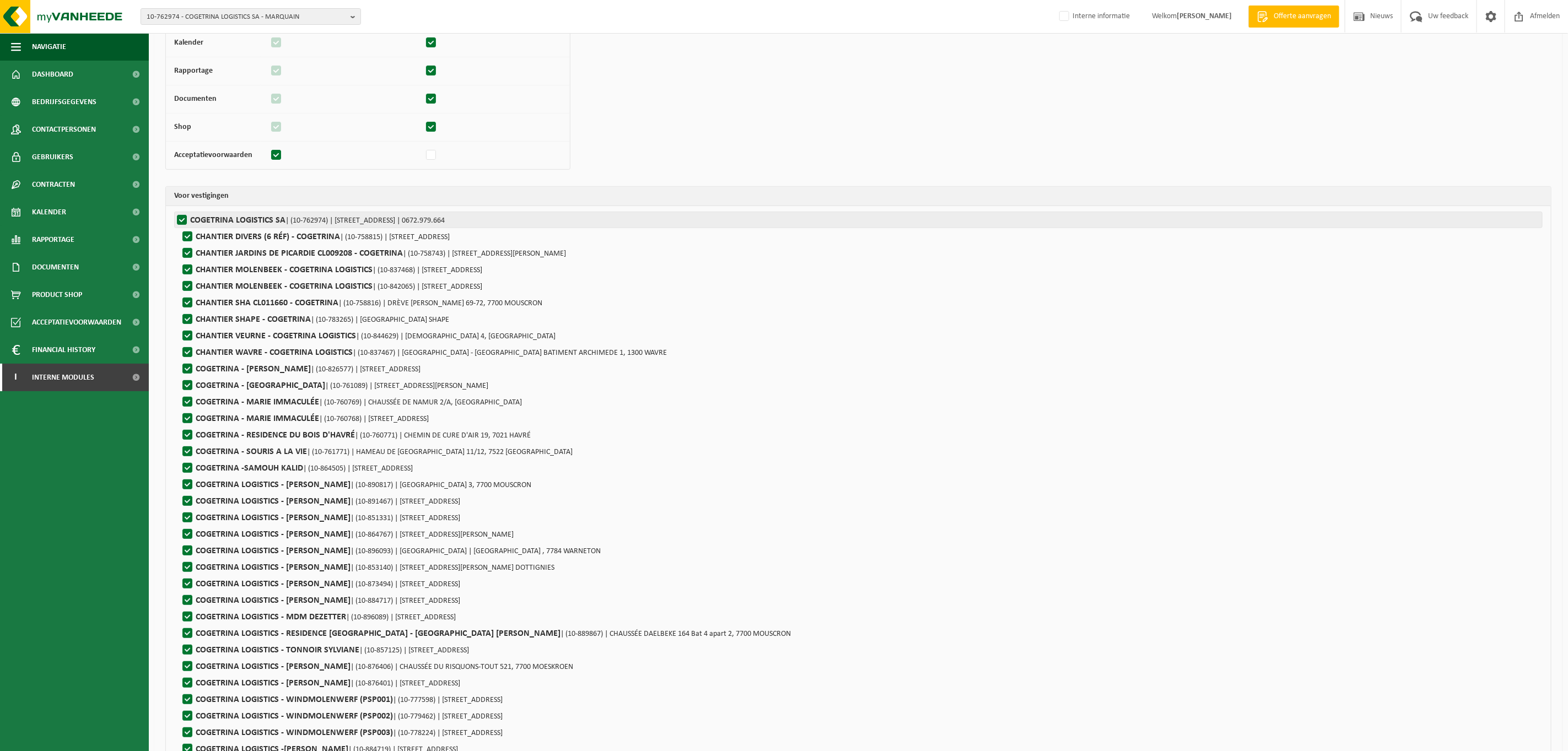
checkbox input "true"
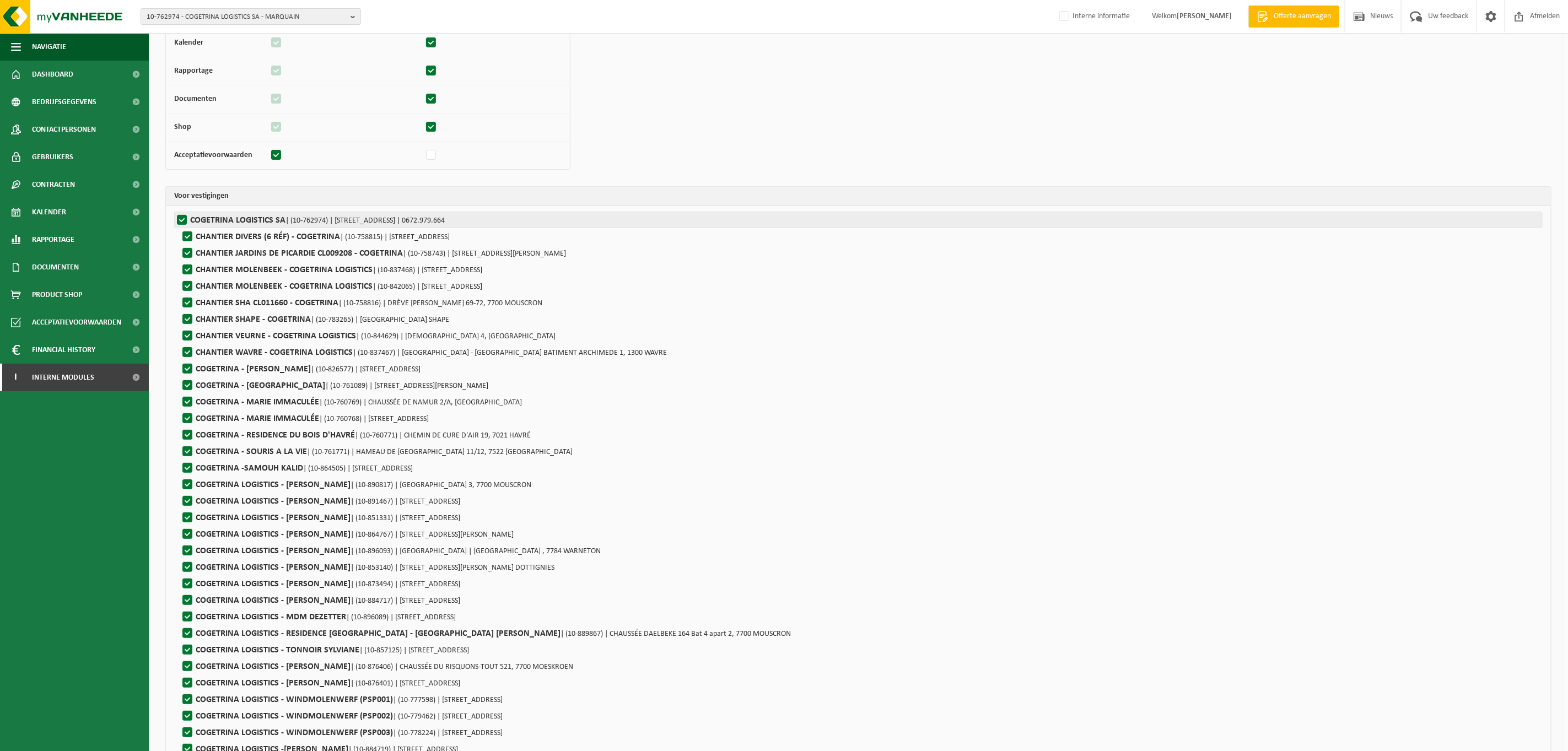
checkbox input "true"
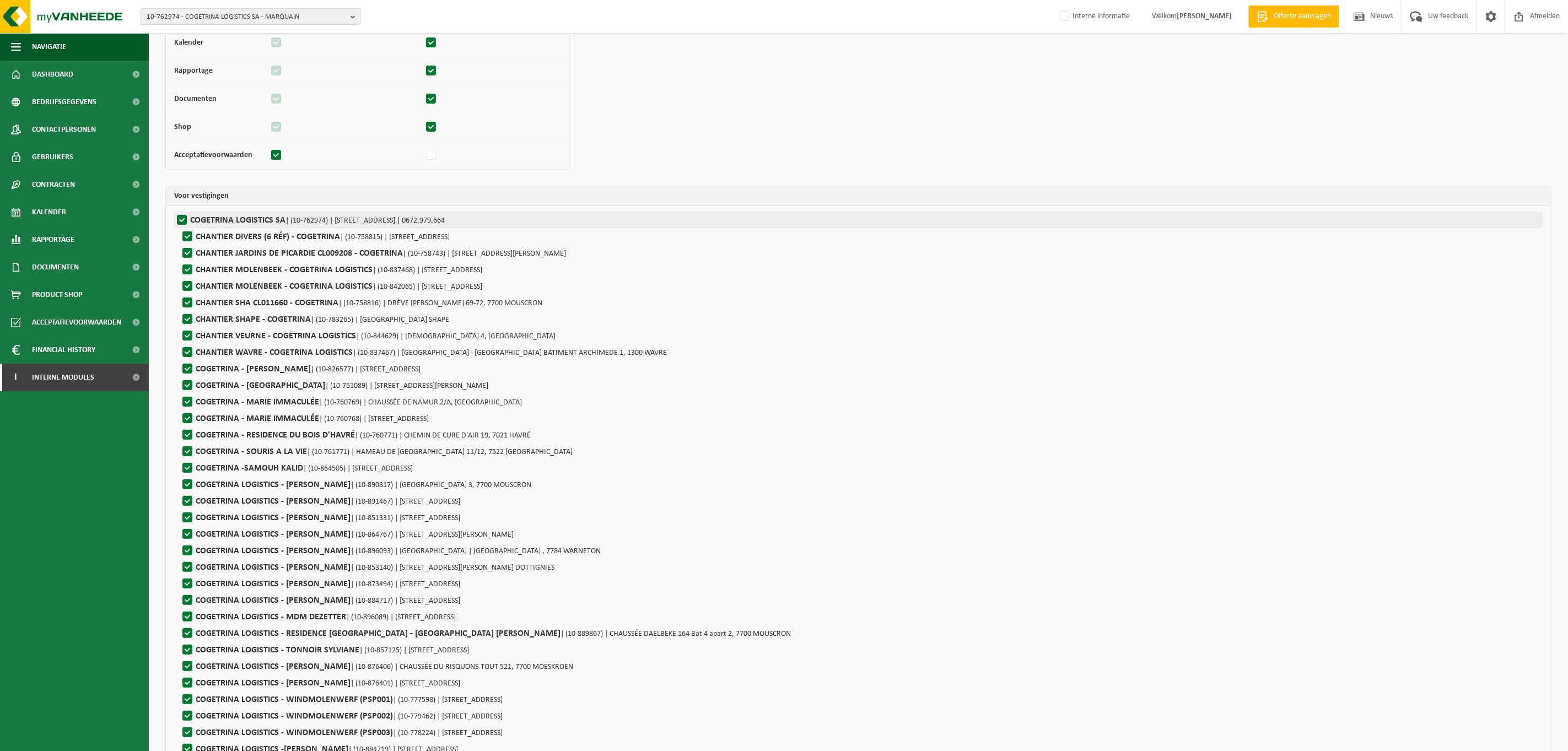
checkbox input "true"
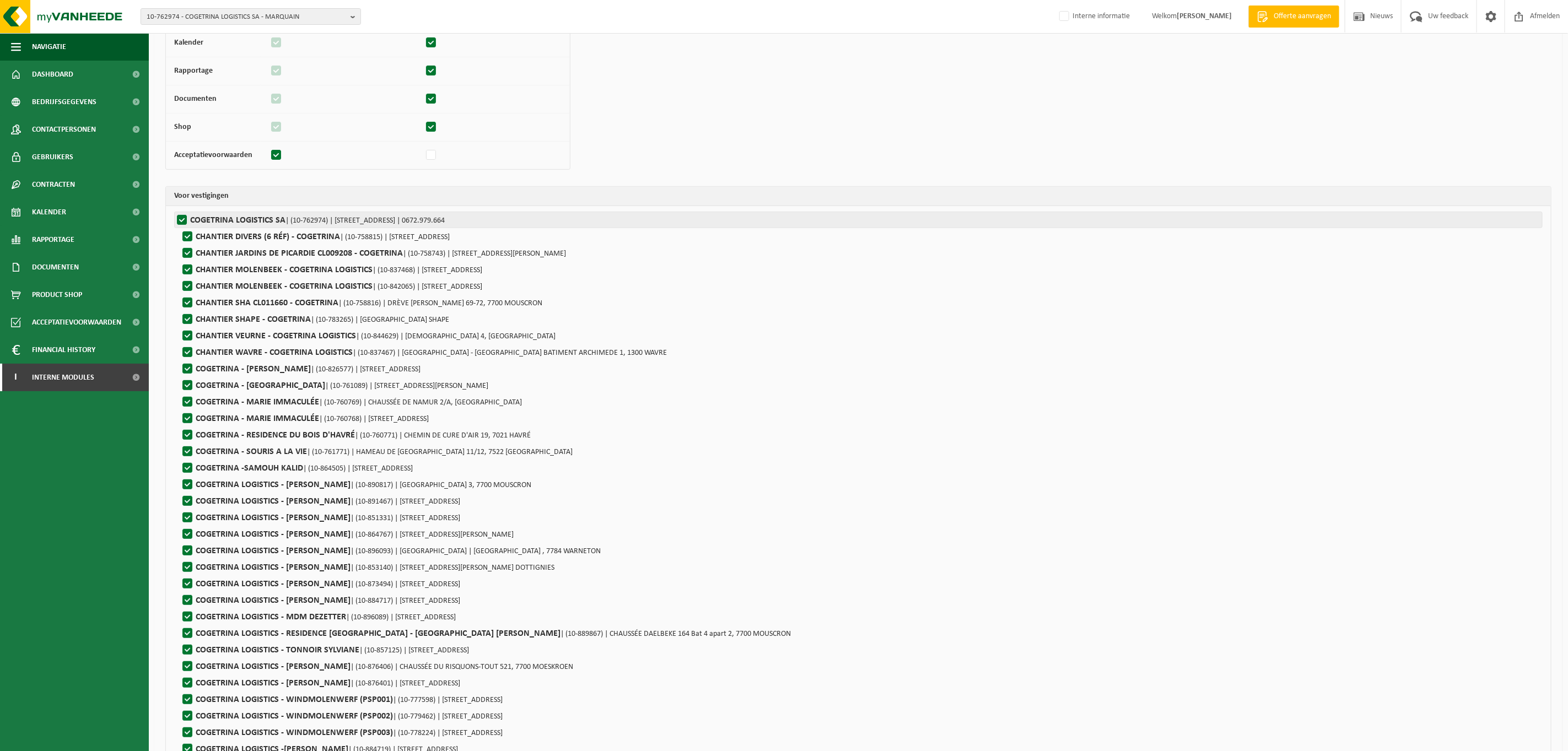
checkbox input "true"
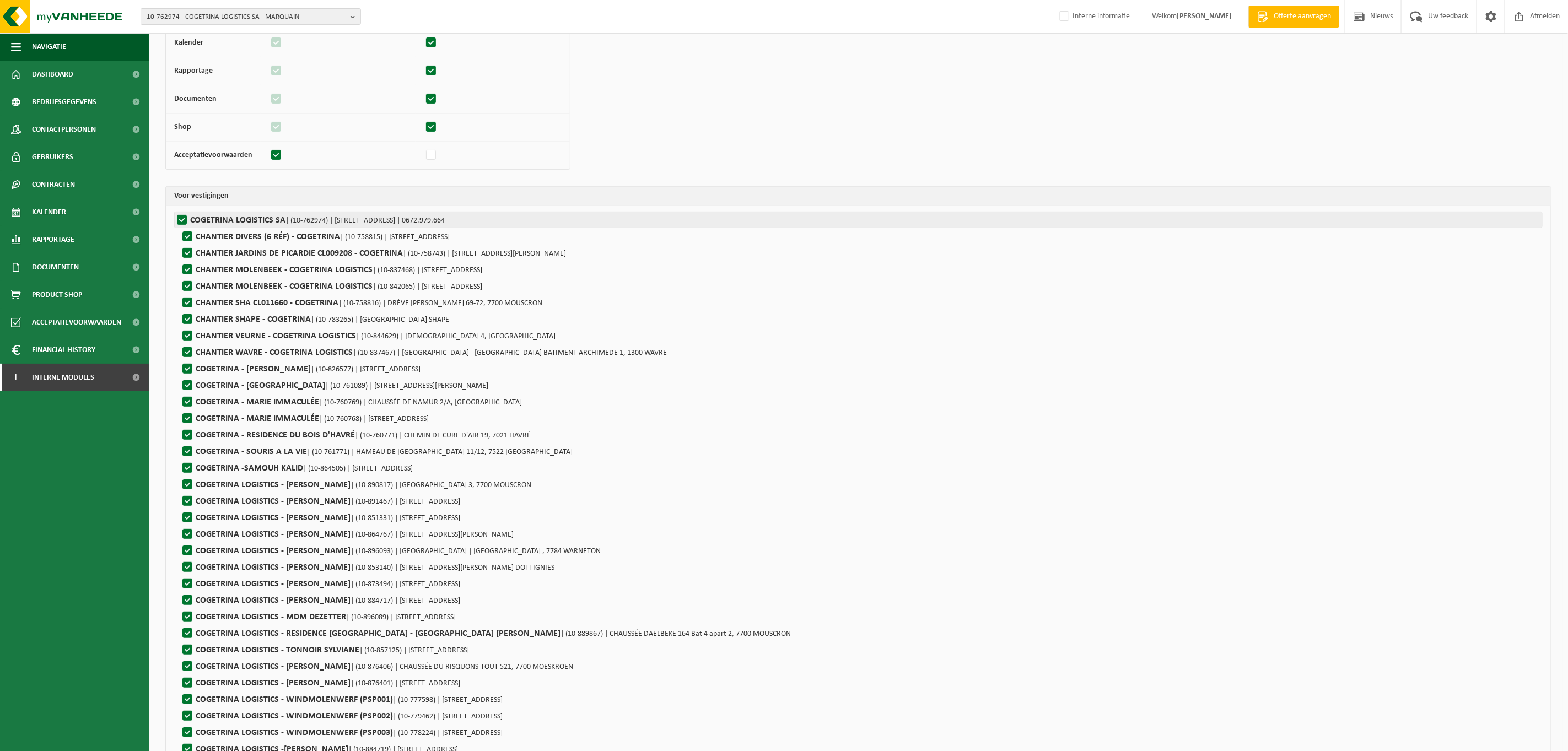
checkbox input "true"
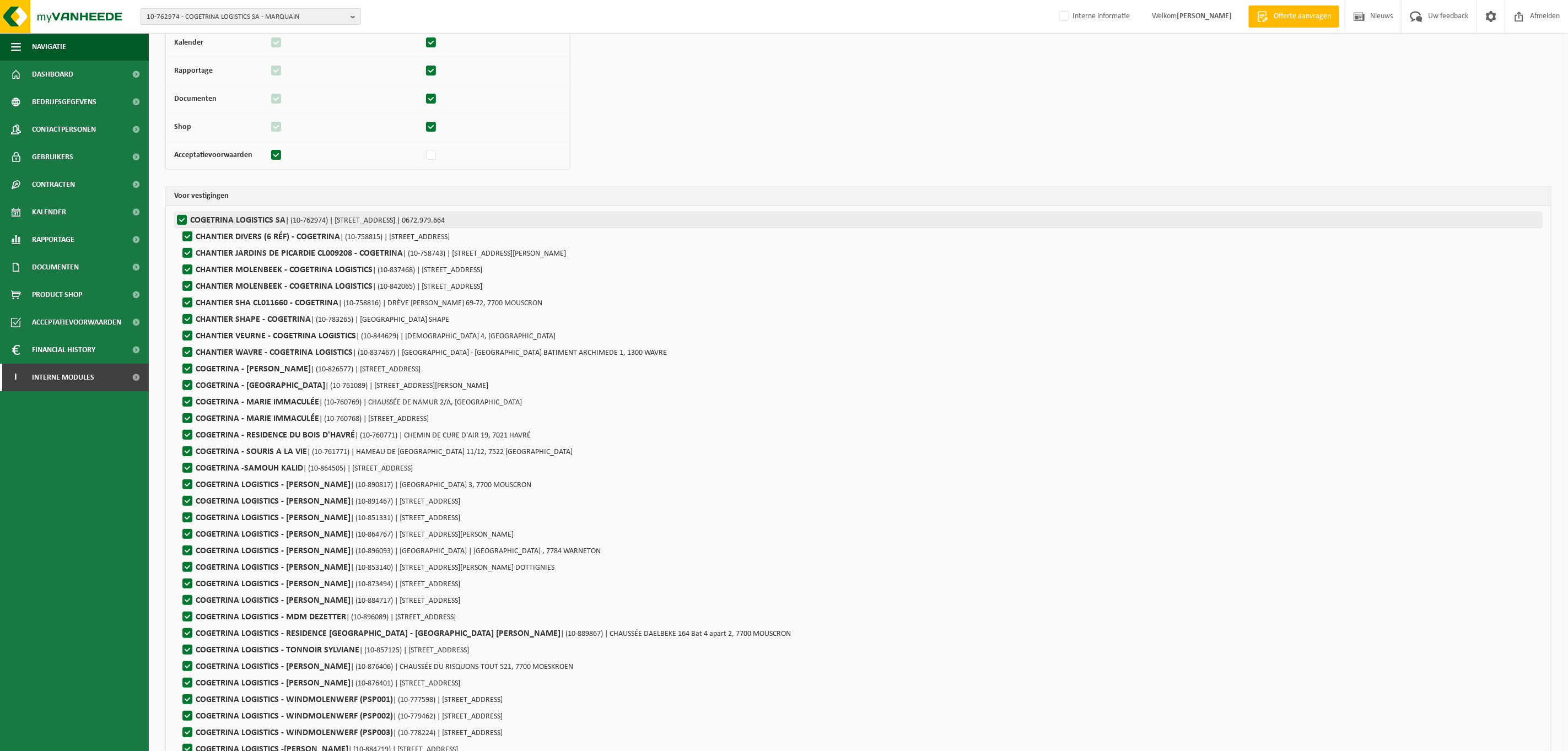
checkbox input "true"
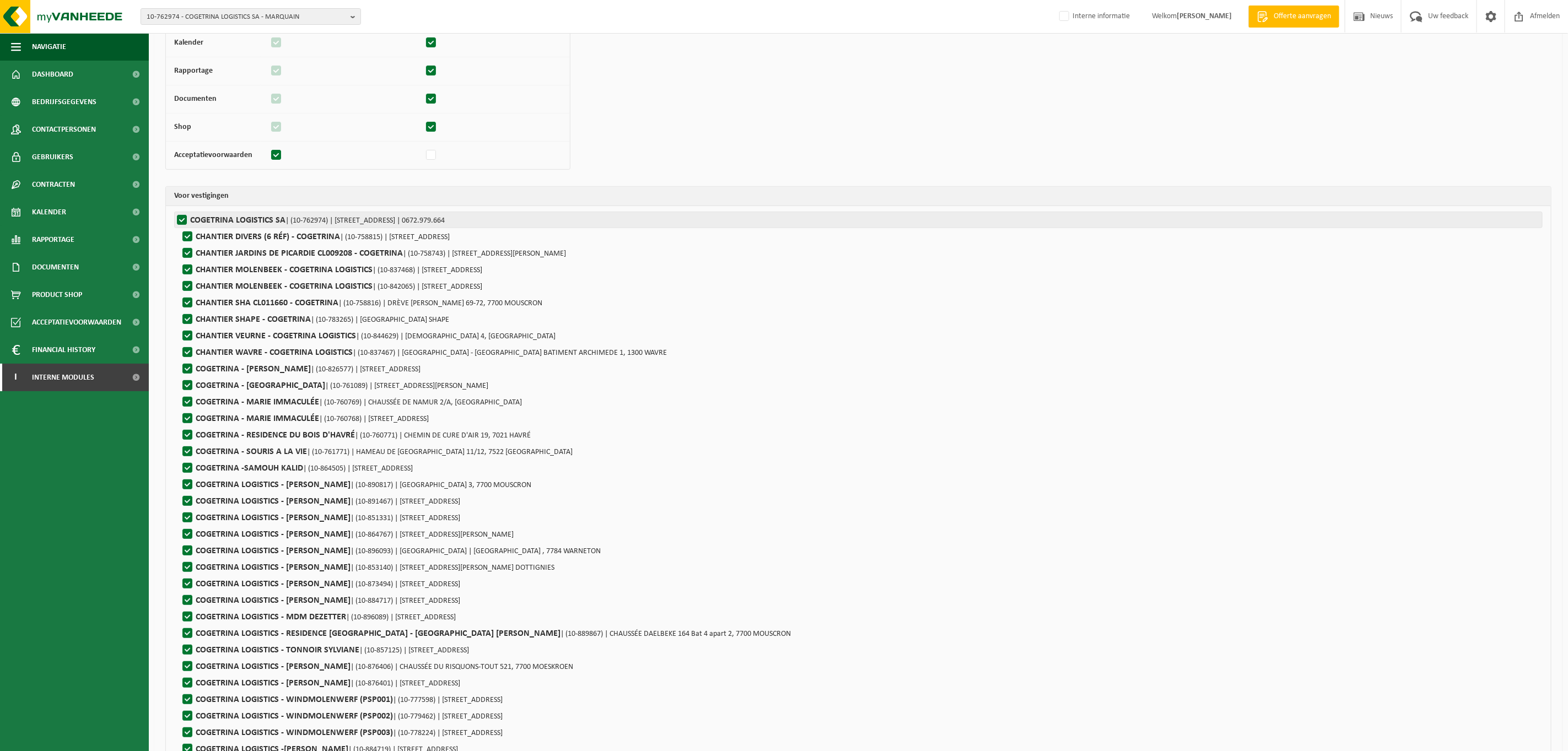
checkbox input "true"
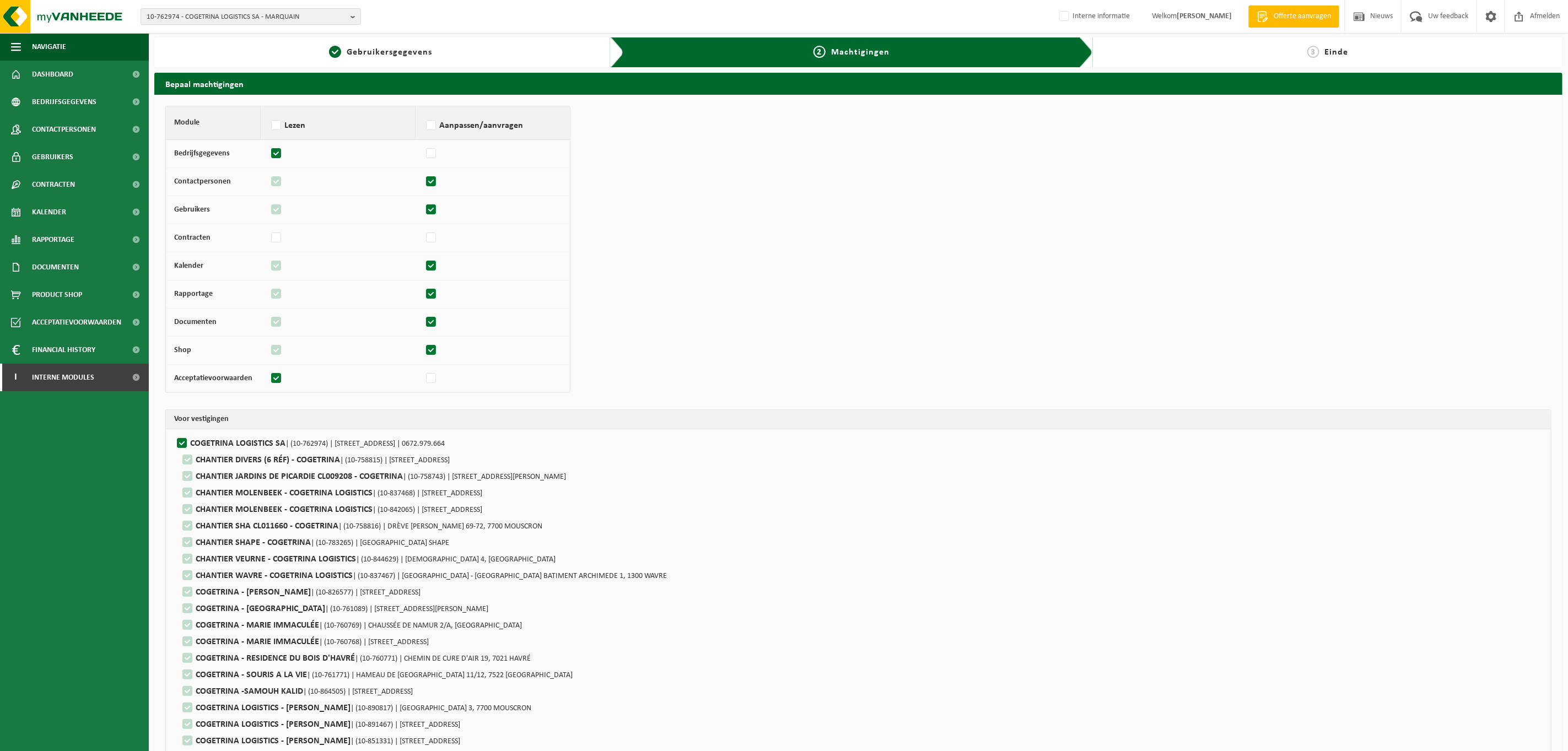
scroll to position [0, 0]
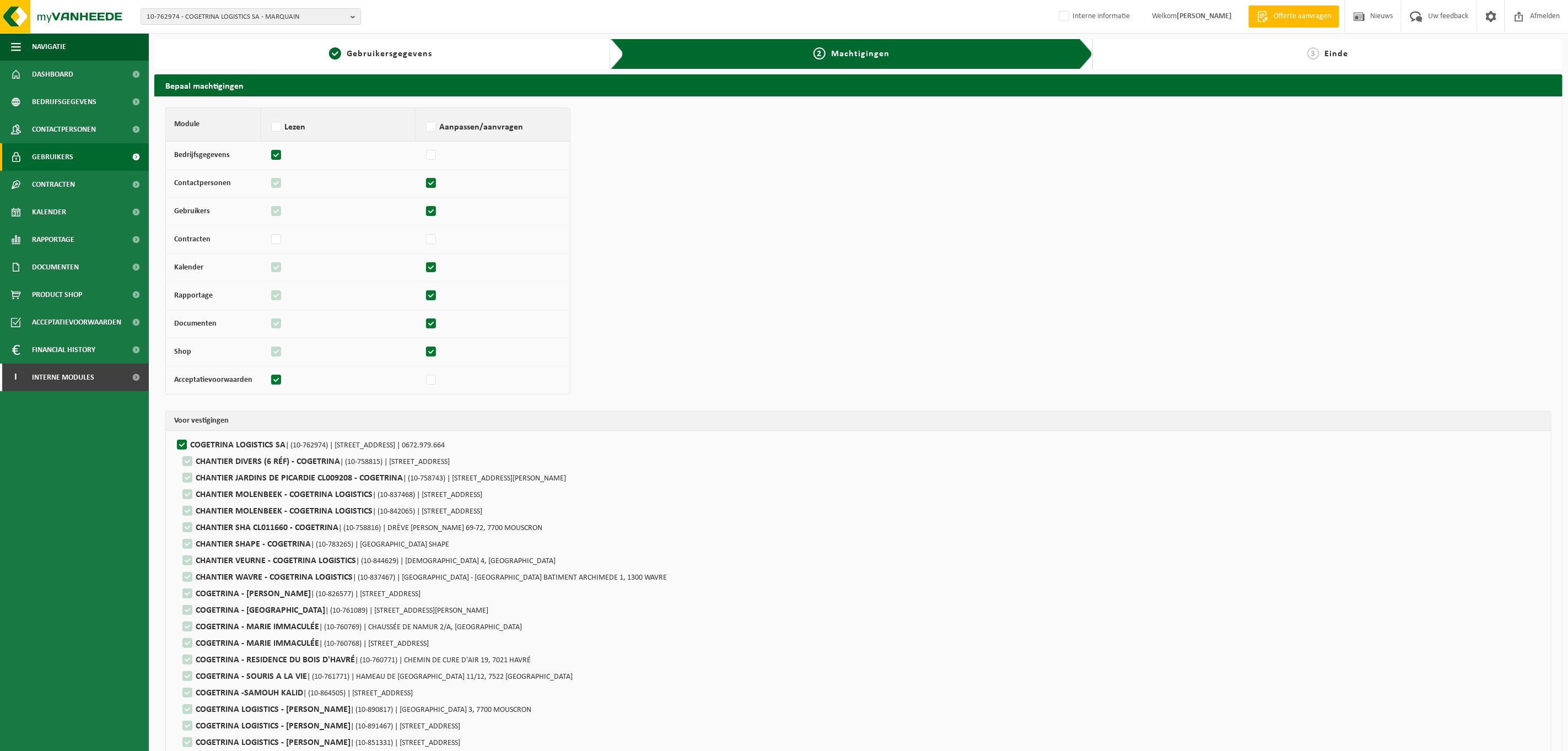
click at [43, 151] on span "Gebruikers" at bounding box center [52, 157] width 41 height 28
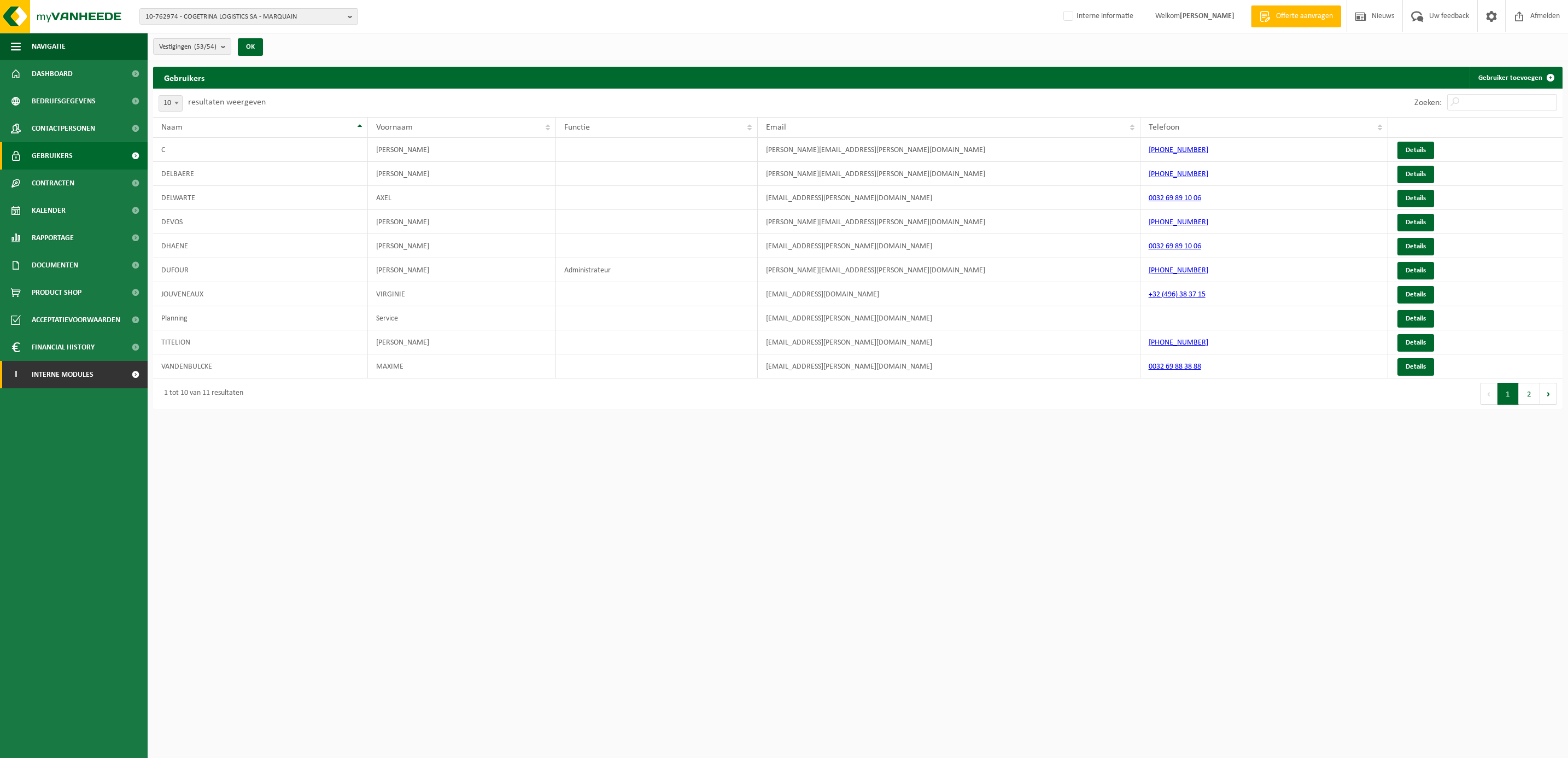
click at [67, 373] on span "Interne modules" at bounding box center [62, 374] width 61 height 27
click at [71, 456] on span "Orderentry Goedkeuring" at bounding box center [77, 457] width 92 height 27
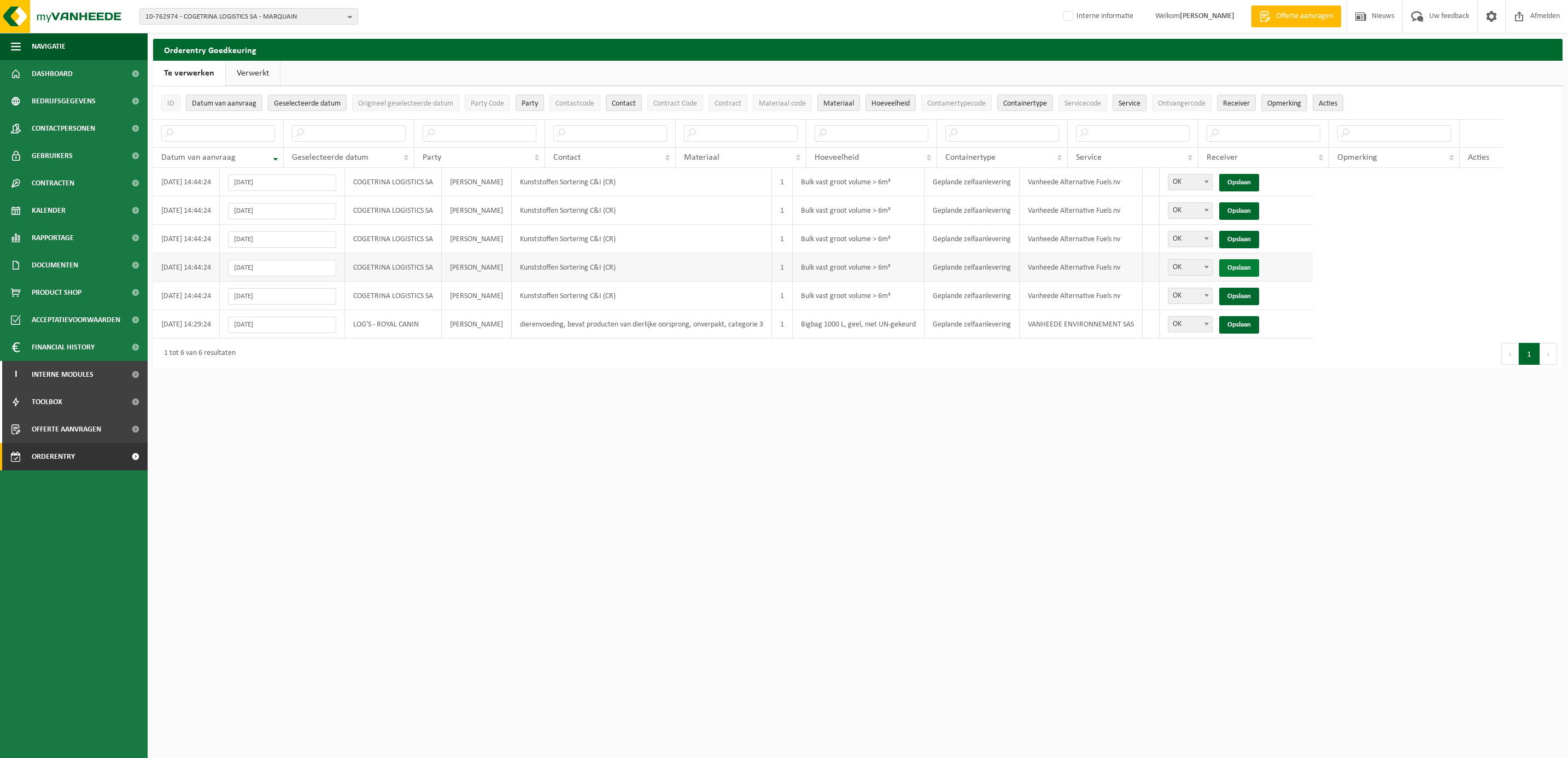
click at [1255, 271] on link "Opslaan" at bounding box center [1239, 268] width 40 height 18
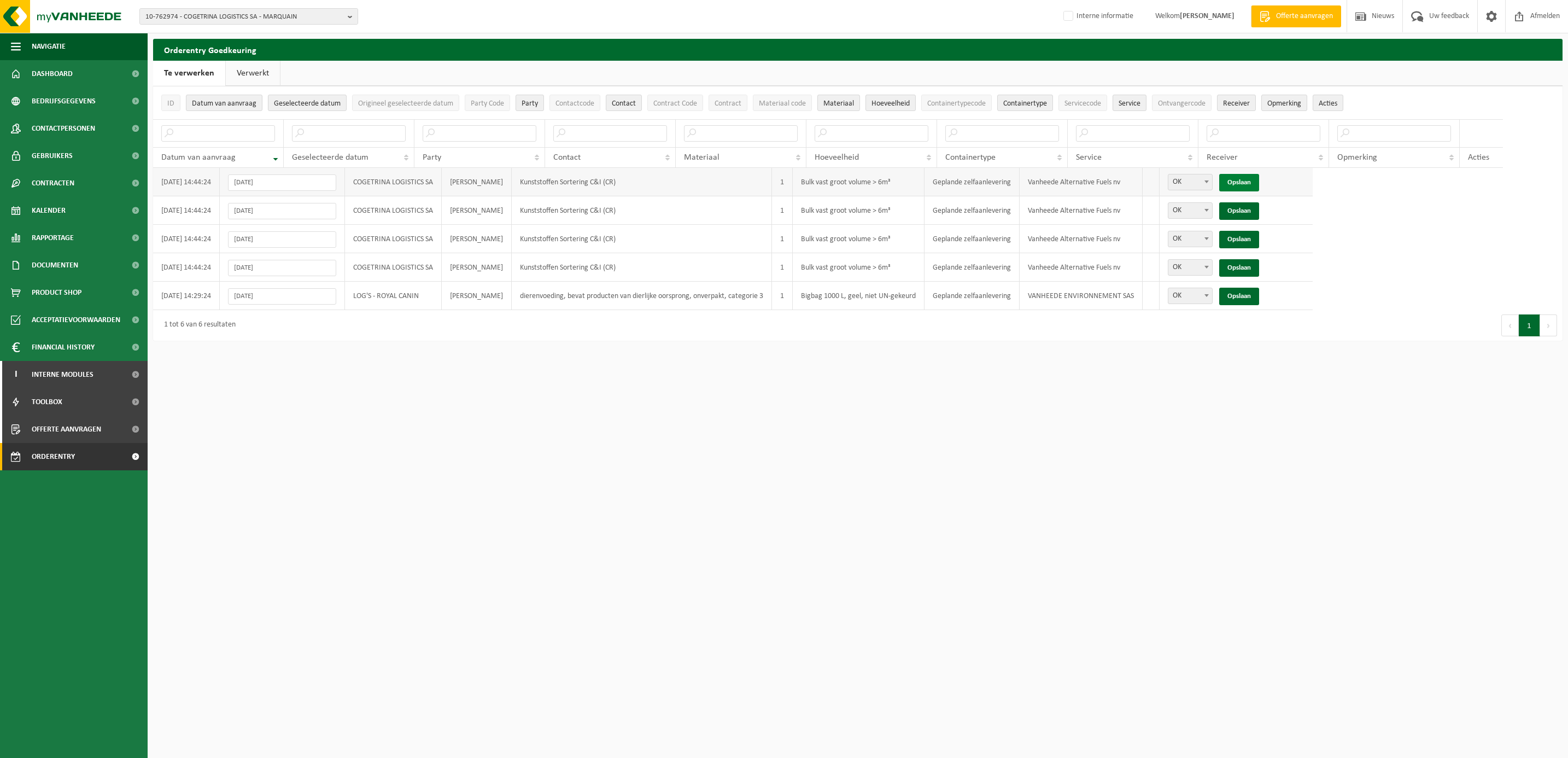
click at [1256, 184] on link "Opslaan" at bounding box center [1239, 183] width 40 height 18
click at [1255, 211] on link "Opslaan" at bounding box center [1239, 211] width 40 height 18
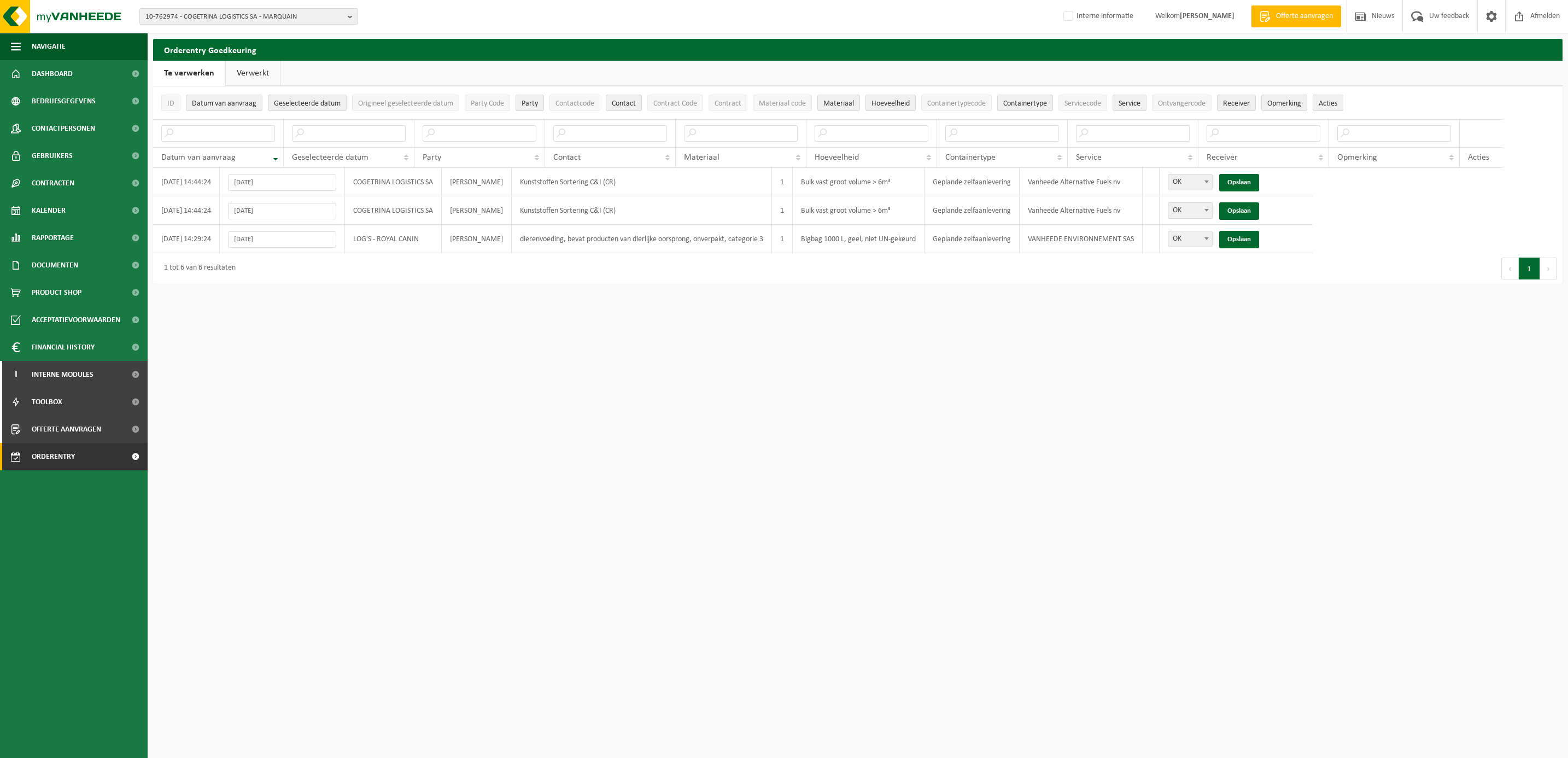
click at [1255, 211] on link "Opslaan" at bounding box center [1239, 211] width 40 height 18
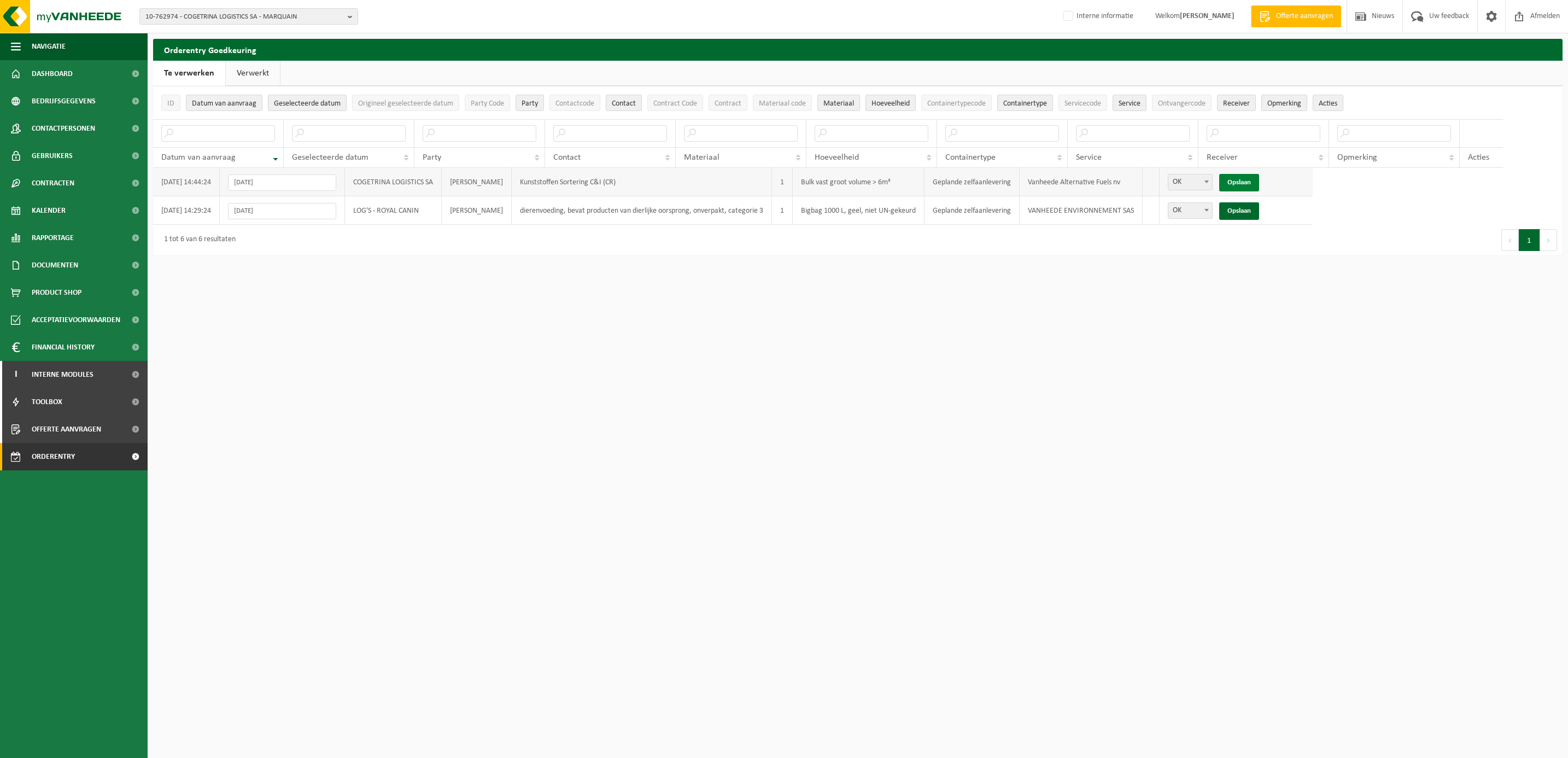
click at [1250, 185] on link "Opslaan" at bounding box center [1239, 183] width 40 height 18
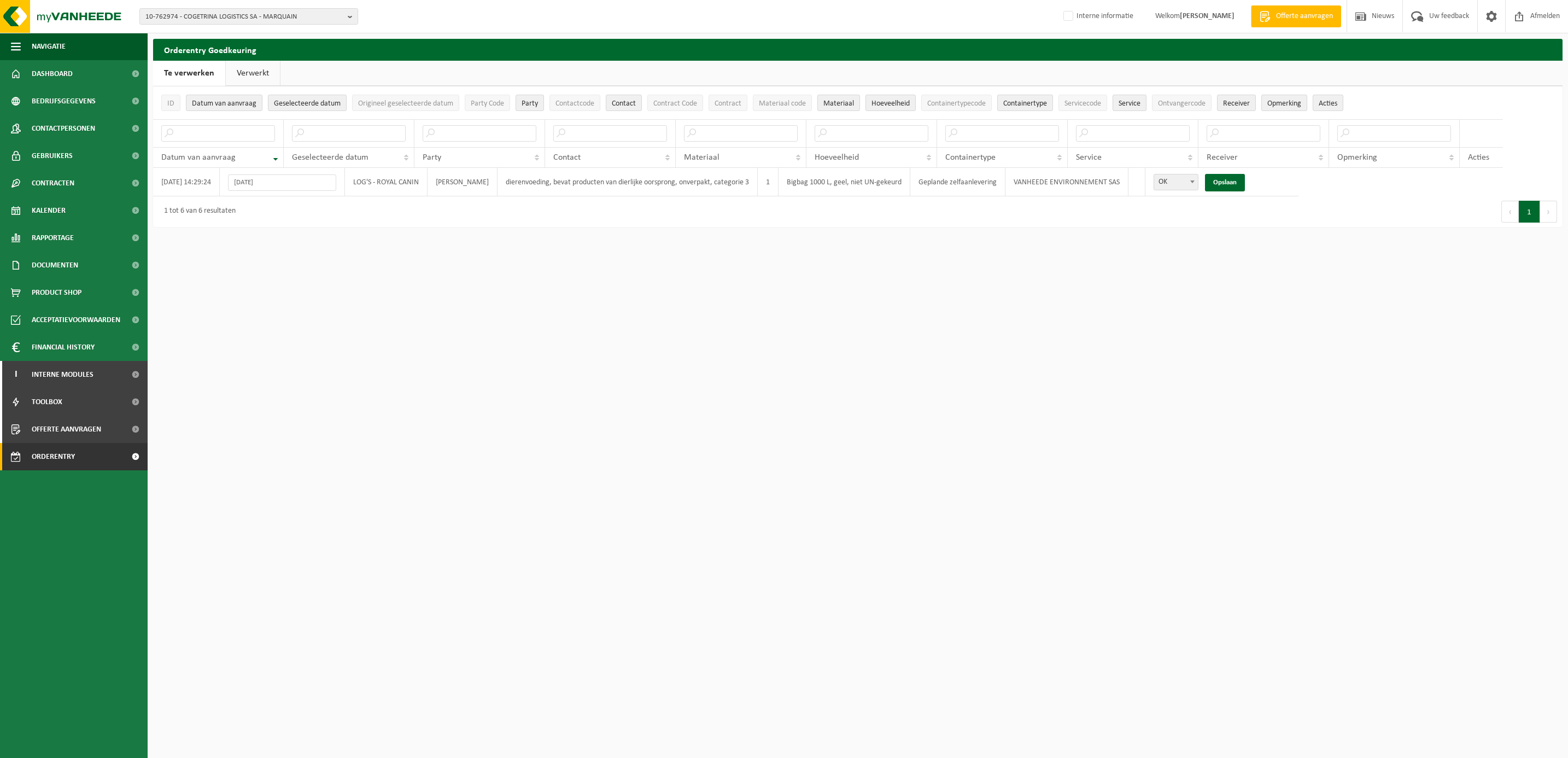
click at [251, 72] on link "Verwerkt" at bounding box center [253, 73] width 54 height 25
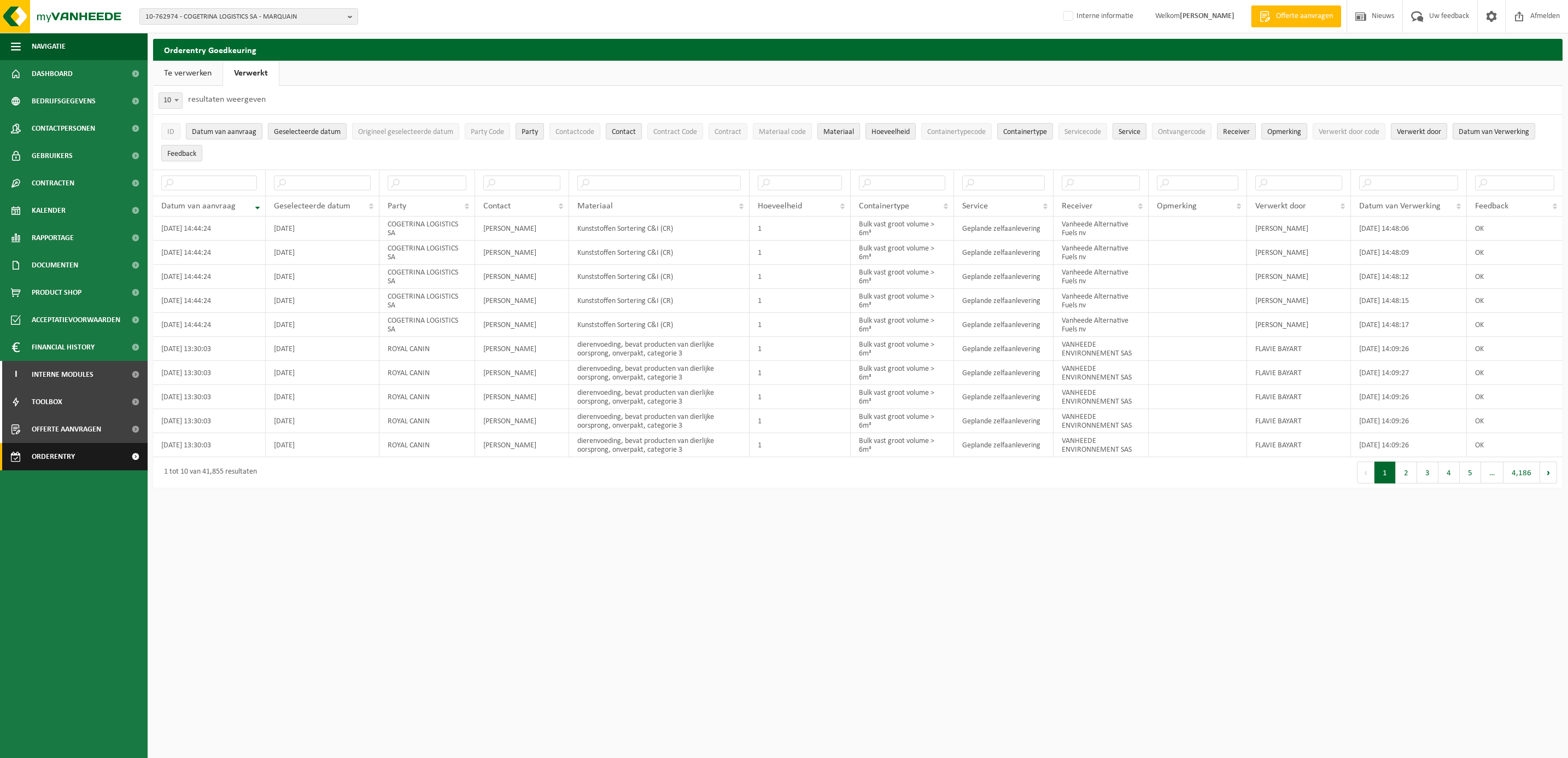
click at [32, 458] on span "Orderentry Goedkeuring" at bounding box center [77, 457] width 92 height 27
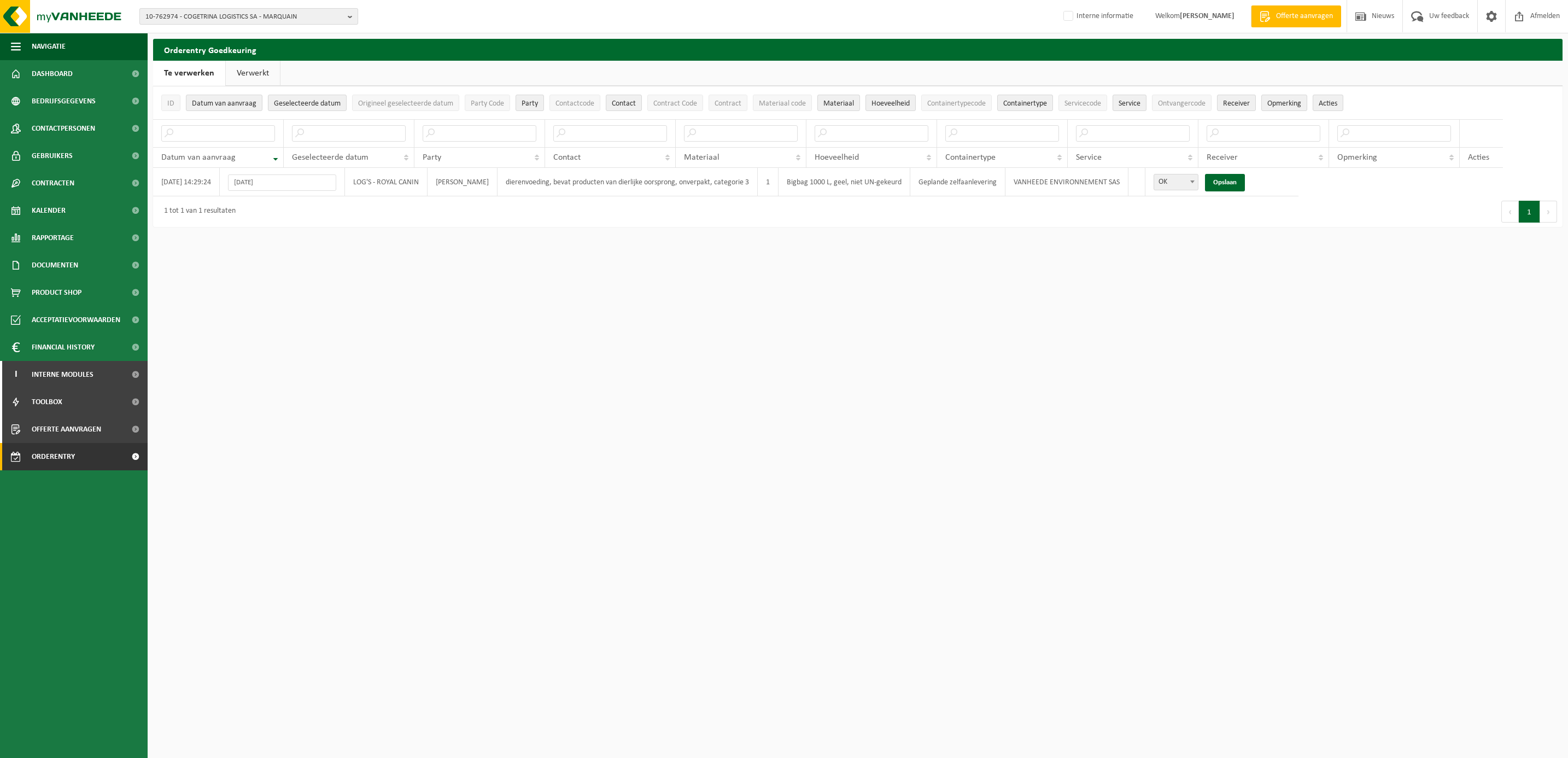
click at [230, 17] on span "10-762974 - COGETRINA LOGISTICS SA - MARQUAIN" at bounding box center [244, 16] width 198 height 16
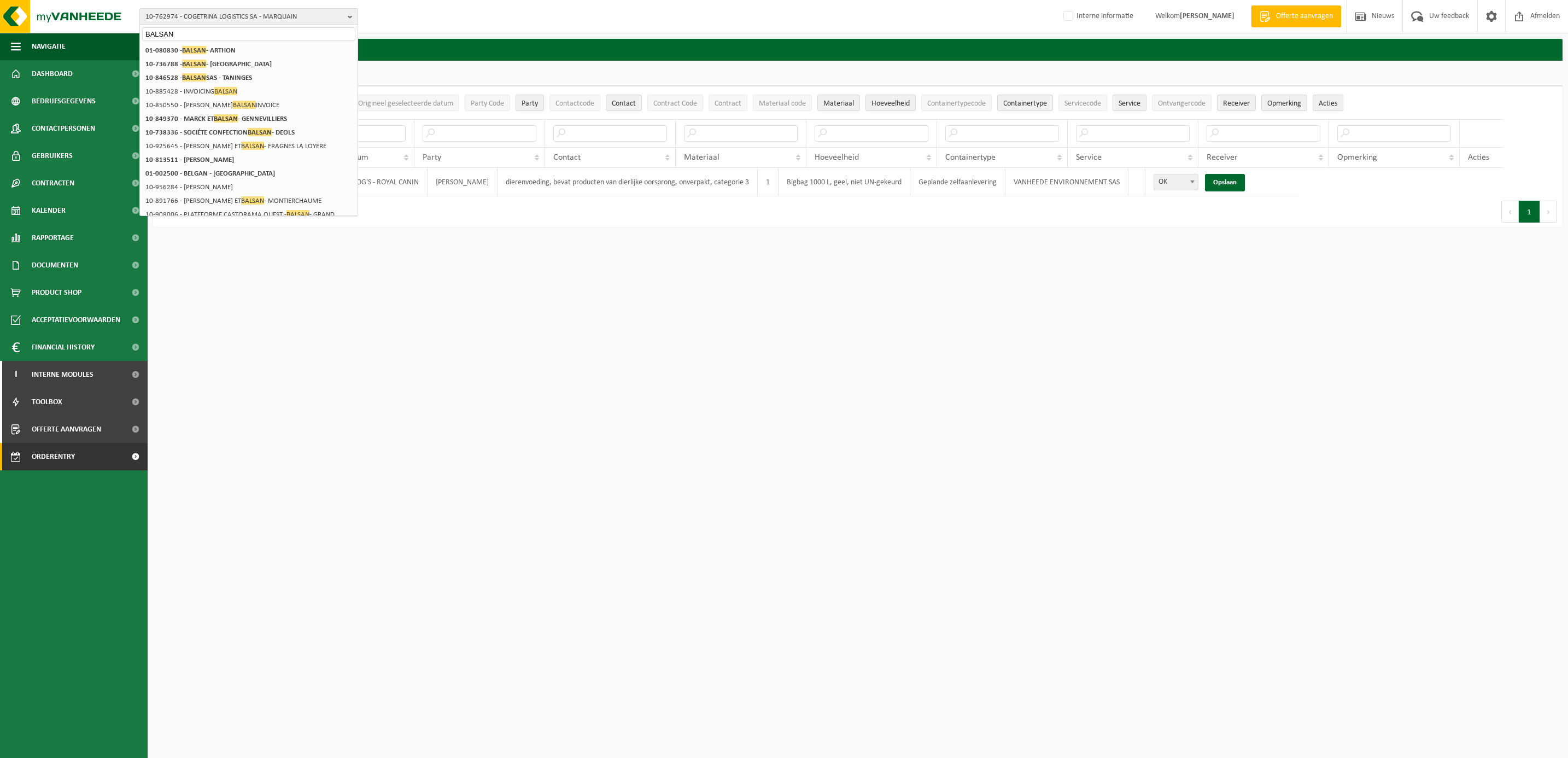
type input "BALSAN"
